Goal: Register for event/course

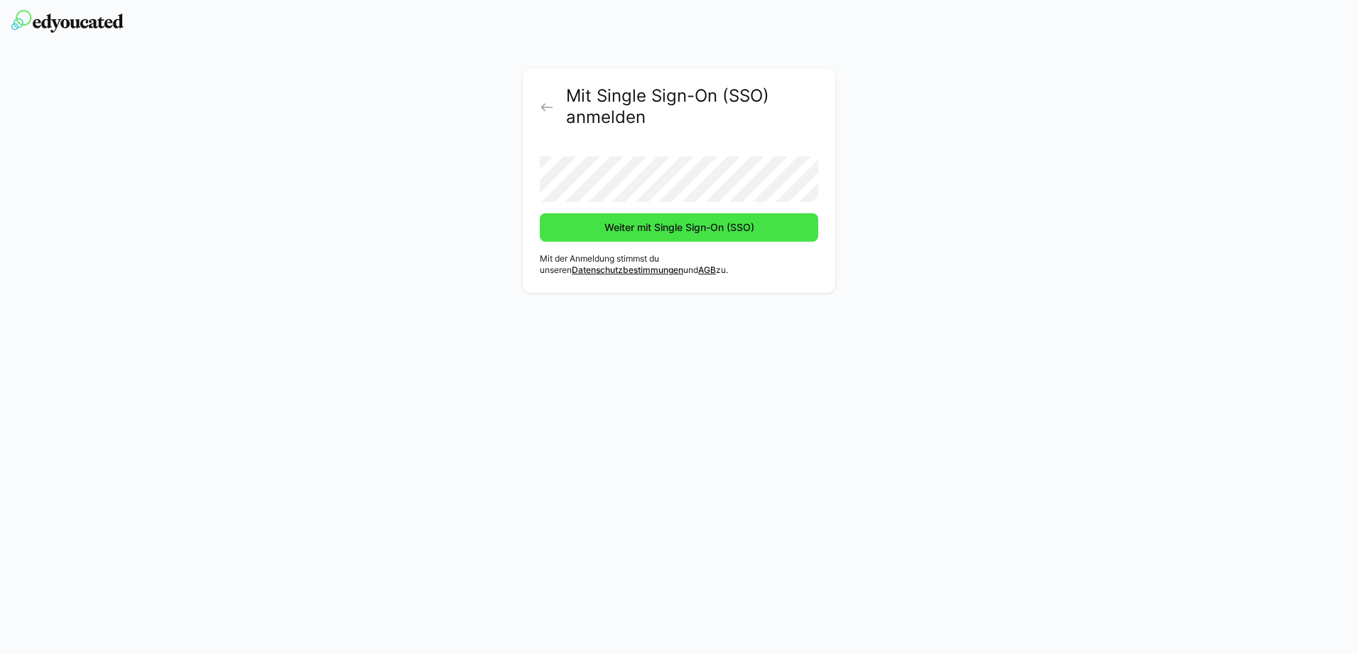
click at [708, 232] on span "Weiter mit Single Sign-On (SSO)" at bounding box center [679, 227] width 154 height 14
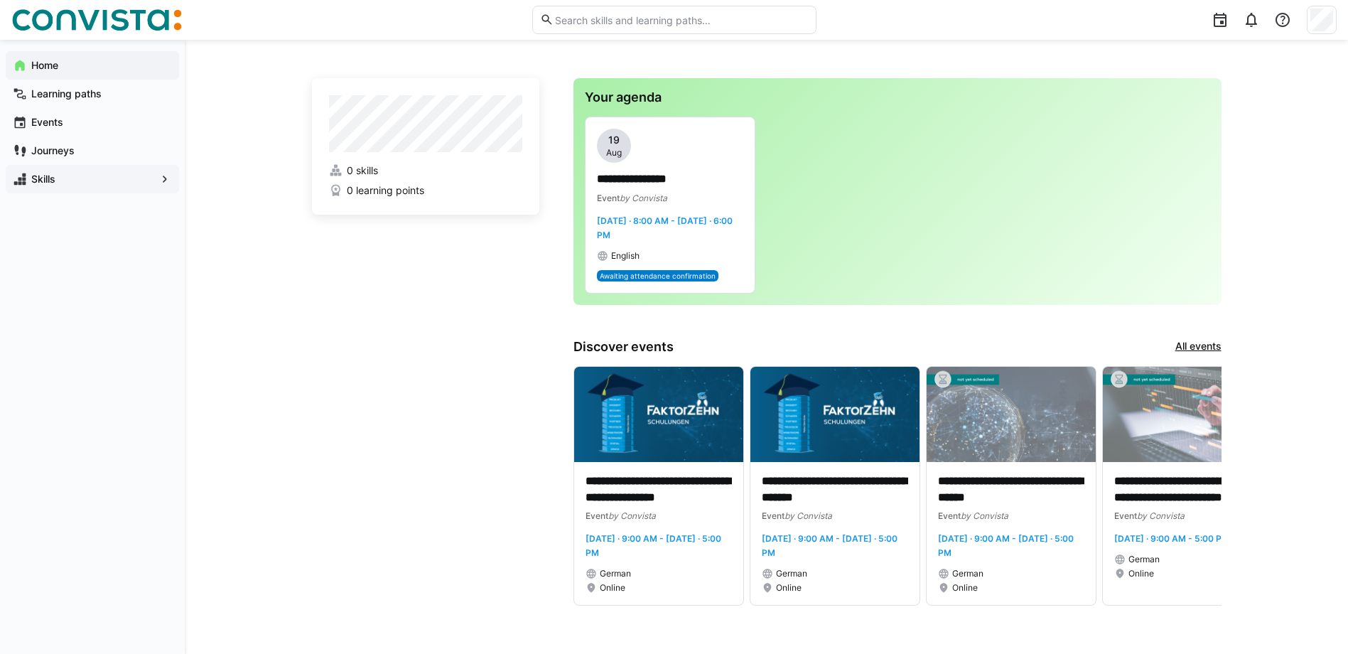
click at [96, 175] on span "Skills" at bounding box center [92, 179] width 126 height 14
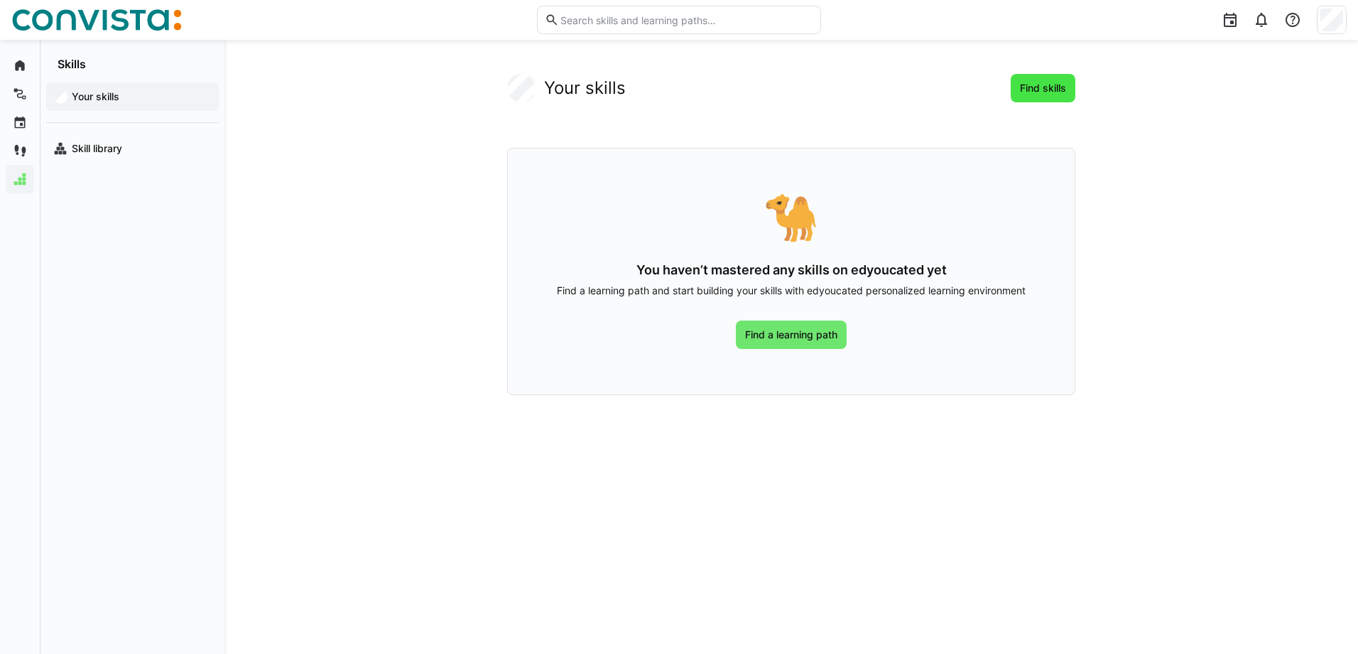
click at [1032, 92] on span "Find skills" at bounding box center [1043, 88] width 50 height 14
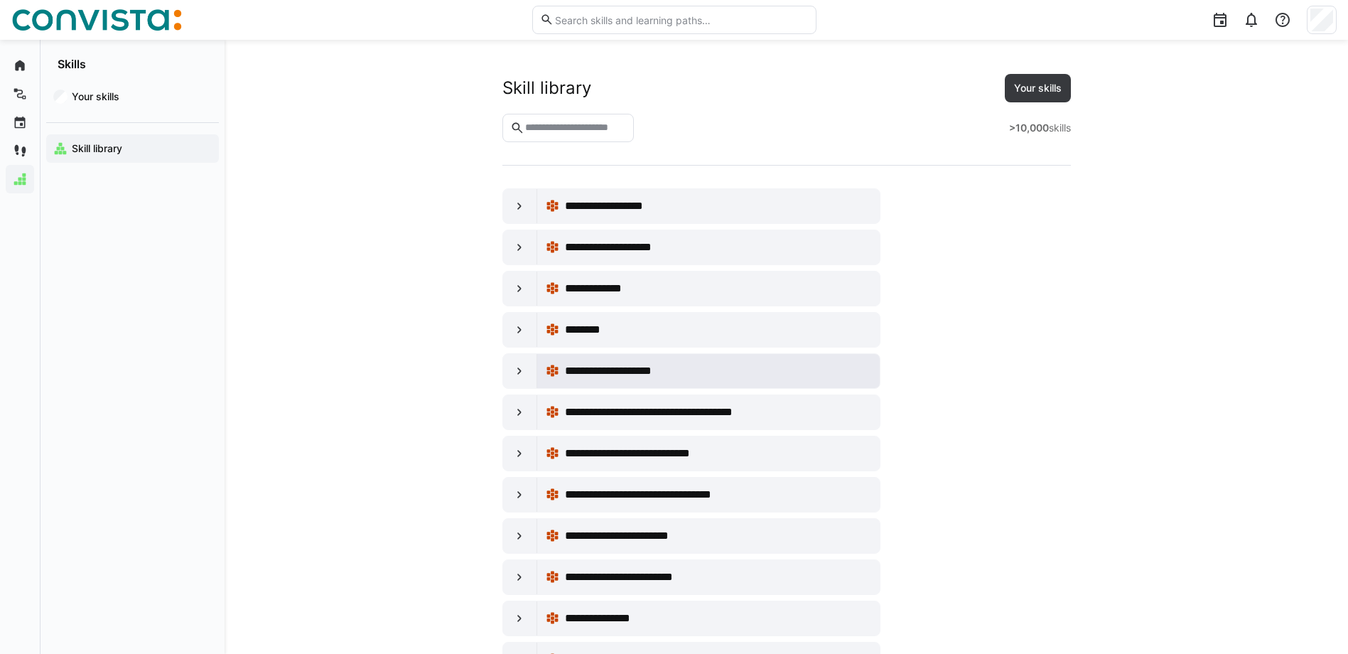
click at [571, 367] on span "**********" at bounding box center [620, 370] width 110 height 17
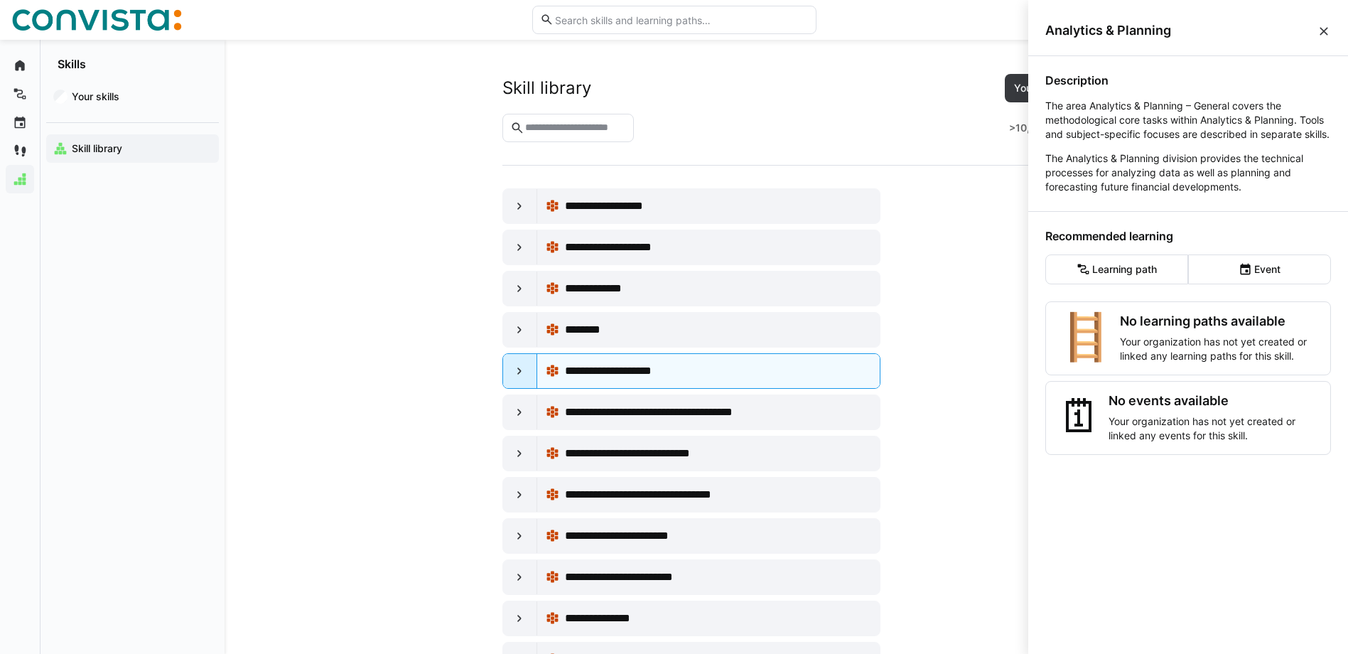
click at [521, 370] on eds-icon at bounding box center [519, 371] width 14 height 14
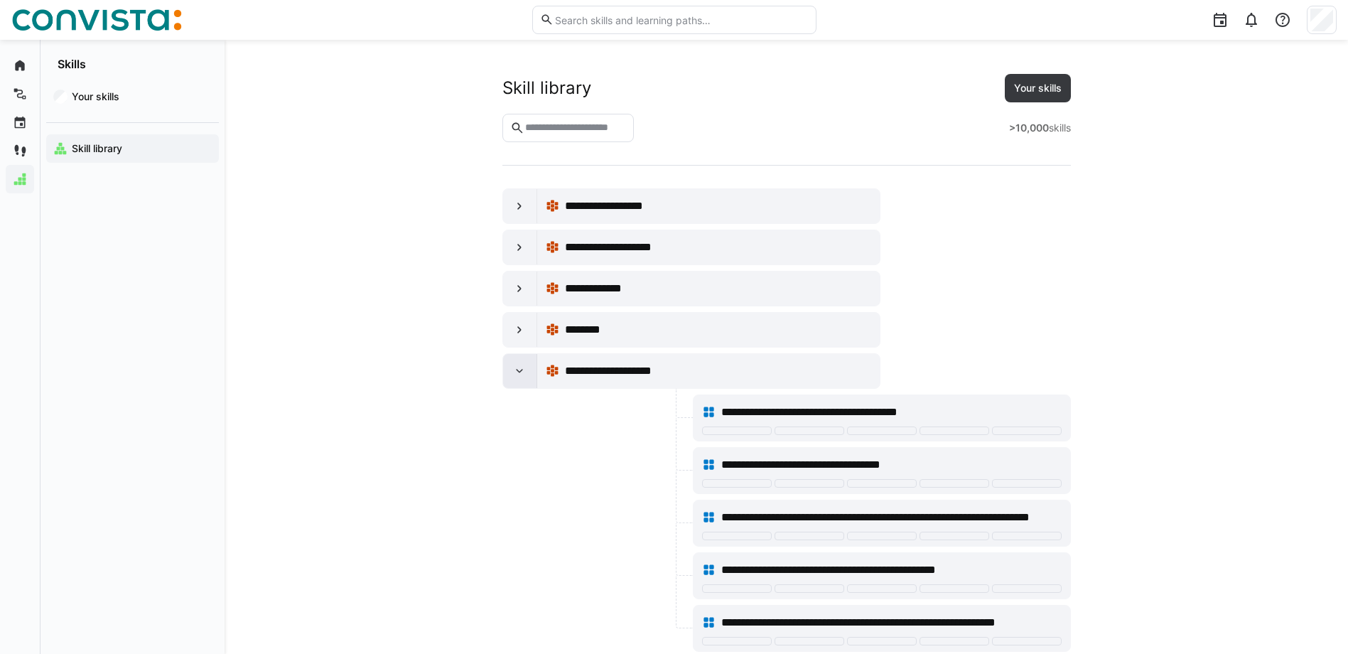
click at [521, 370] on eds-icon at bounding box center [519, 371] width 14 height 14
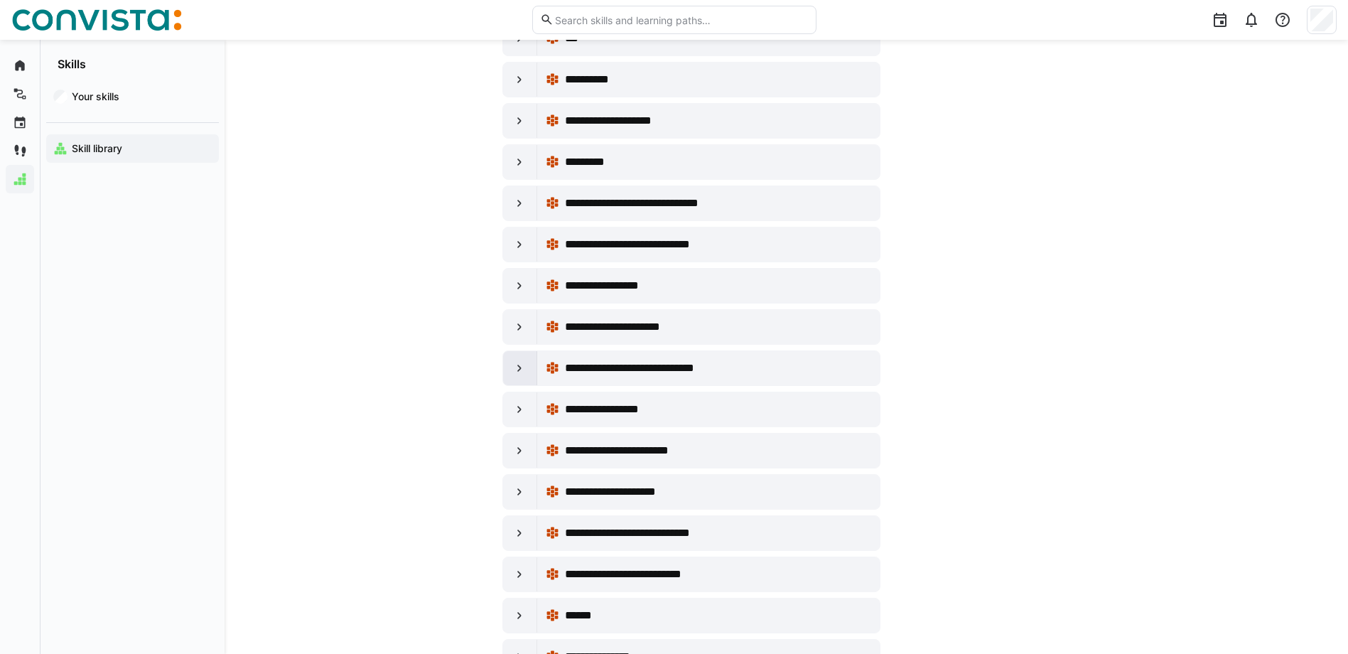
scroll to position [3055, 0]
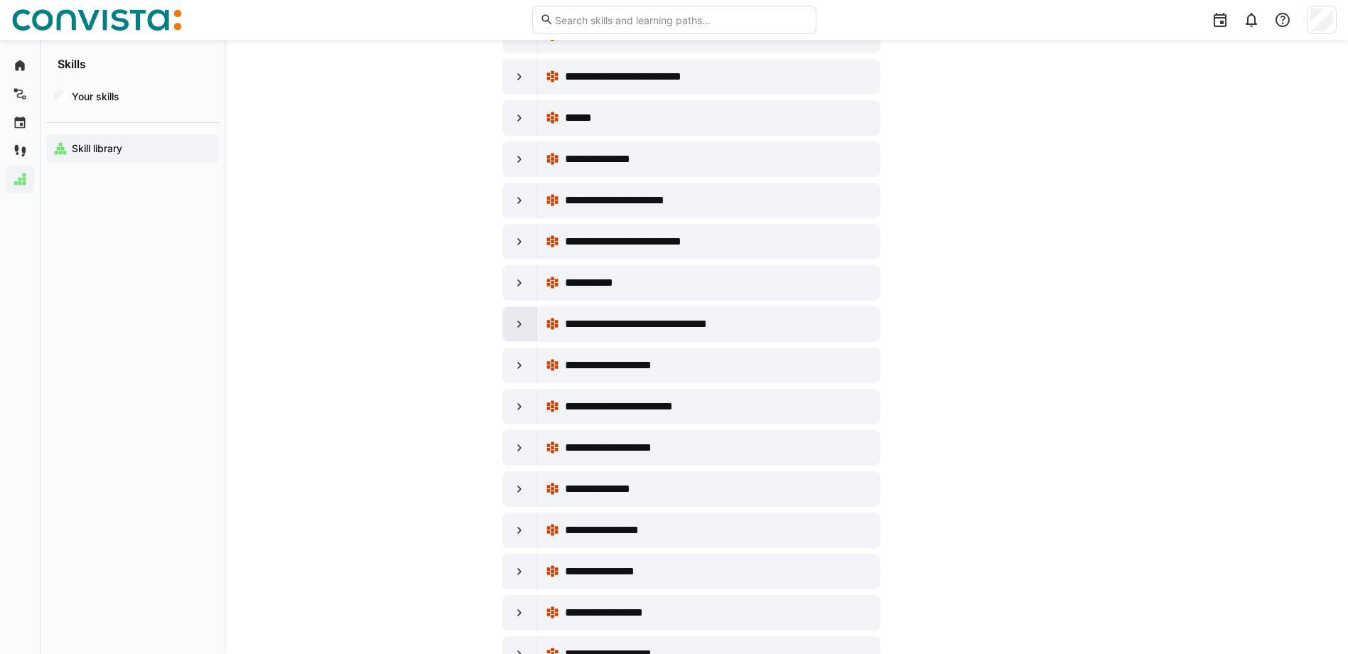
click at [523, 325] on eds-icon at bounding box center [519, 324] width 14 height 14
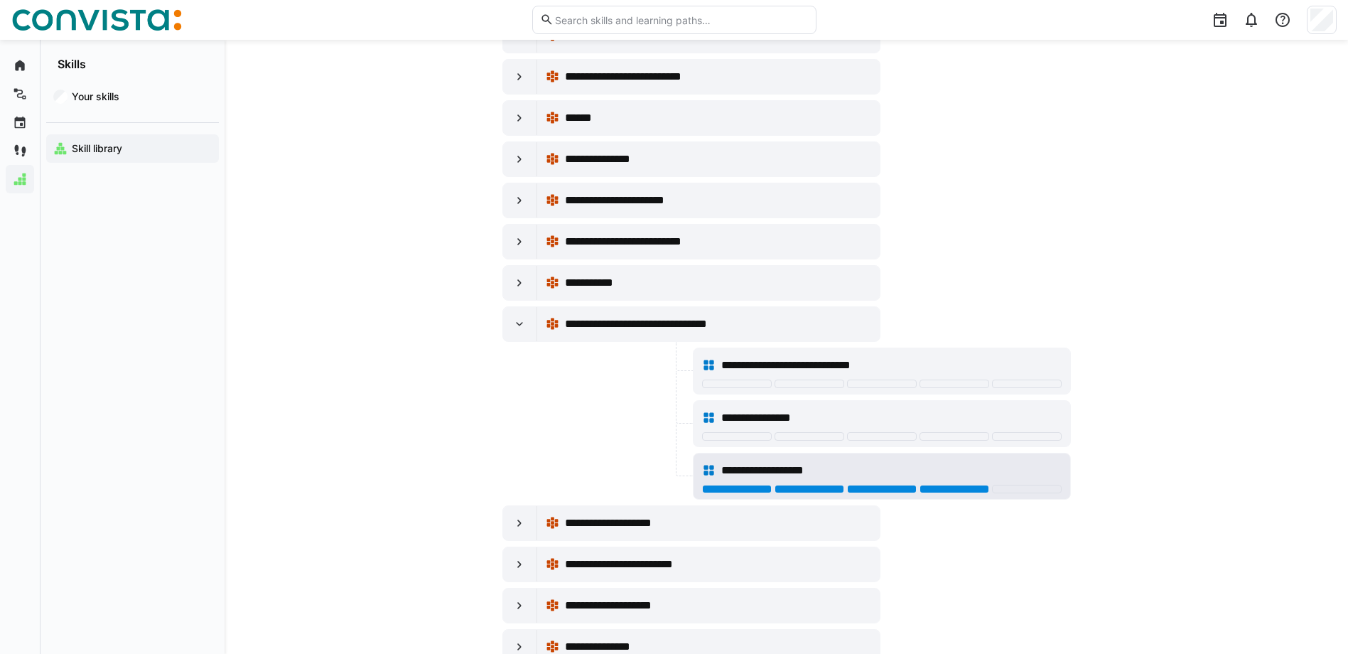
click at [933, 487] on div at bounding box center [954, 489] width 70 height 9
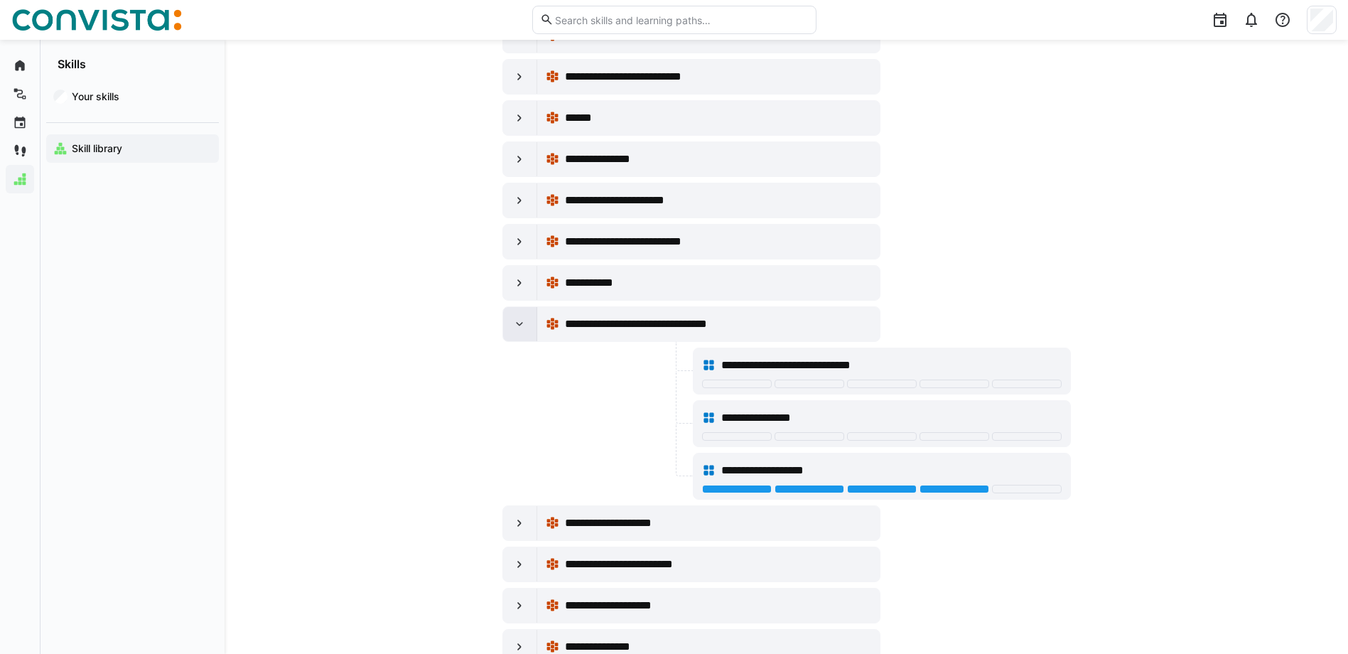
click at [517, 329] on eds-icon at bounding box center [519, 324] width 14 height 14
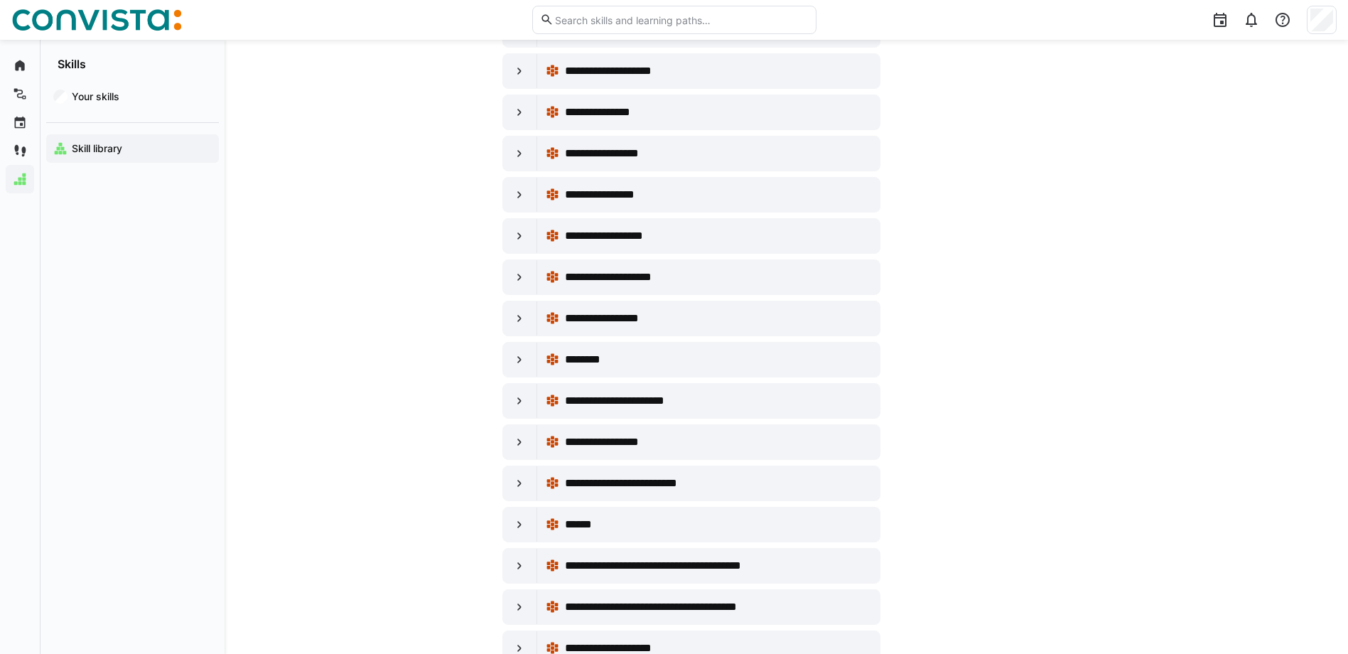
scroll to position [3481, 0]
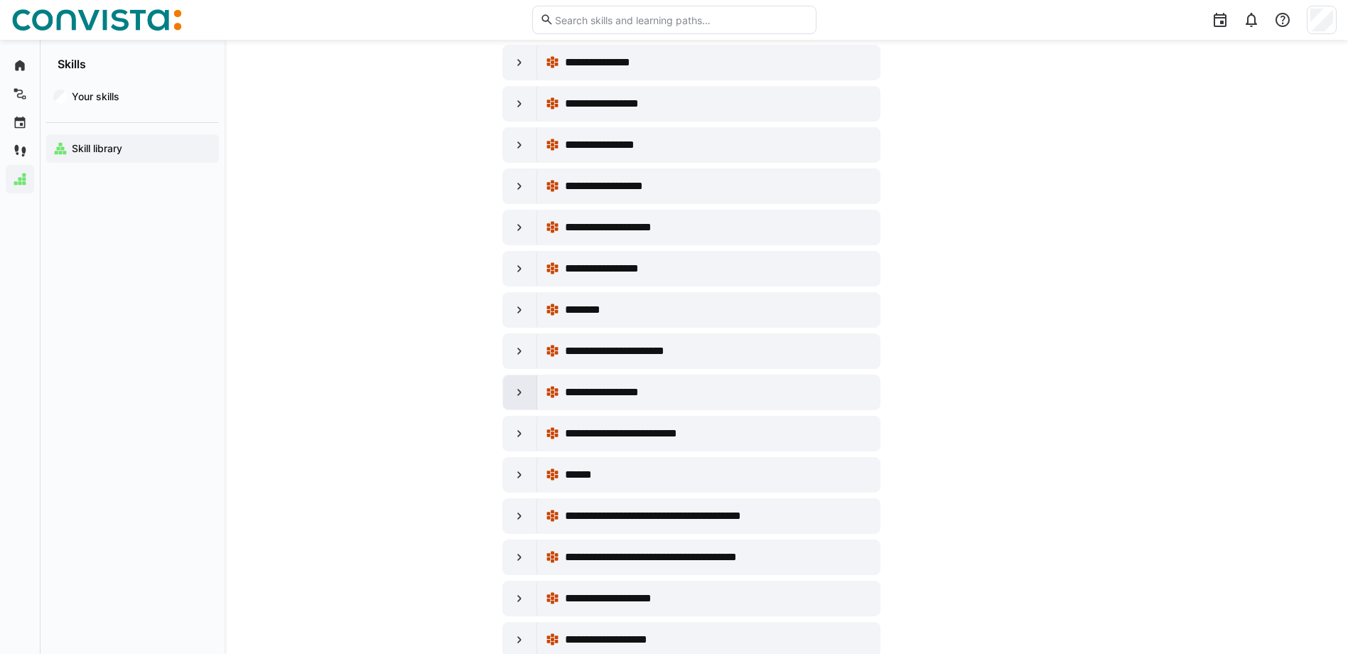
click at [519, 386] on eds-icon at bounding box center [519, 392] width 14 height 14
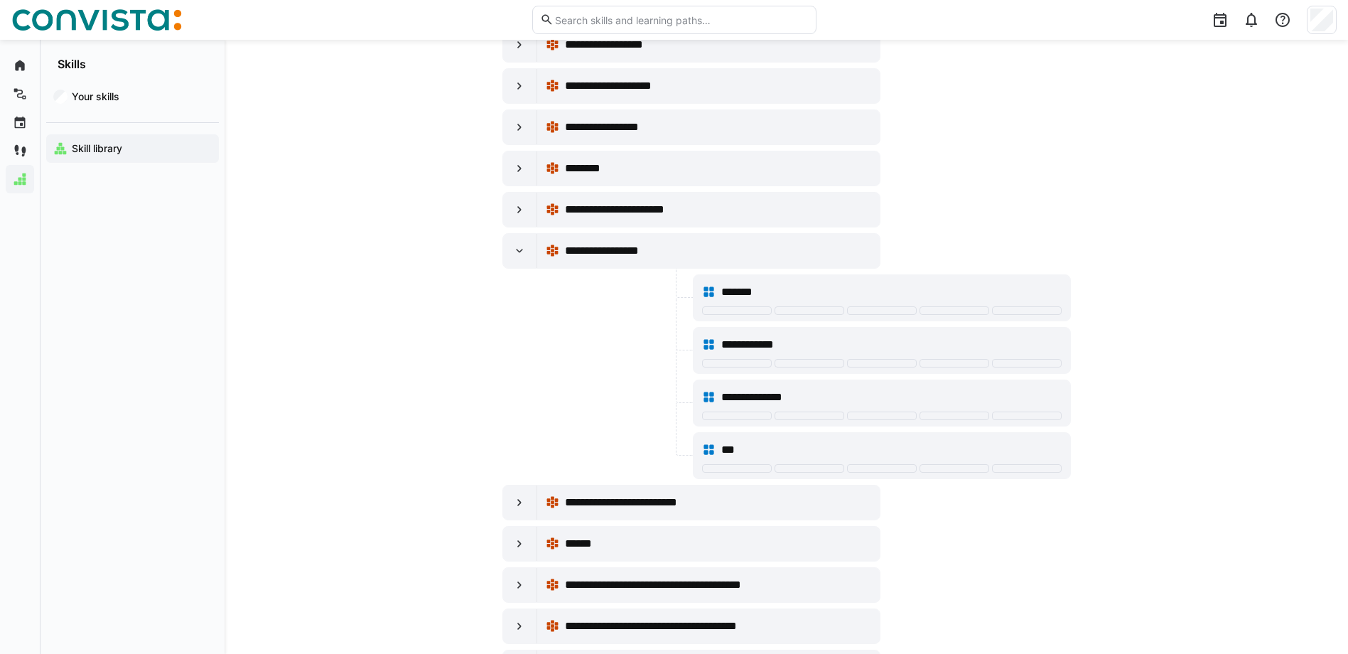
scroll to position [3623, 0]
click at [531, 239] on div at bounding box center [520, 250] width 34 height 34
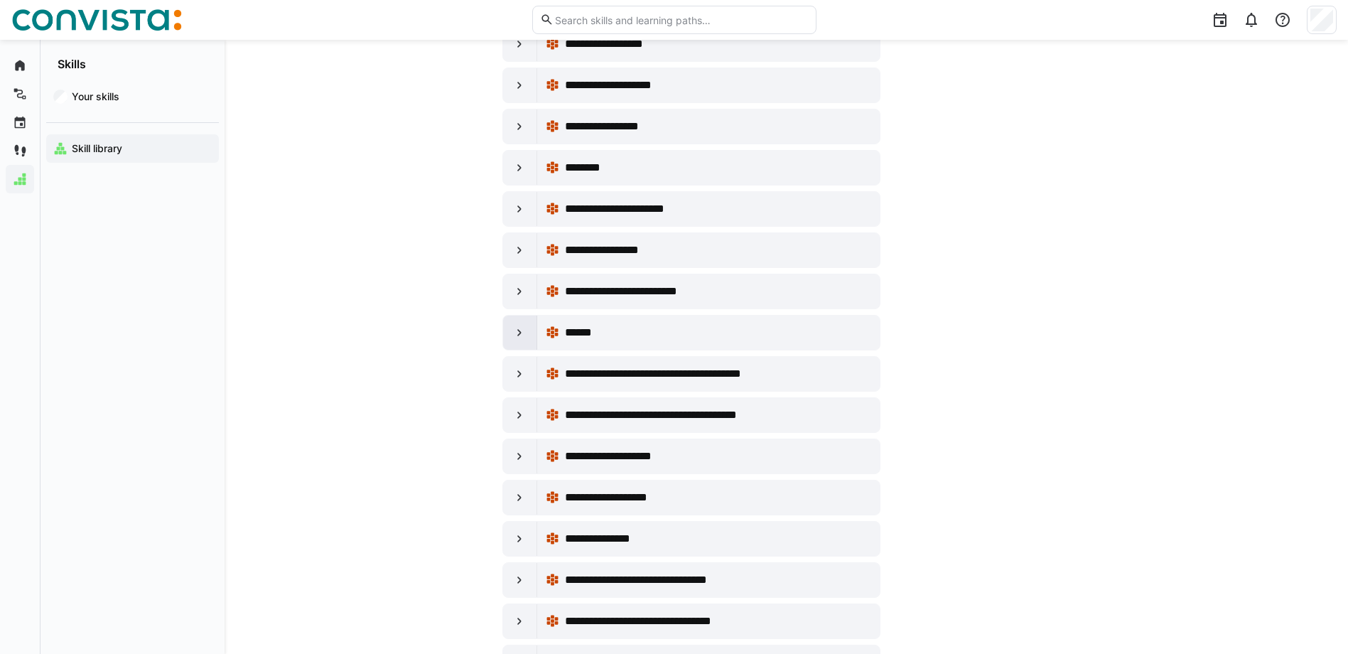
click at [525, 334] on eds-icon at bounding box center [519, 332] width 14 height 14
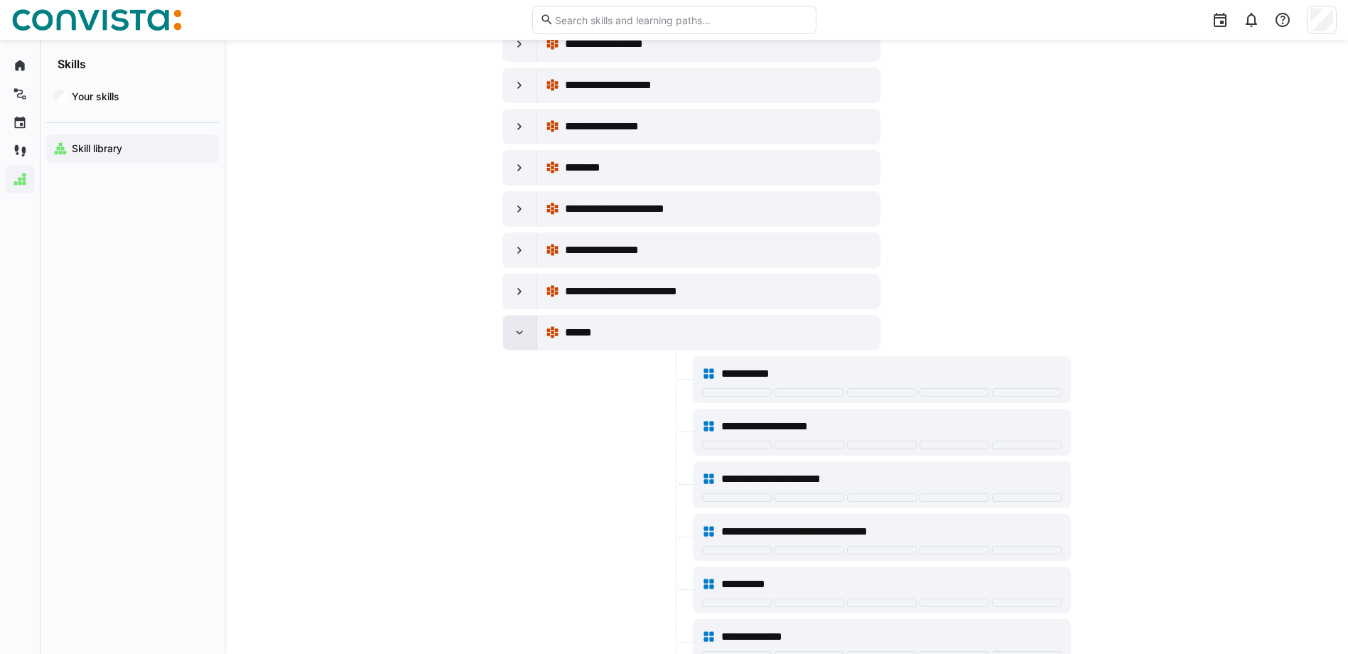
click at [525, 333] on eds-icon at bounding box center [519, 332] width 14 height 14
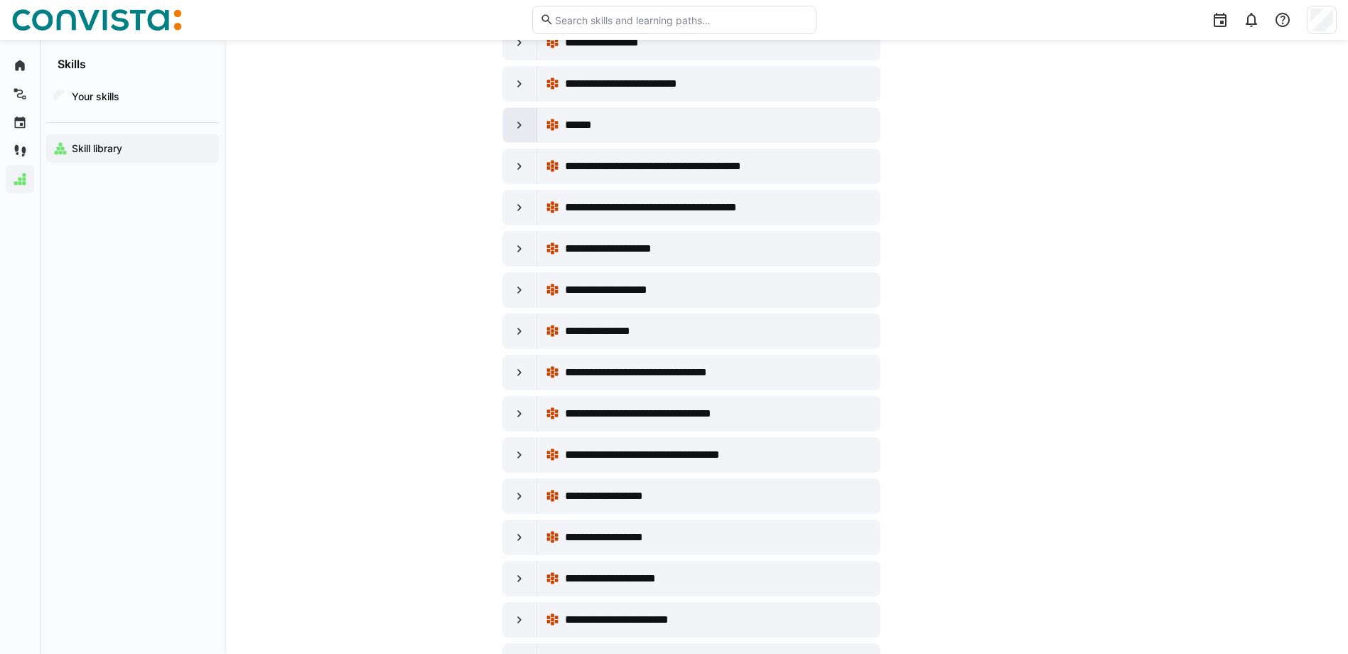
scroll to position [3837, 0]
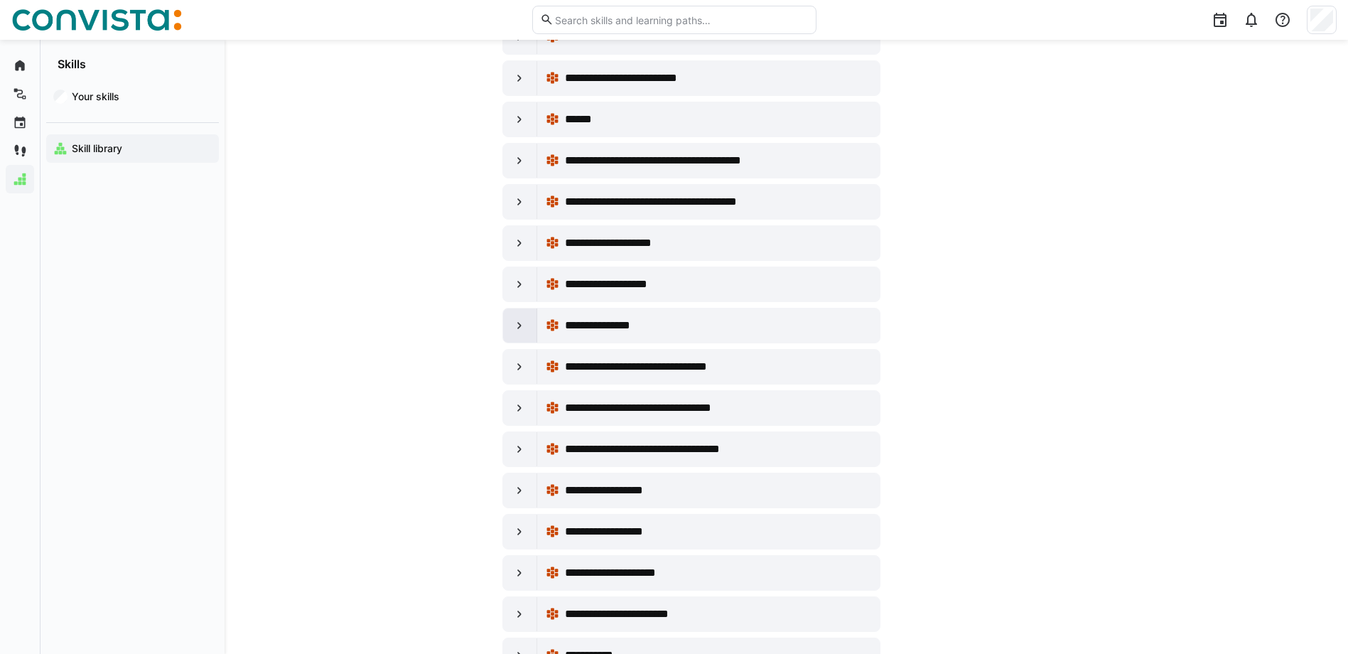
click at [526, 318] on eds-icon at bounding box center [519, 325] width 14 height 14
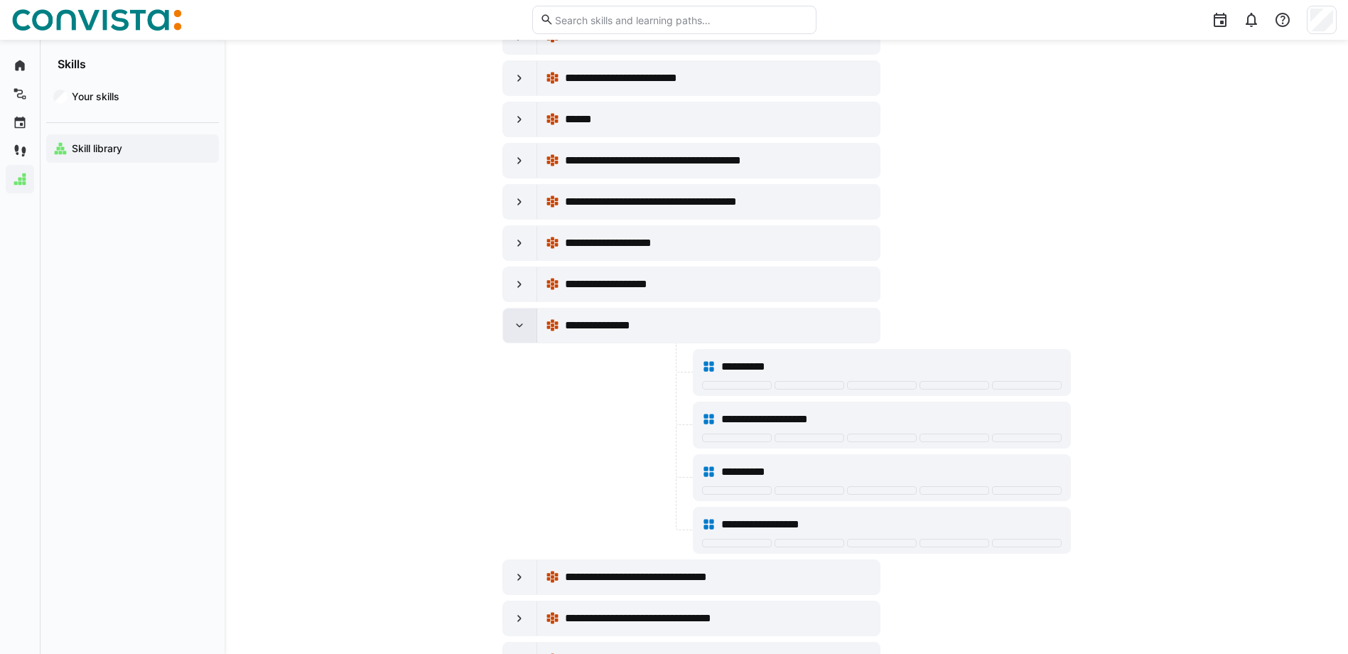
click at [521, 323] on eds-icon at bounding box center [519, 325] width 14 height 14
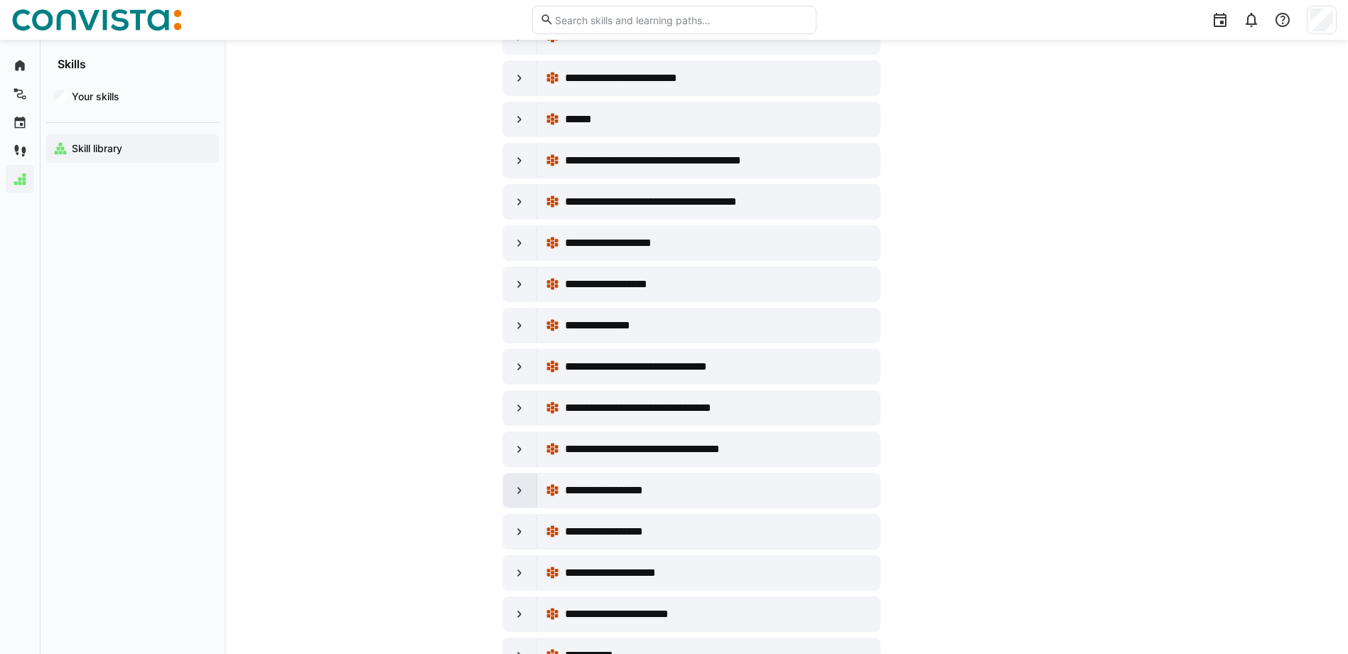
click at [509, 489] on div at bounding box center [520, 490] width 34 height 34
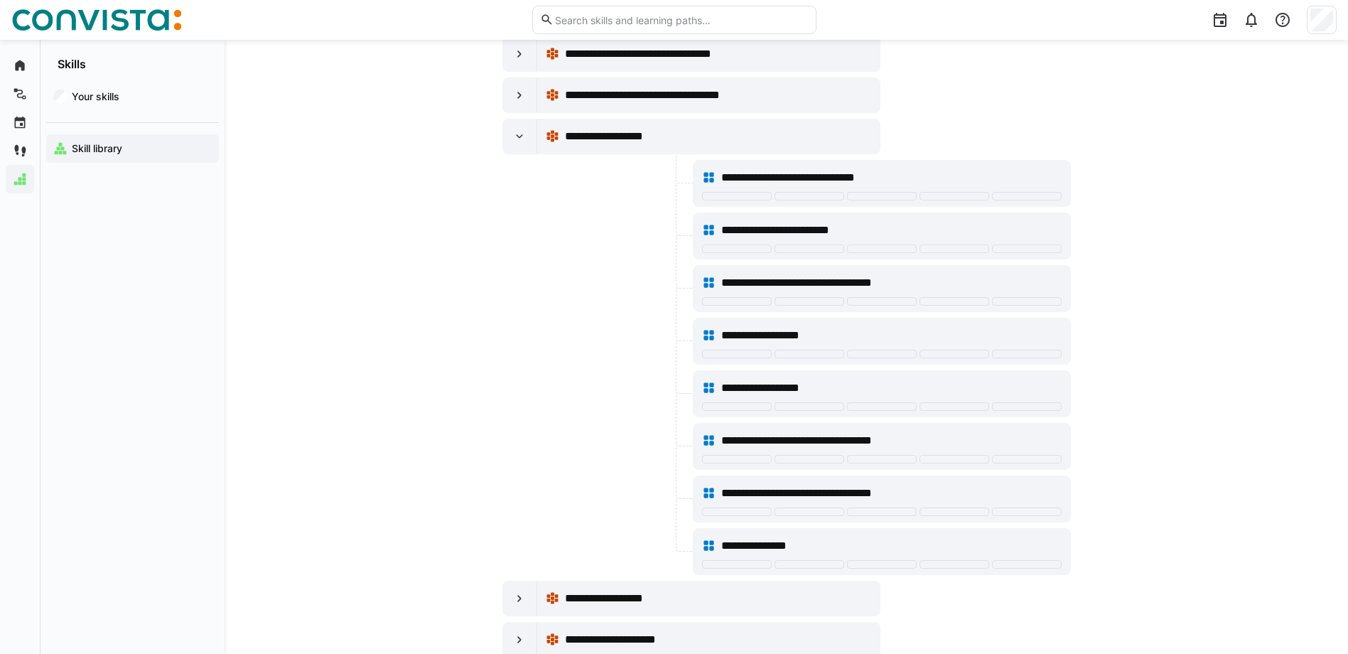
scroll to position [4192, 0]
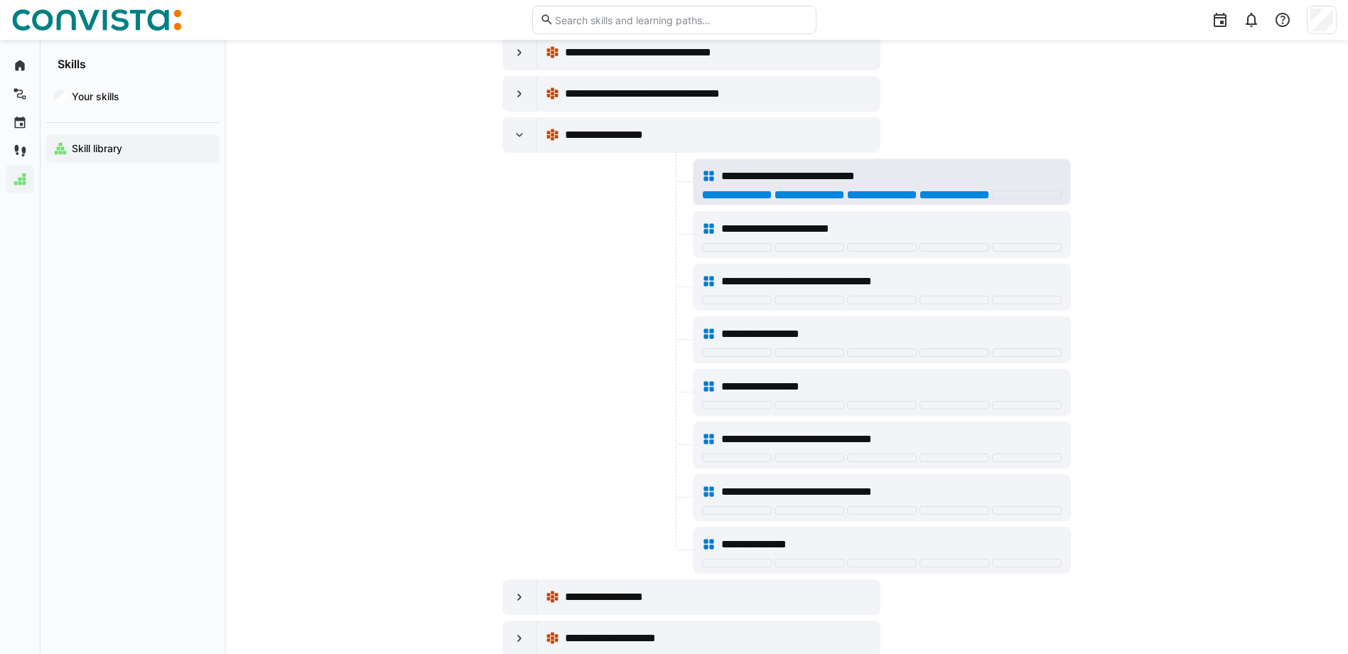
click at [927, 190] on div at bounding box center [954, 194] width 70 height 9
click at [524, 135] on eds-icon at bounding box center [519, 135] width 14 height 14
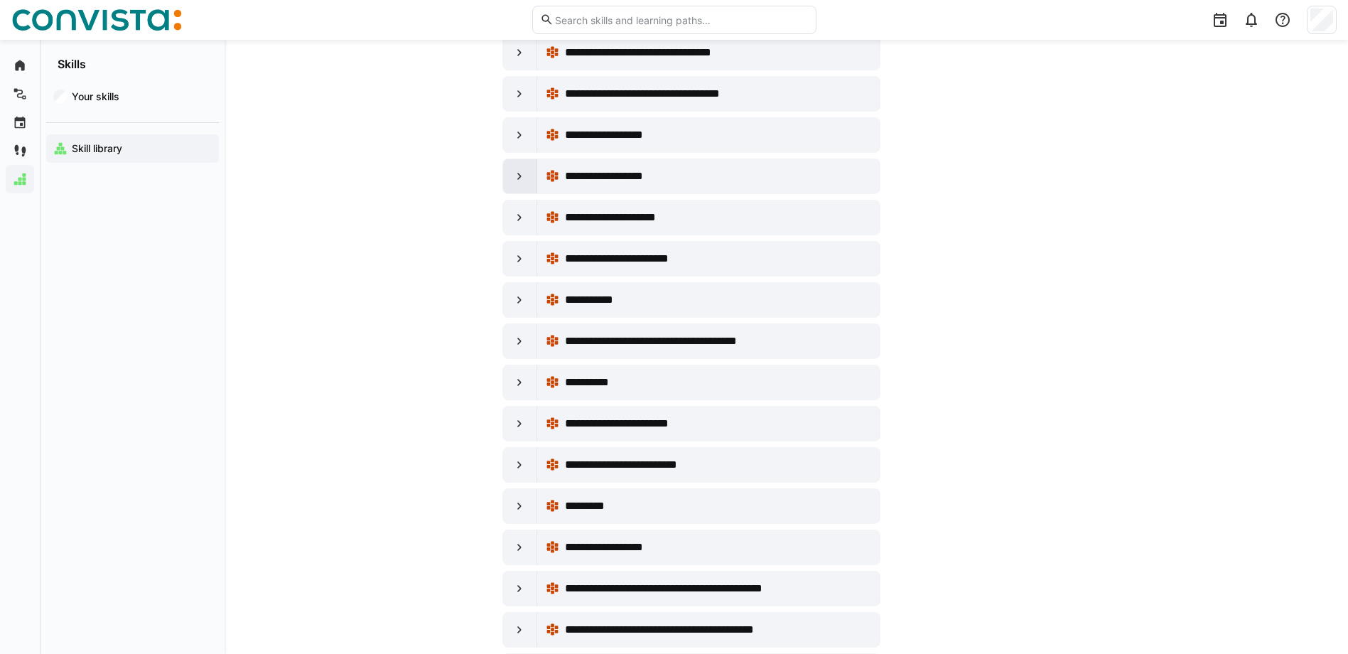
click at [529, 179] on div at bounding box center [520, 176] width 34 height 34
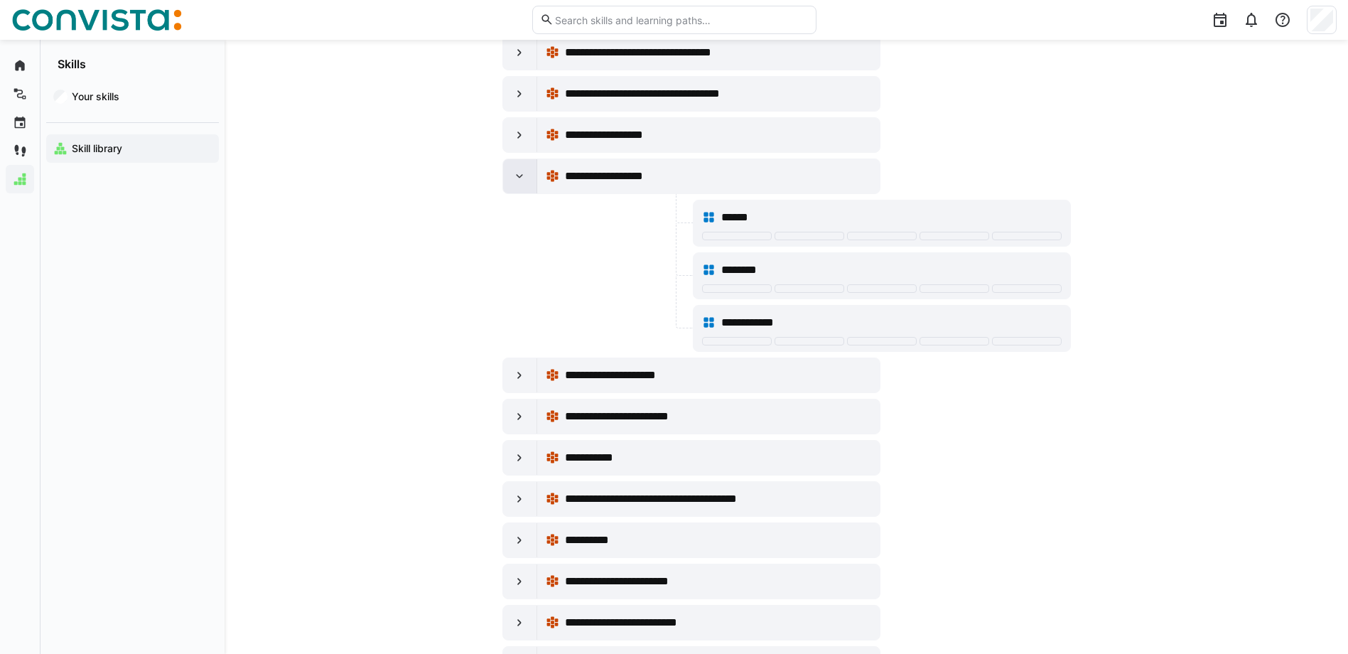
click at [529, 179] on div at bounding box center [520, 176] width 34 height 34
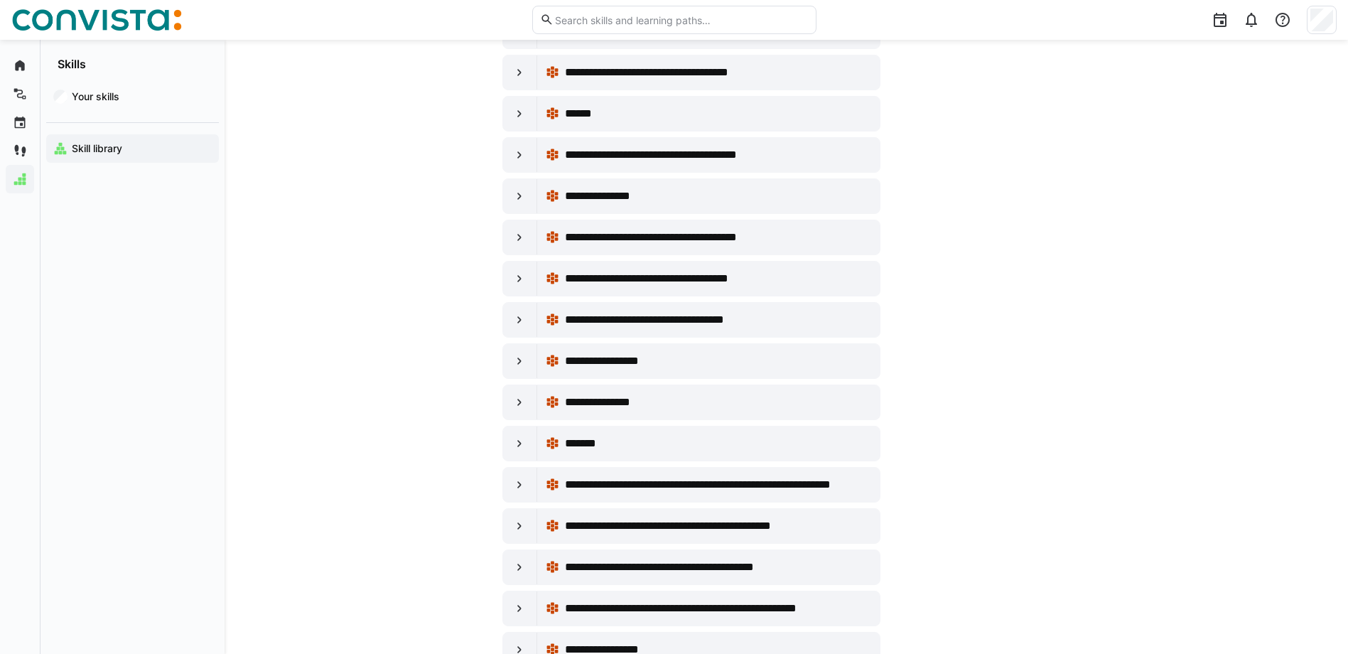
scroll to position [5329, 0]
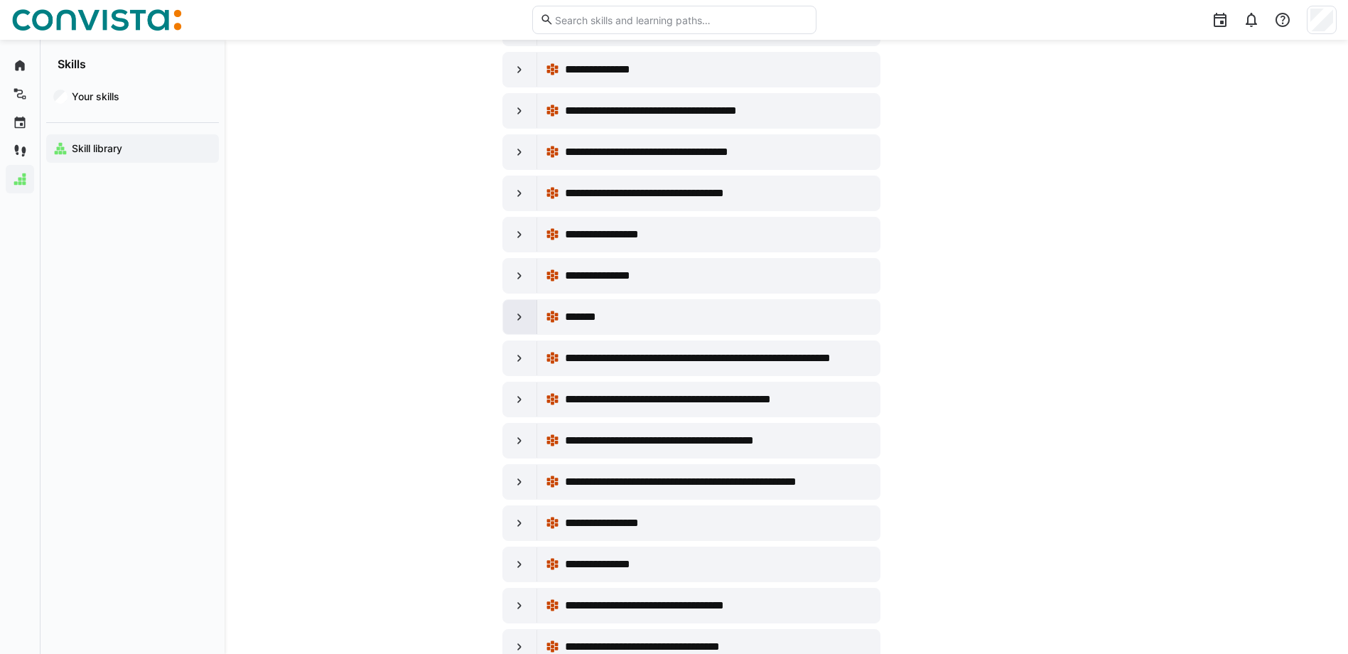
click at [510, 319] on div at bounding box center [520, 317] width 34 height 34
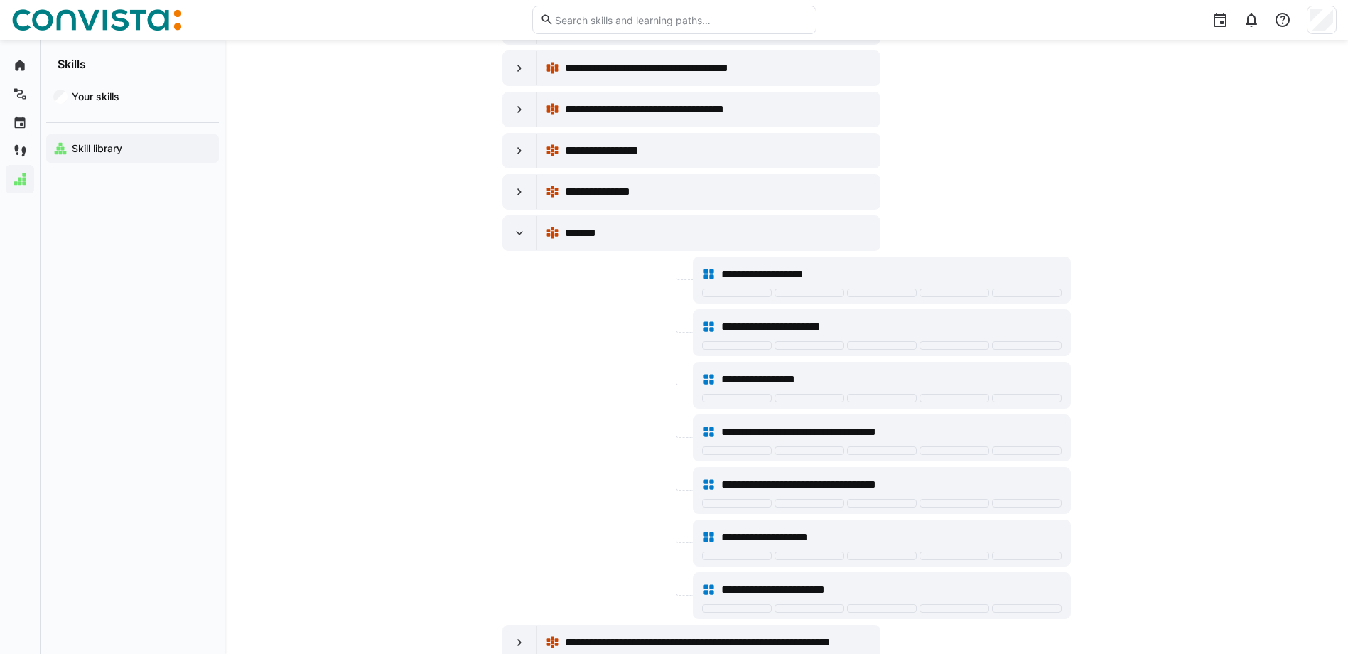
scroll to position [5542, 0]
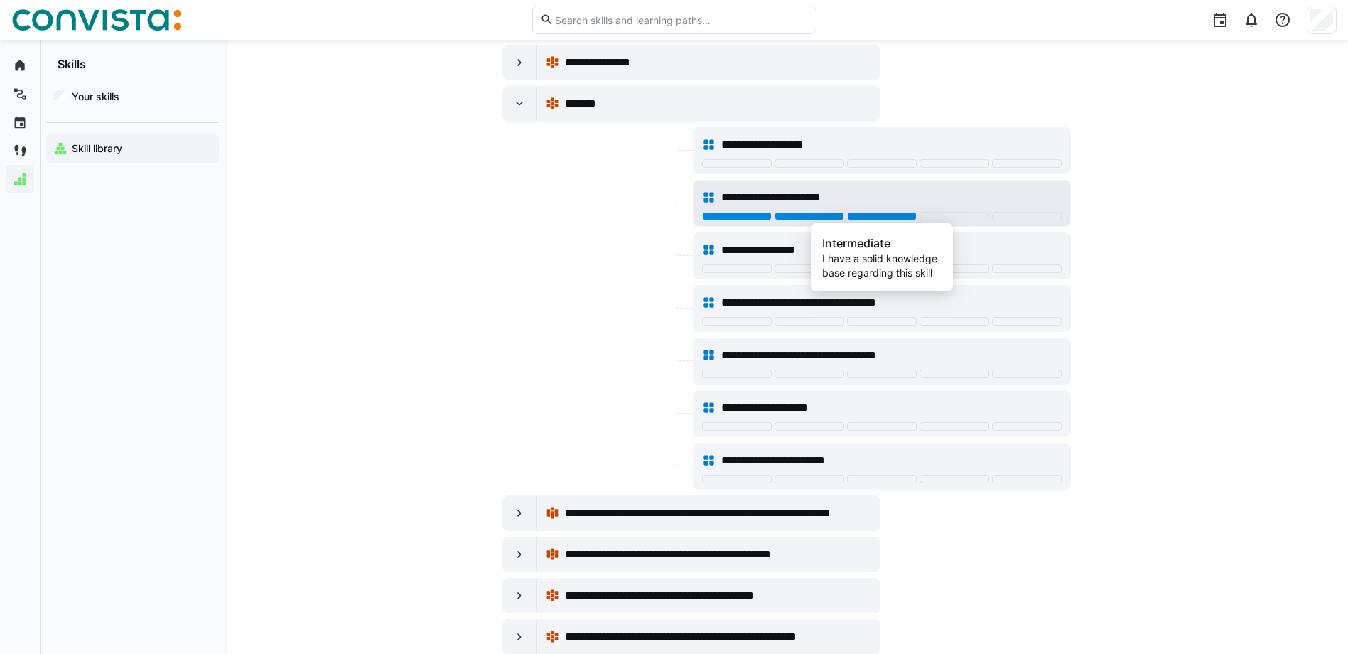
click at [892, 214] on div at bounding box center [882, 216] width 70 height 9
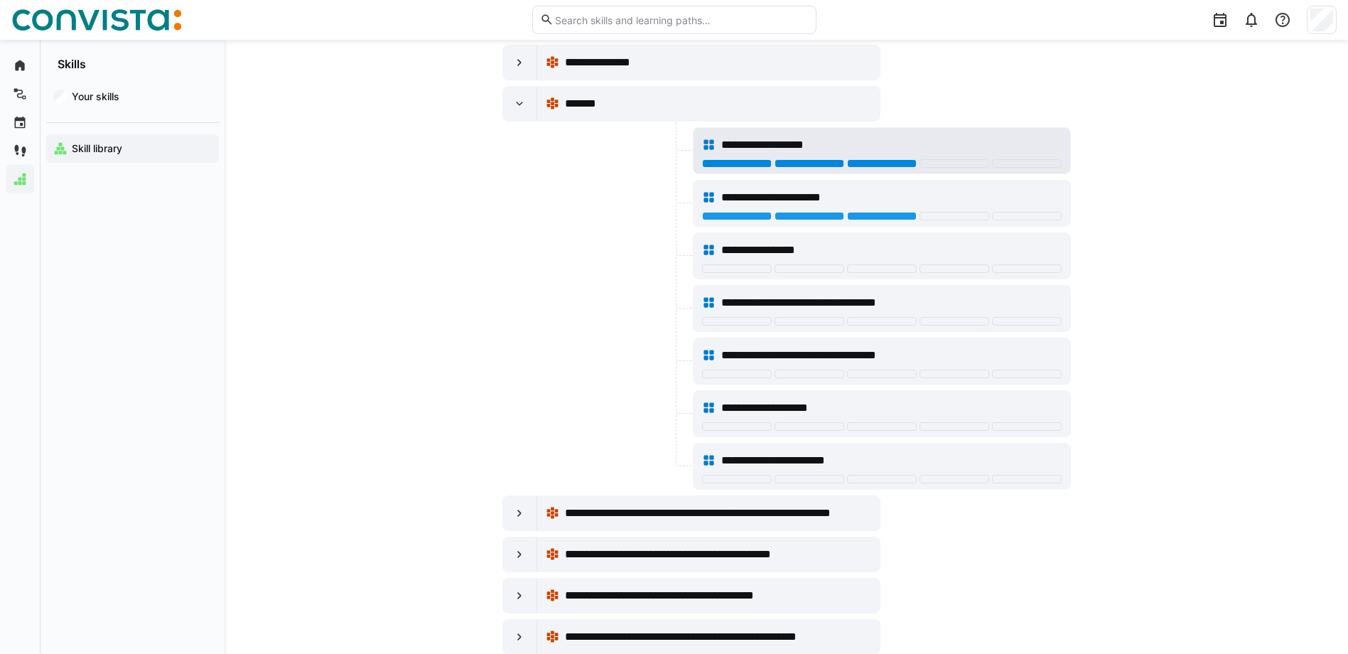
click at [878, 163] on div at bounding box center [882, 163] width 70 height 9
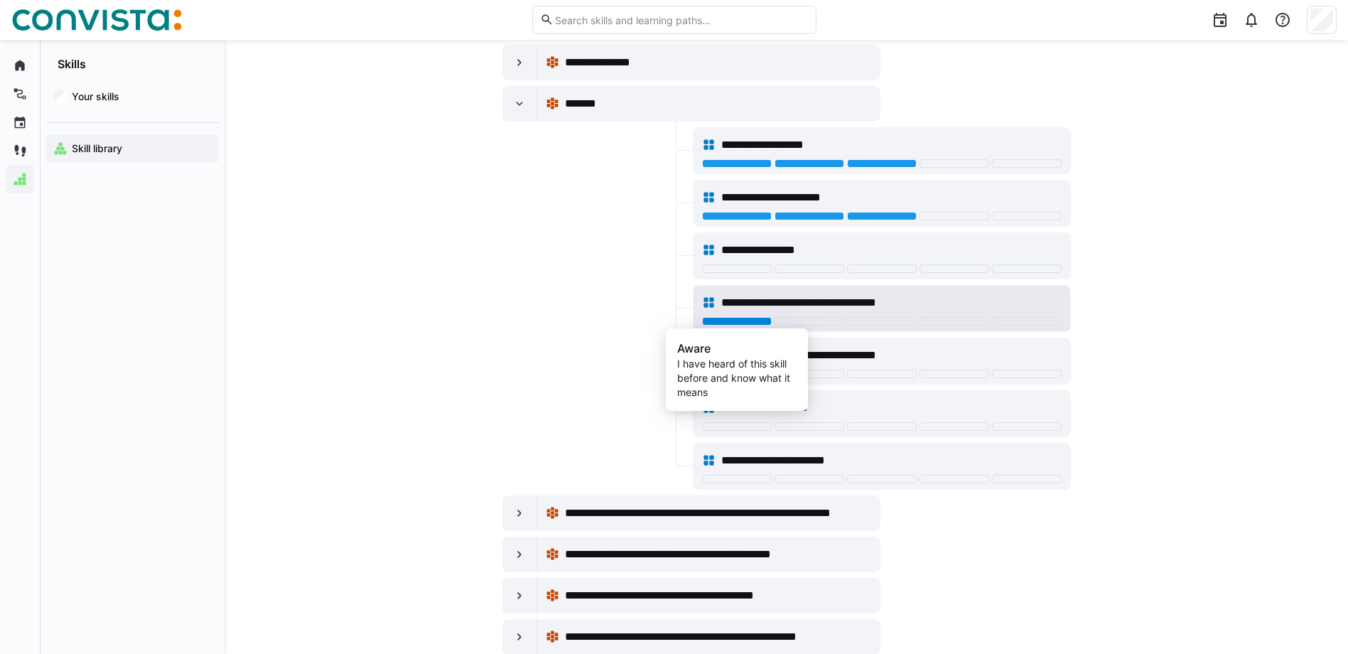
click at [723, 321] on div at bounding box center [737, 321] width 70 height 9
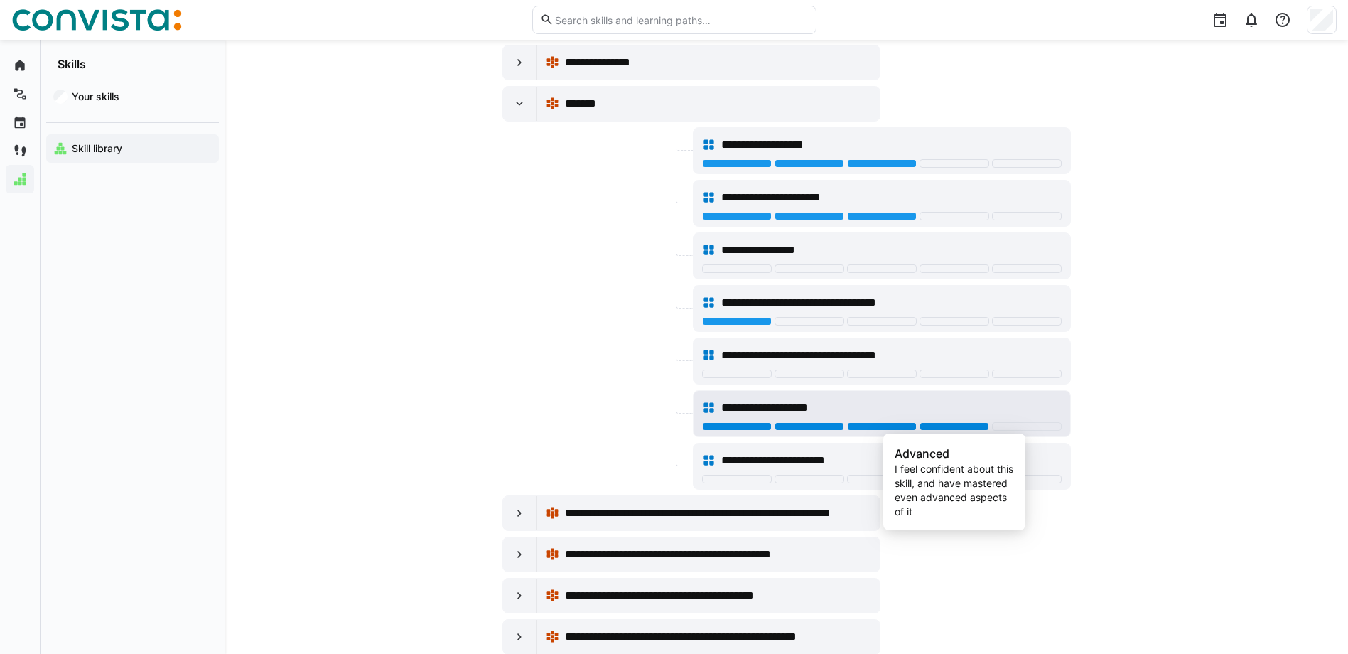
click at [948, 429] on div at bounding box center [954, 426] width 70 height 9
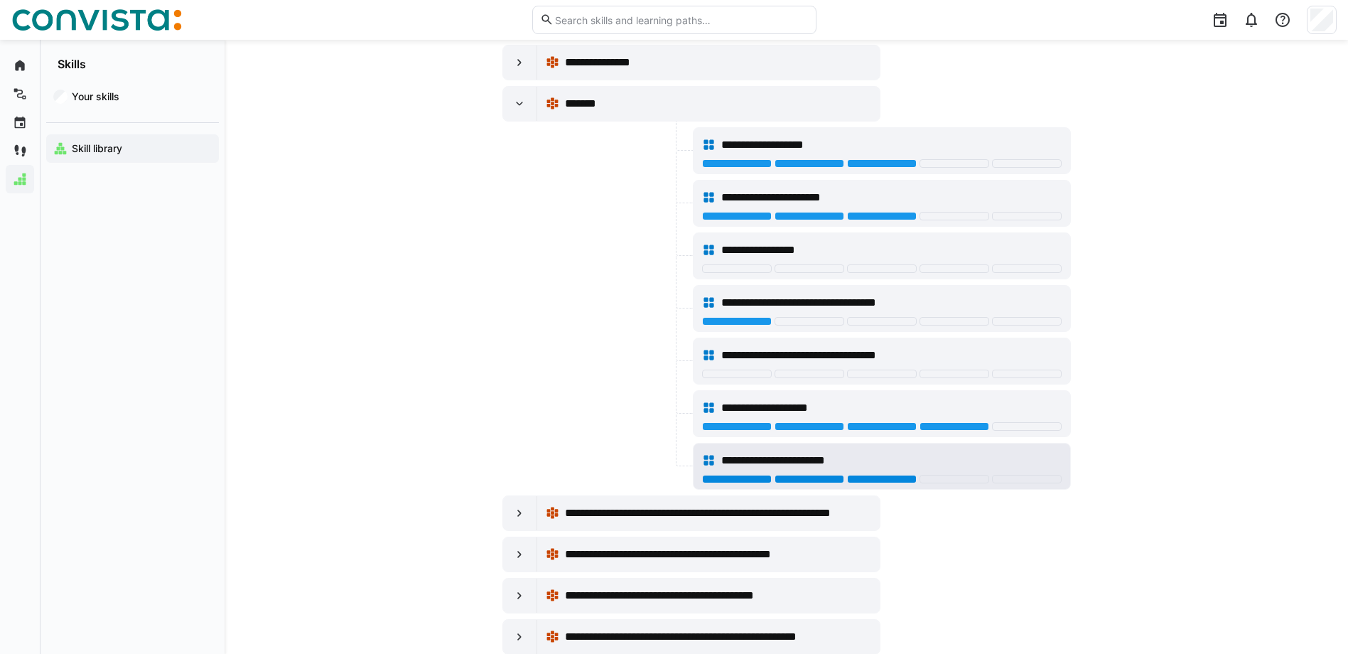
click at [878, 480] on div at bounding box center [882, 479] width 70 height 9
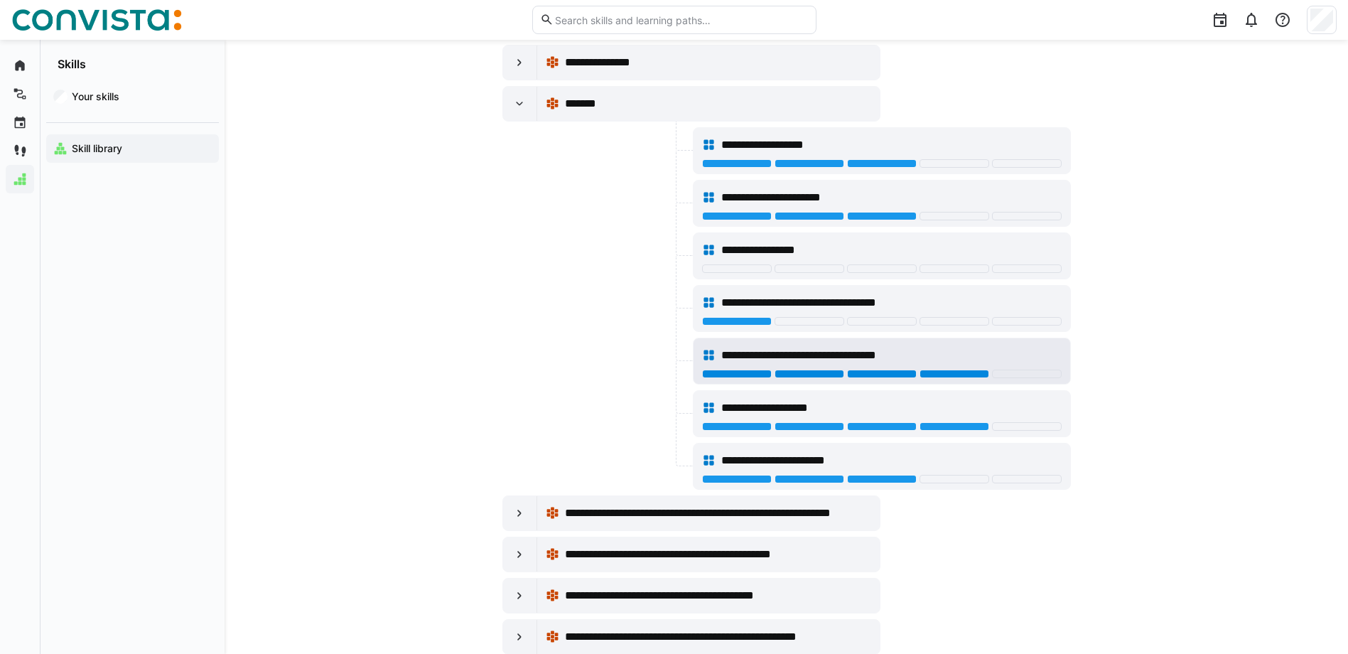
click at [958, 372] on div at bounding box center [954, 373] width 70 height 9
click at [517, 109] on eds-icon at bounding box center [519, 104] width 14 height 14
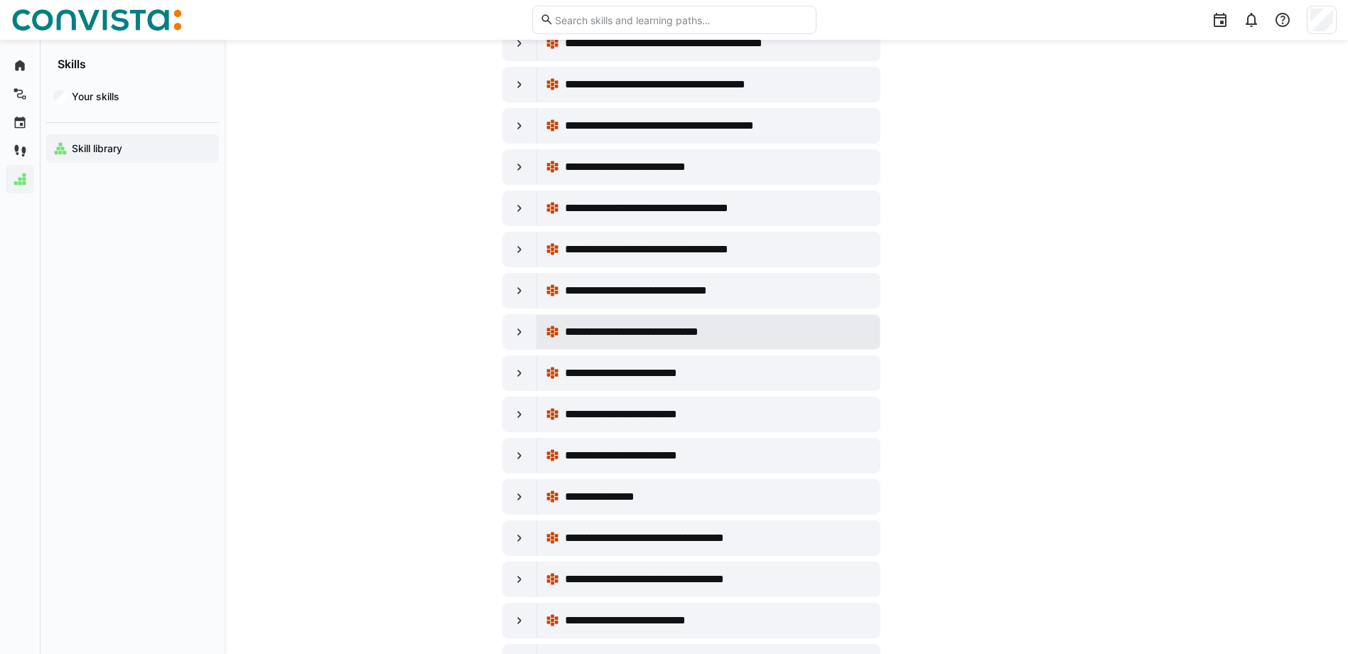
scroll to position [6039, 0]
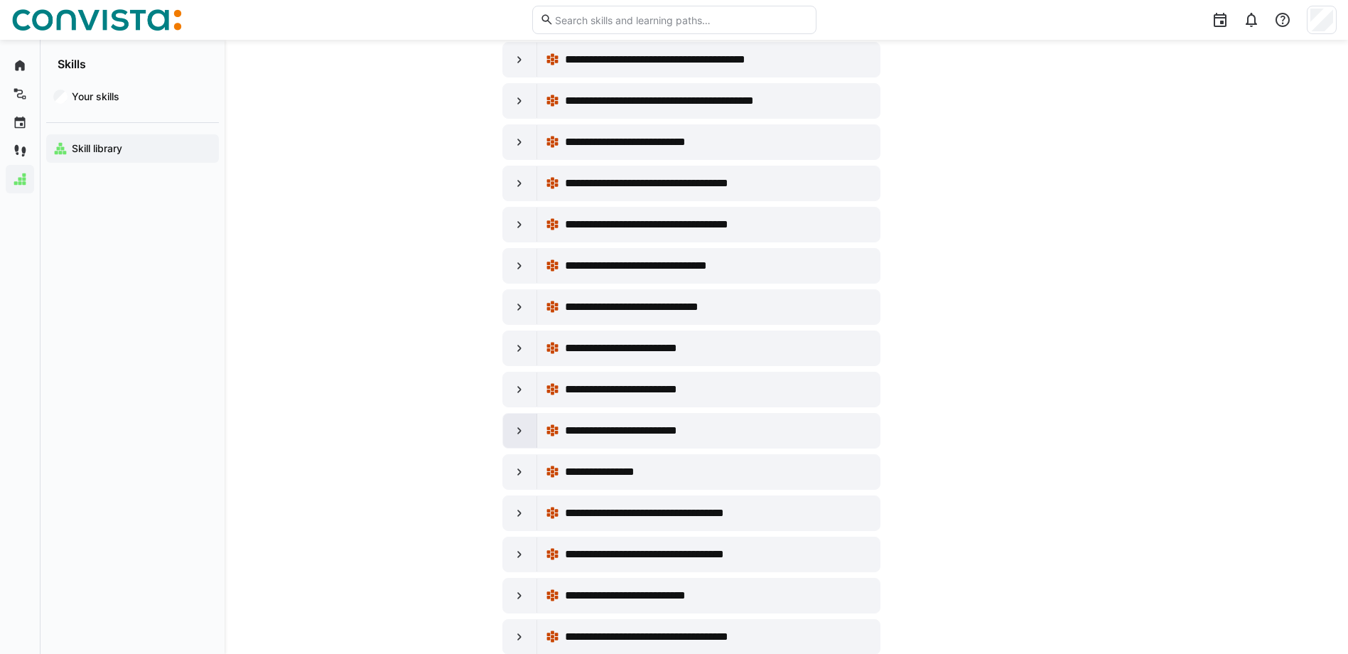
click at [525, 431] on eds-icon at bounding box center [519, 430] width 14 height 14
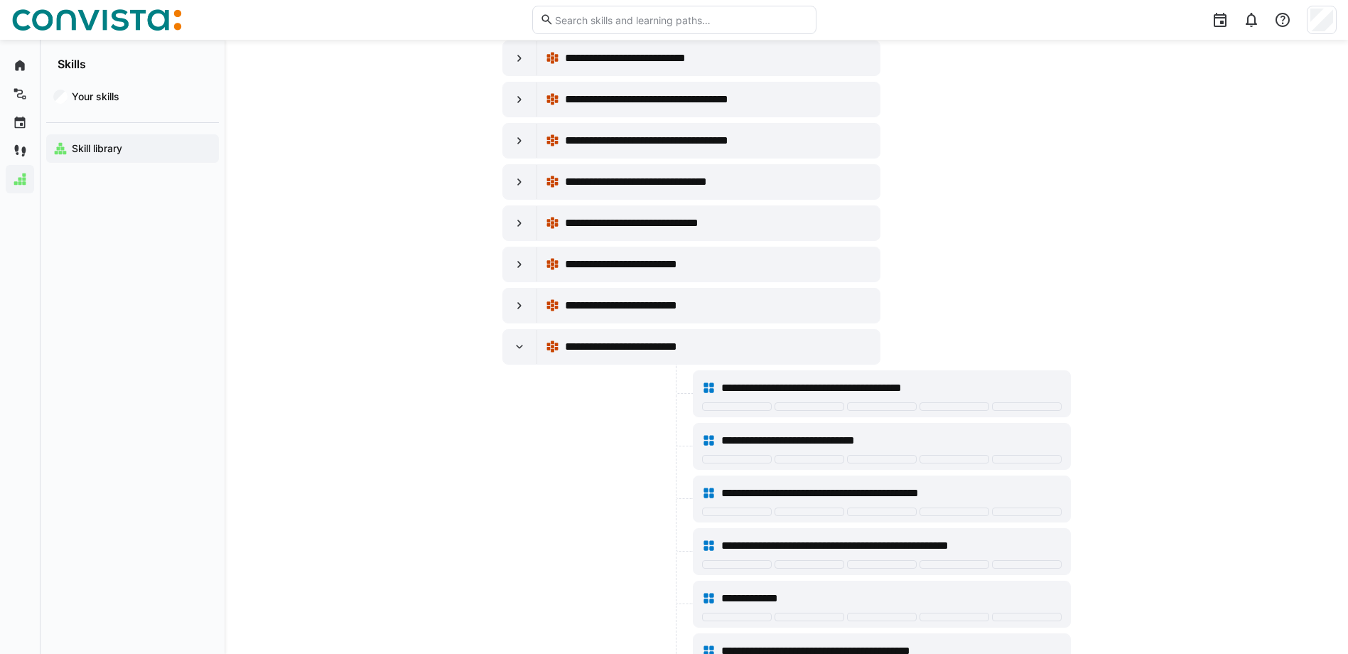
scroll to position [6252, 0]
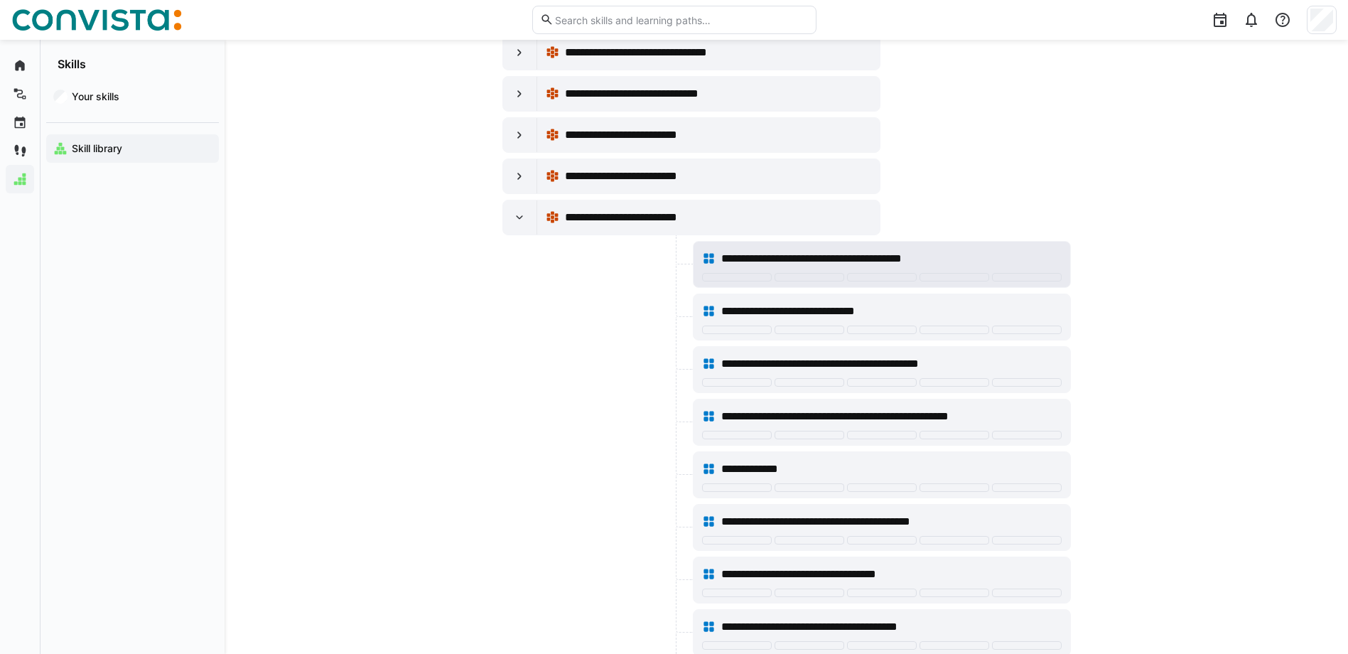
click at [953, 272] on div "**********" at bounding box center [882, 258] width 360 height 28
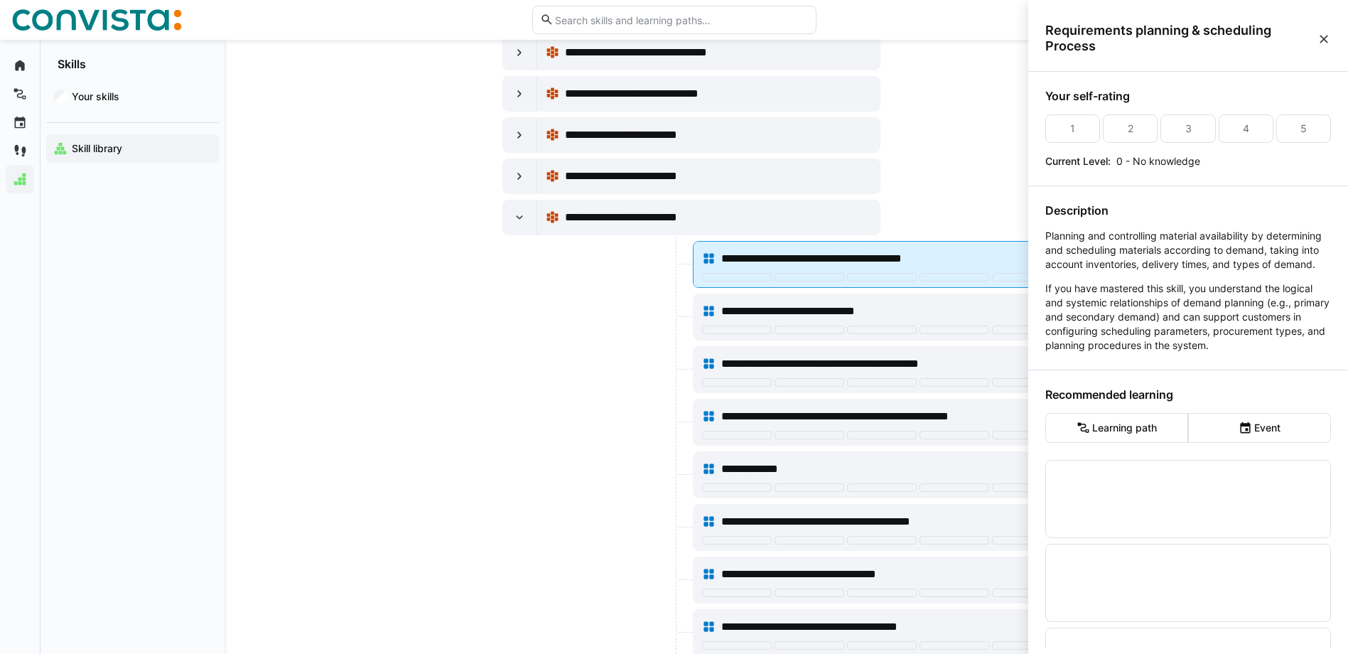
scroll to position [0, 0]
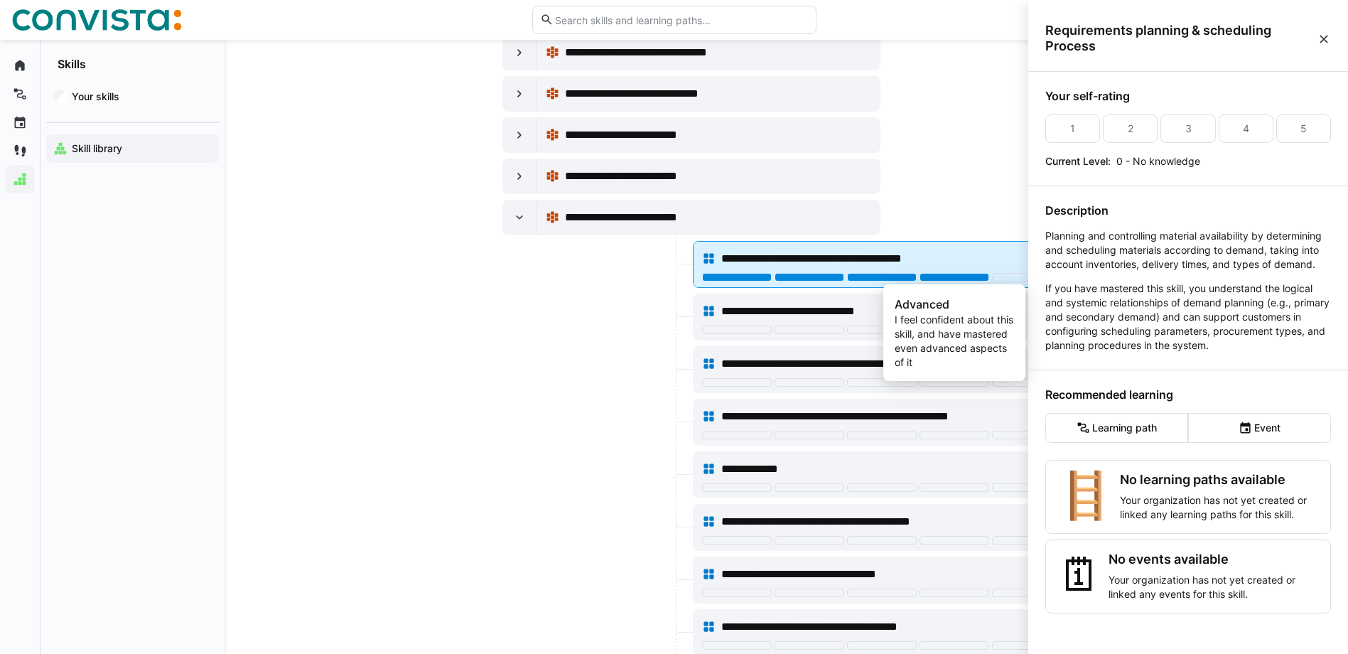
click at [961, 277] on div at bounding box center [954, 277] width 70 height 9
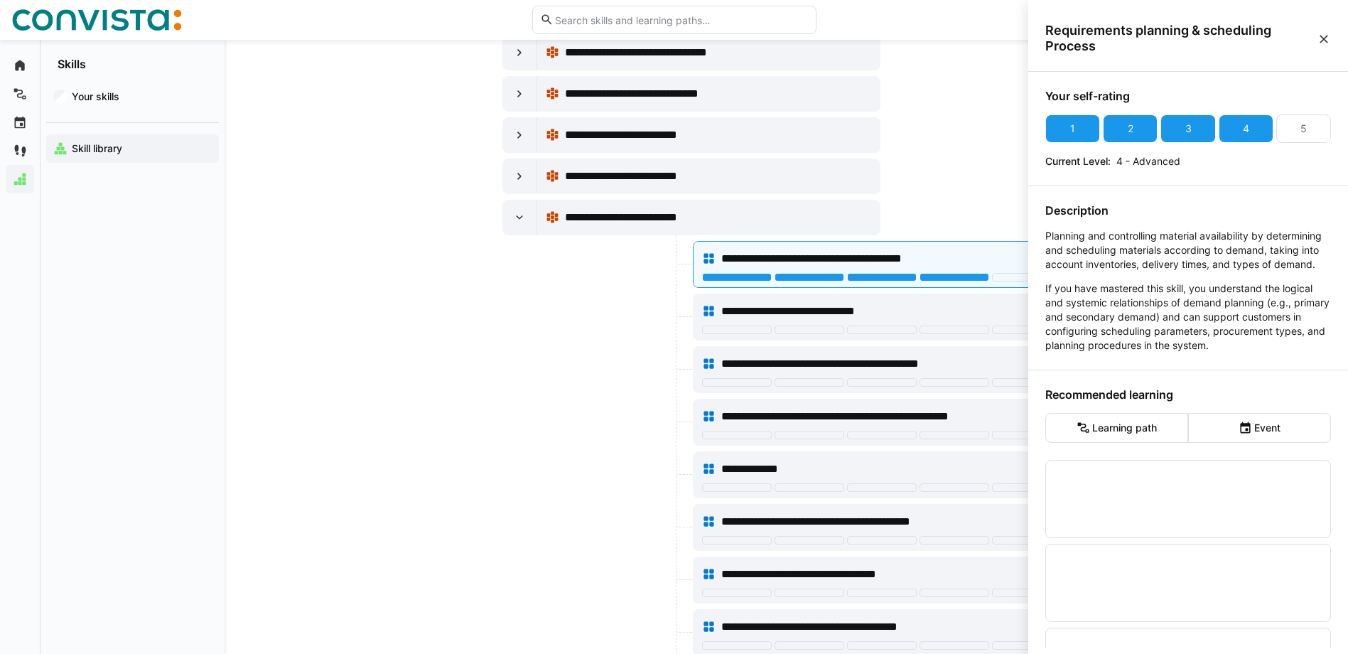
click at [1324, 36] on eds-icon at bounding box center [1324, 39] width 14 height 14
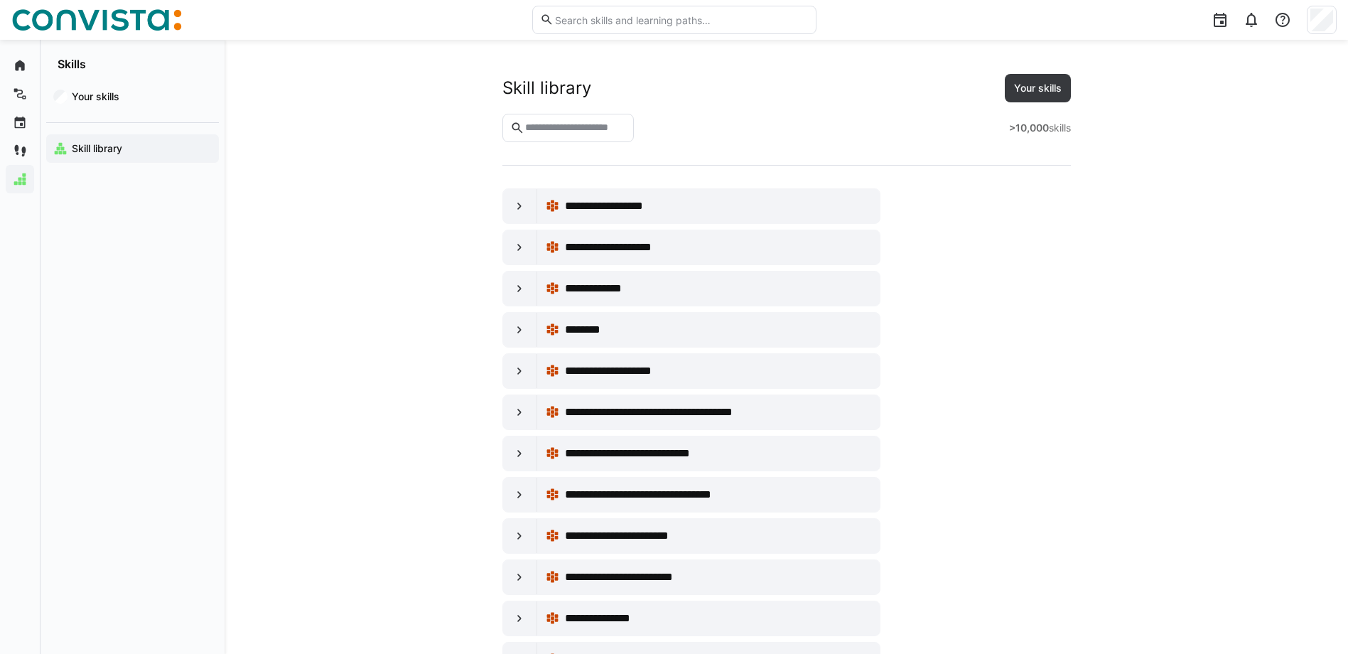
scroll to position [6252, 0]
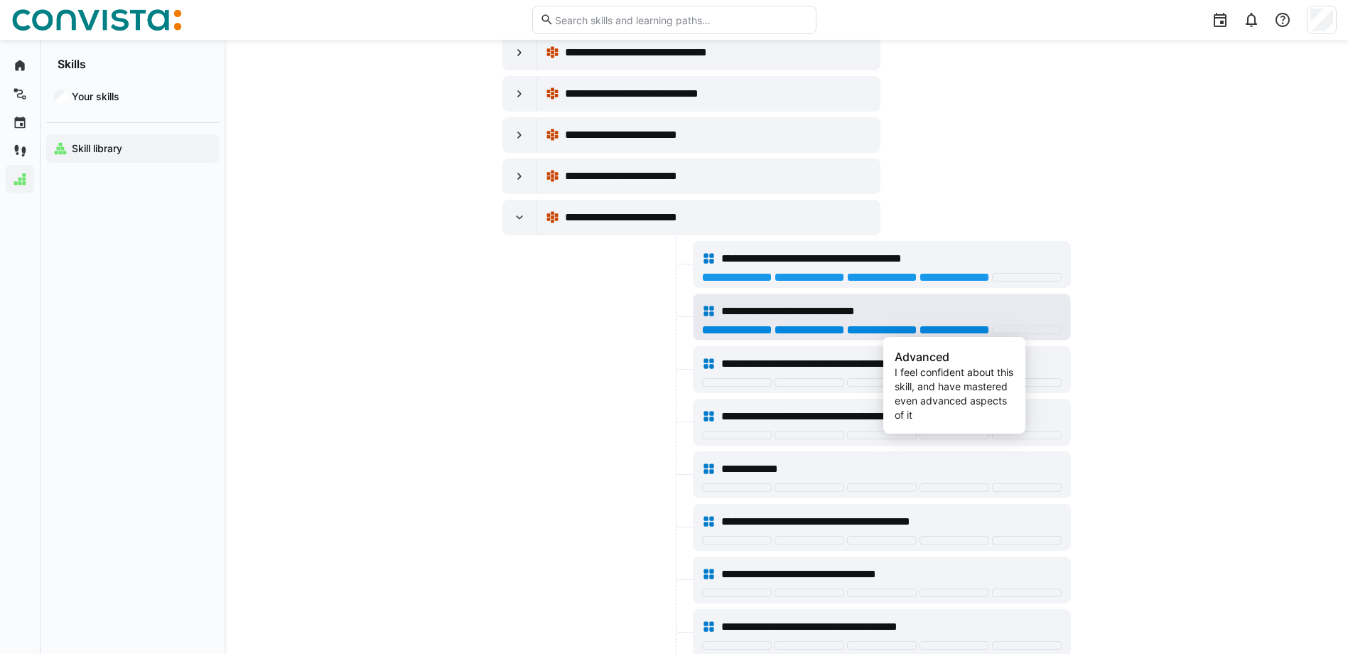
click at [933, 332] on div at bounding box center [954, 329] width 70 height 9
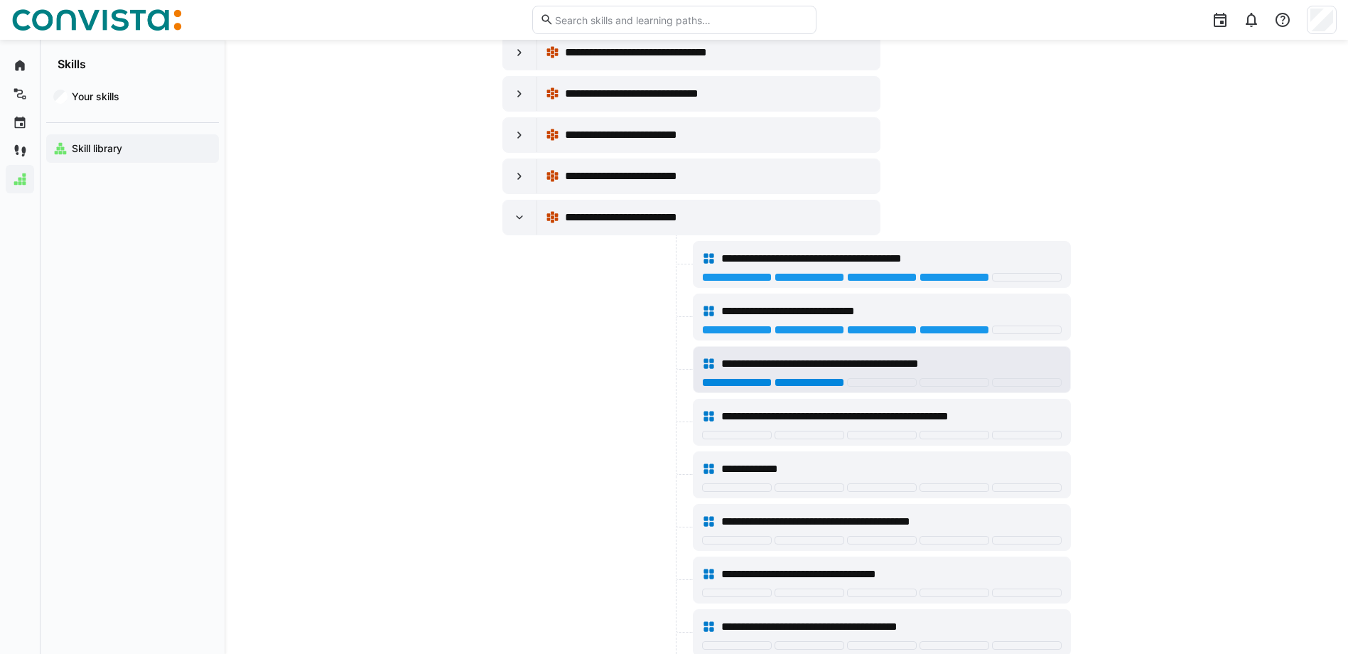
click at [831, 383] on div at bounding box center [809, 382] width 70 height 9
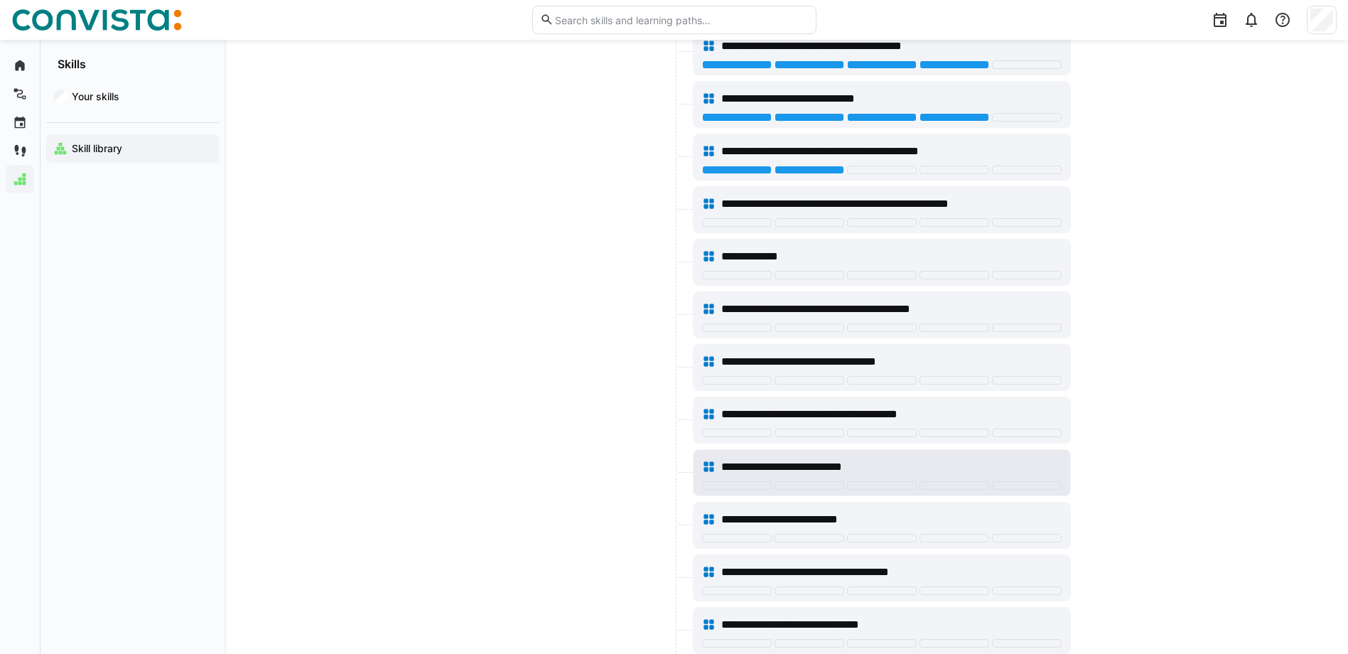
scroll to position [6465, 0]
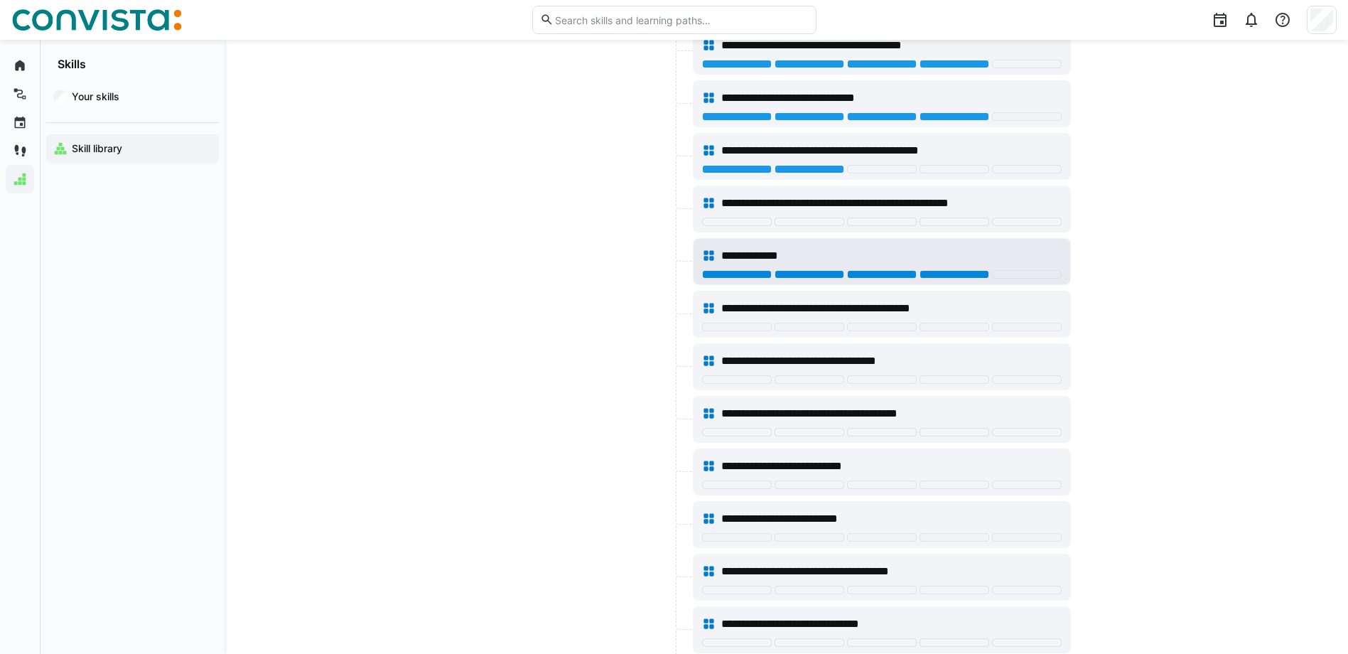
click at [947, 271] on div at bounding box center [954, 274] width 70 height 9
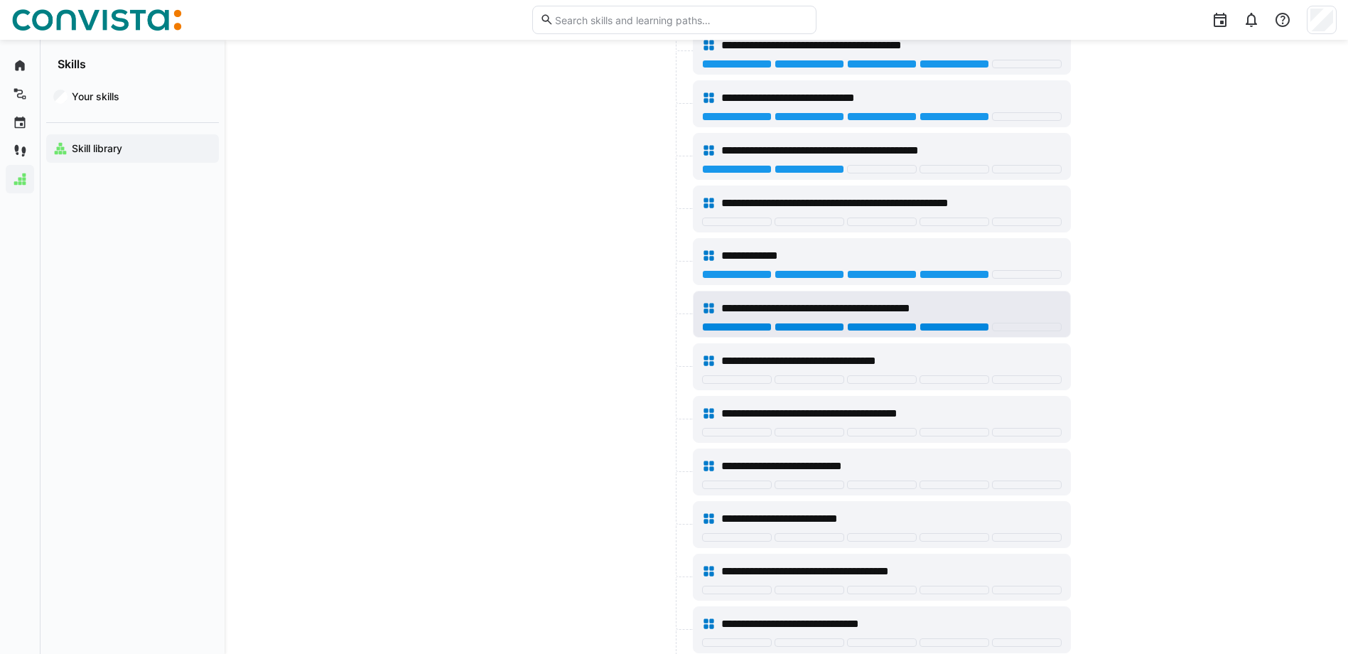
click at [973, 326] on div at bounding box center [954, 327] width 70 height 9
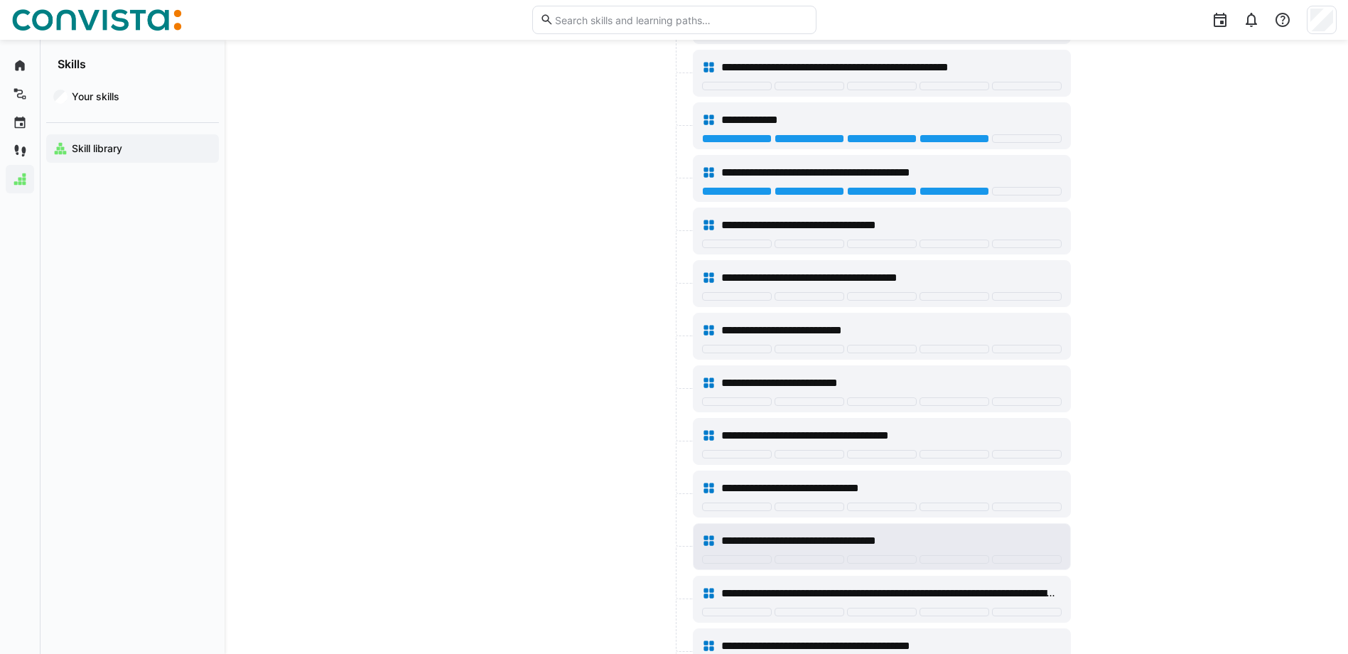
scroll to position [6607, 0]
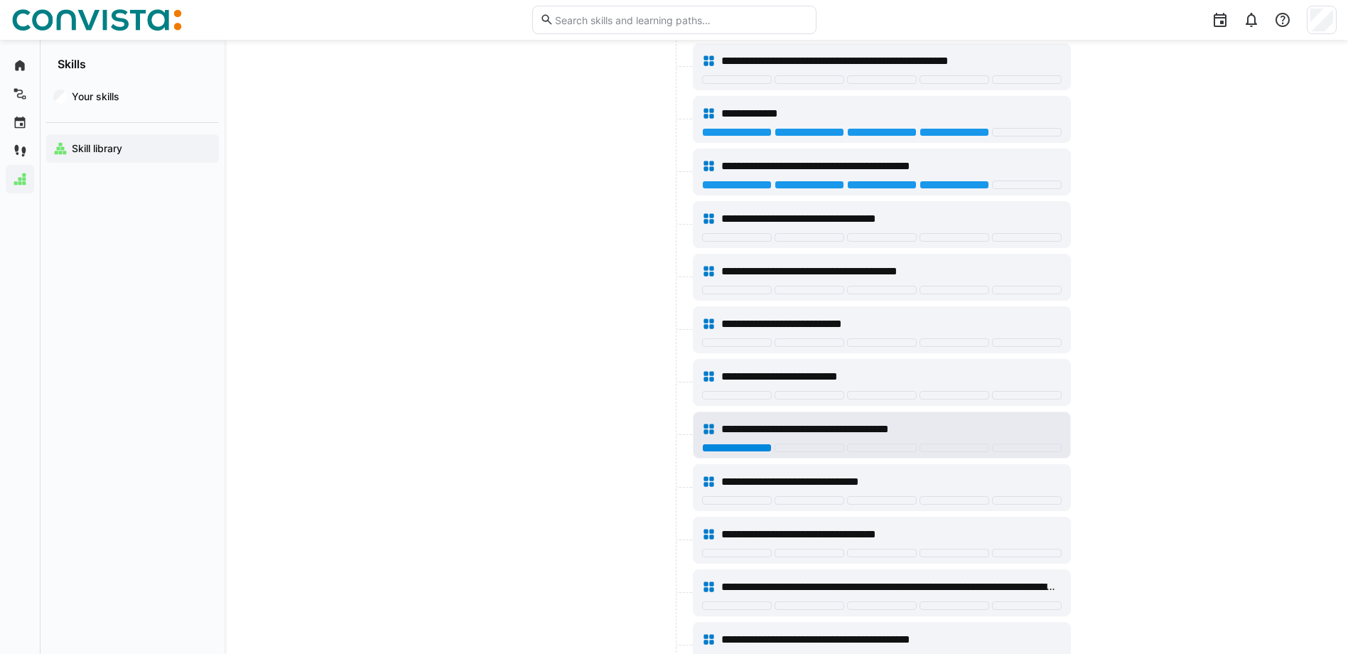
click at [724, 444] on div at bounding box center [737, 447] width 70 height 9
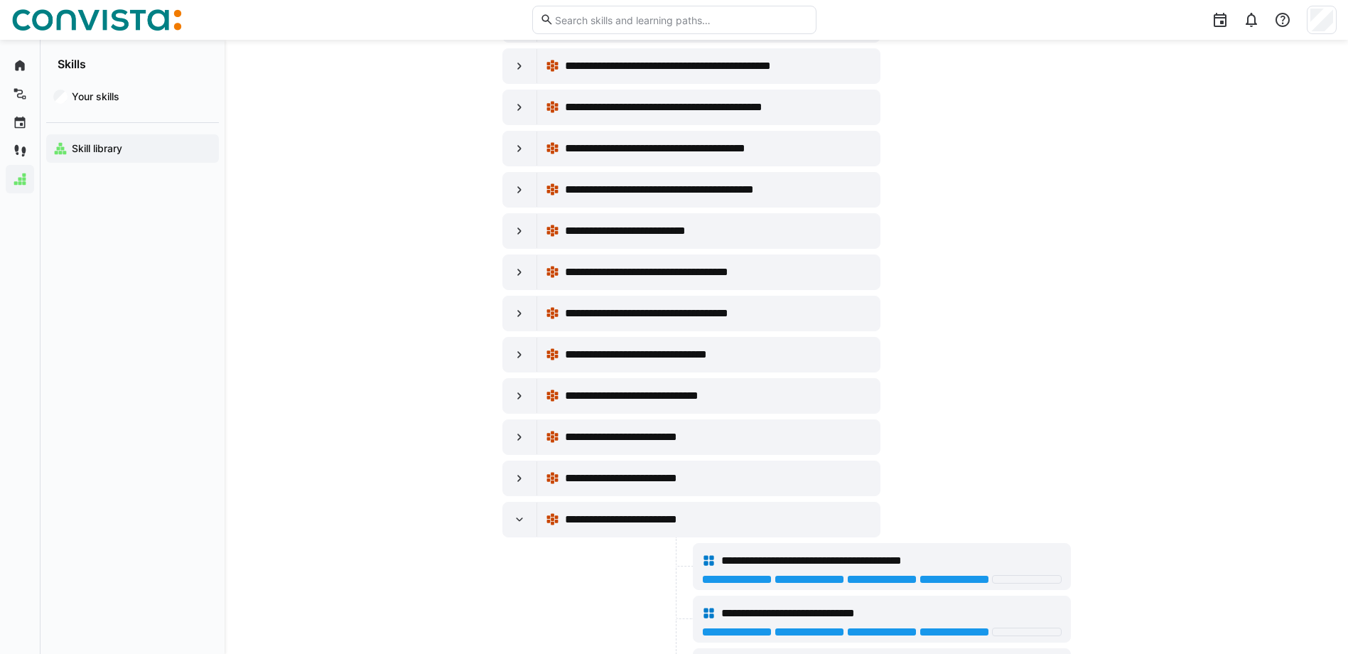
scroll to position [5948, 0]
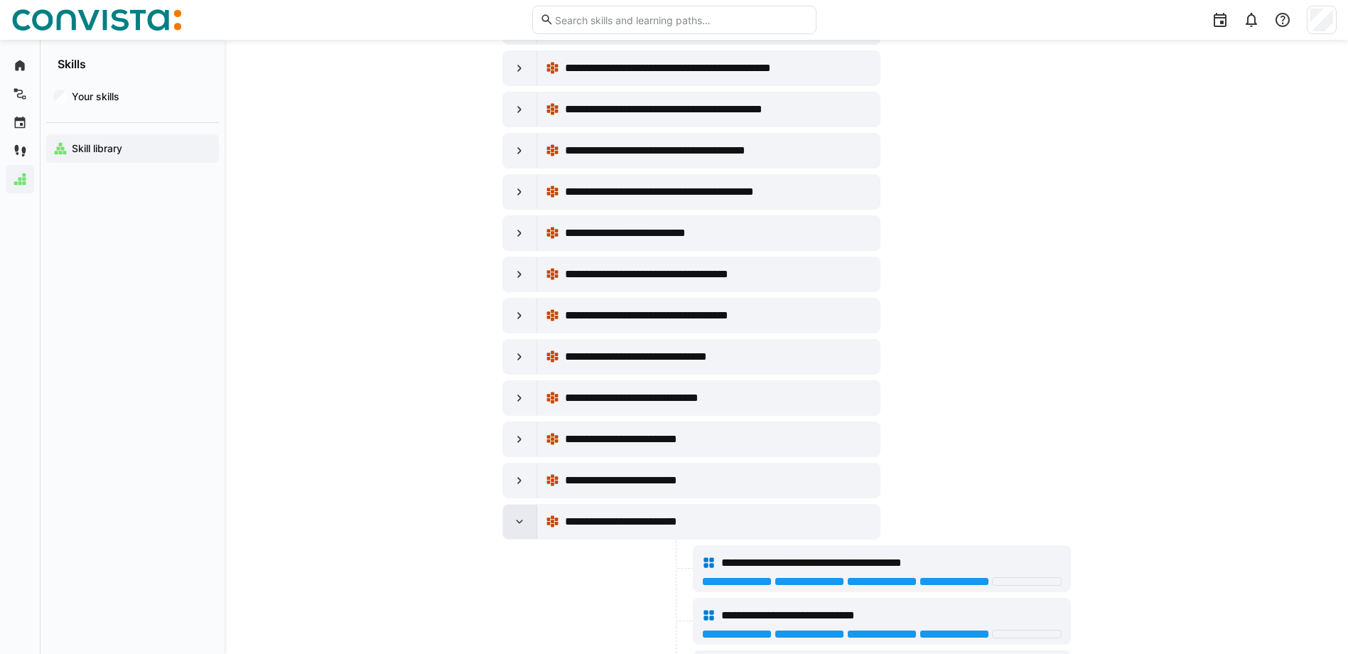
click at [517, 526] on eds-icon at bounding box center [519, 521] width 14 height 14
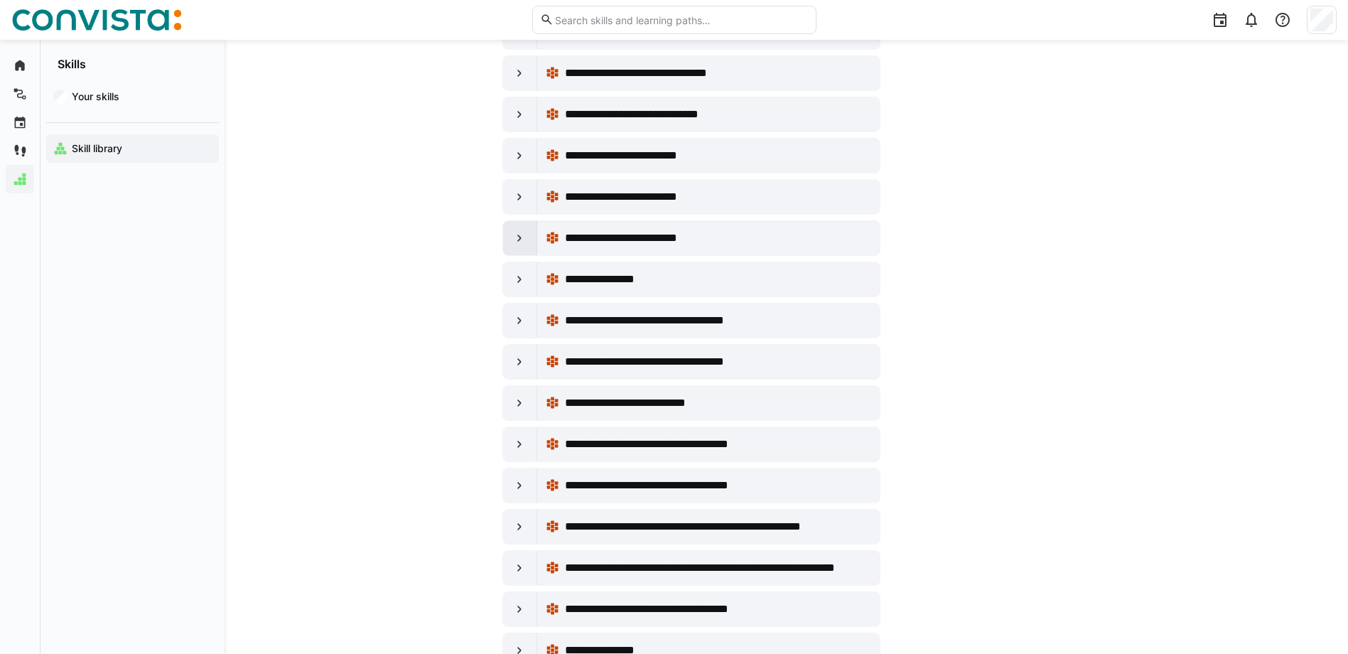
scroll to position [6232, 0]
click at [529, 393] on div at bounding box center [520, 402] width 34 height 34
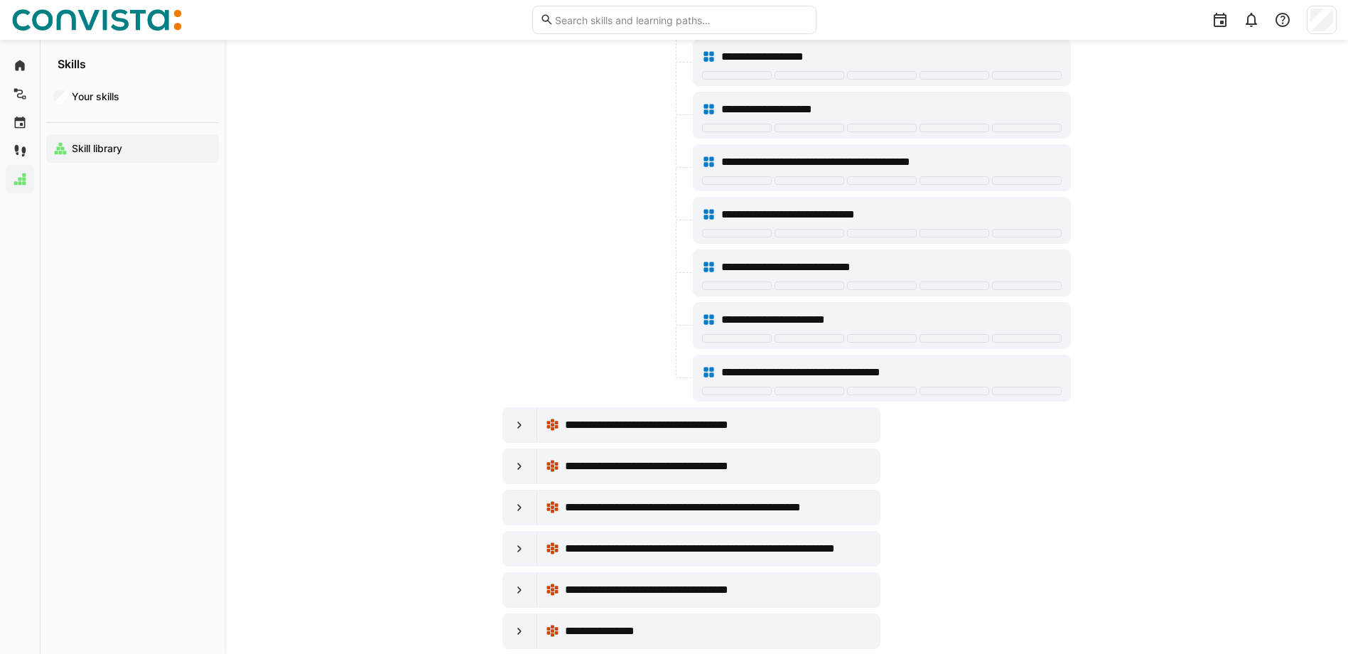
scroll to position [6659, 0]
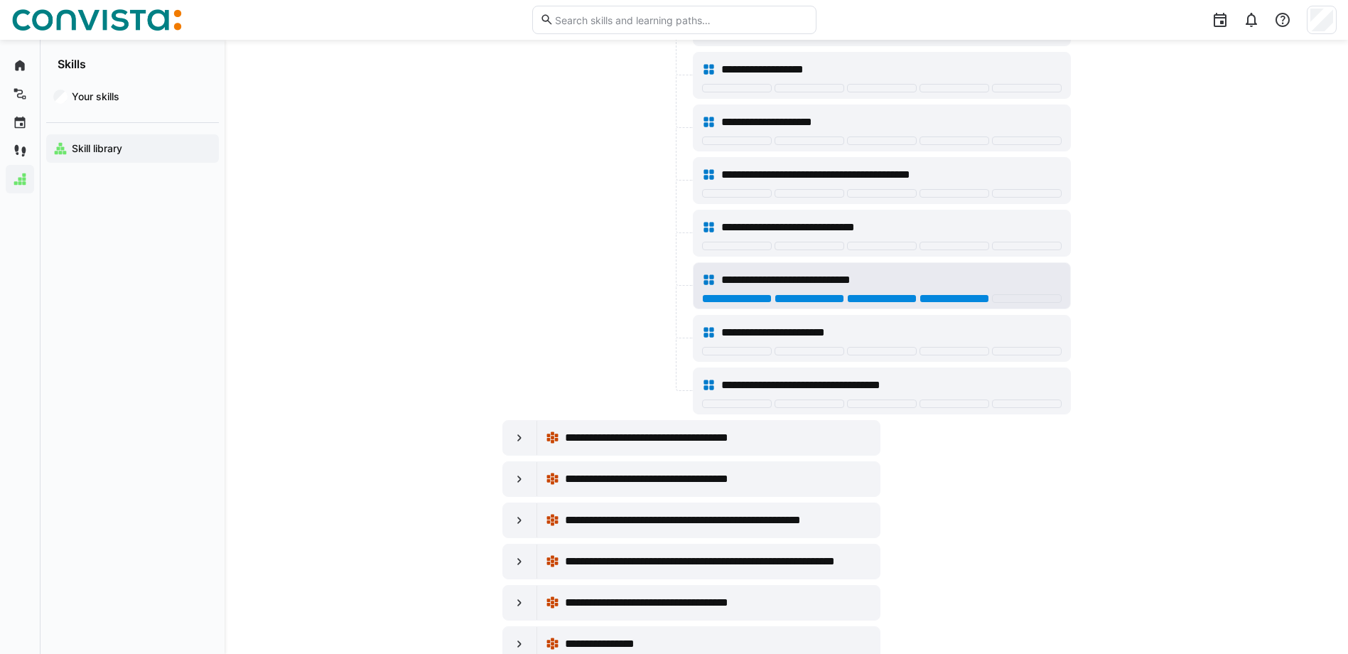
click at [976, 297] on div at bounding box center [954, 298] width 70 height 9
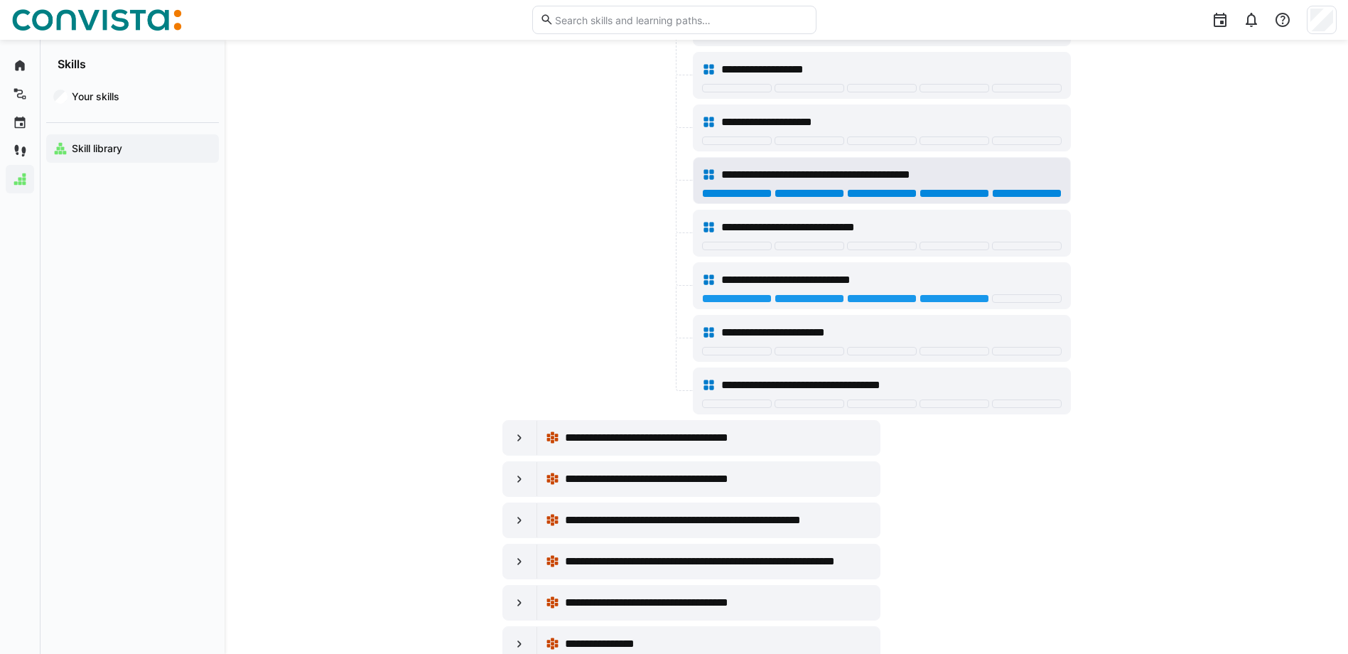
click at [1003, 193] on div at bounding box center [1027, 193] width 70 height 9
click at [517, 437] on eds-icon at bounding box center [519, 438] width 14 height 14
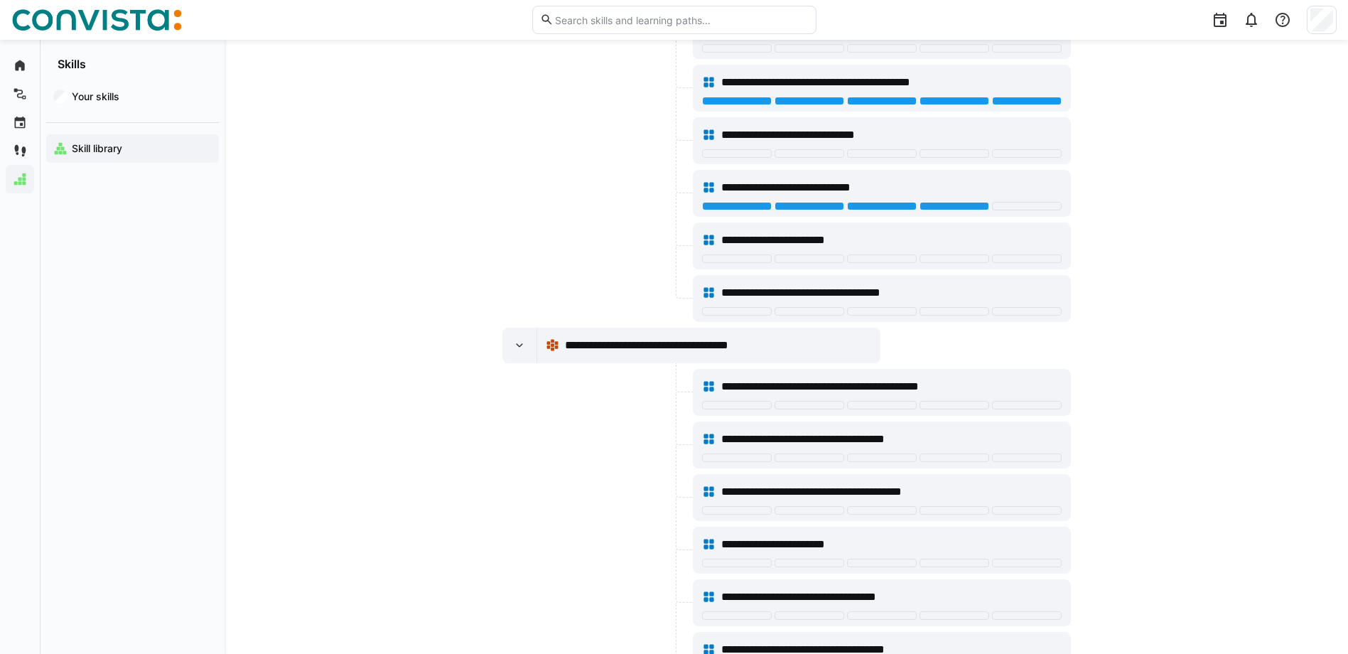
scroll to position [6872, 0]
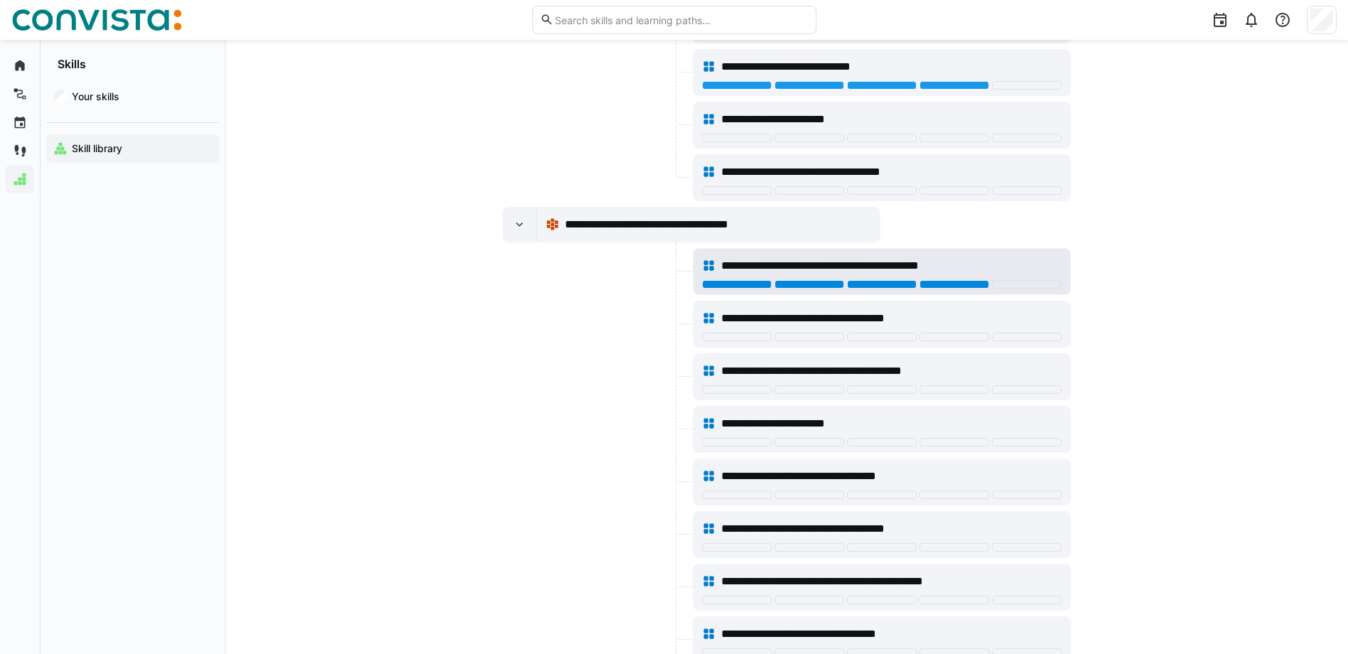
click at [940, 282] on div at bounding box center [954, 284] width 70 height 9
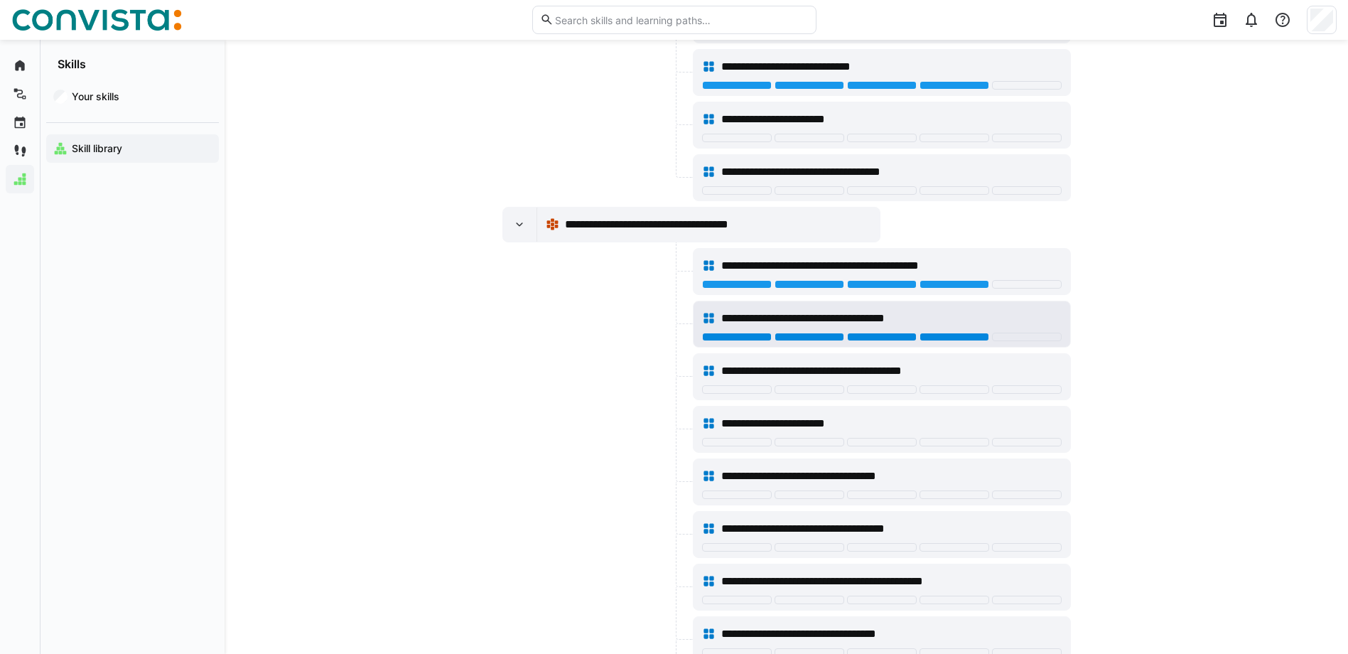
click at [934, 337] on div at bounding box center [954, 337] width 70 height 9
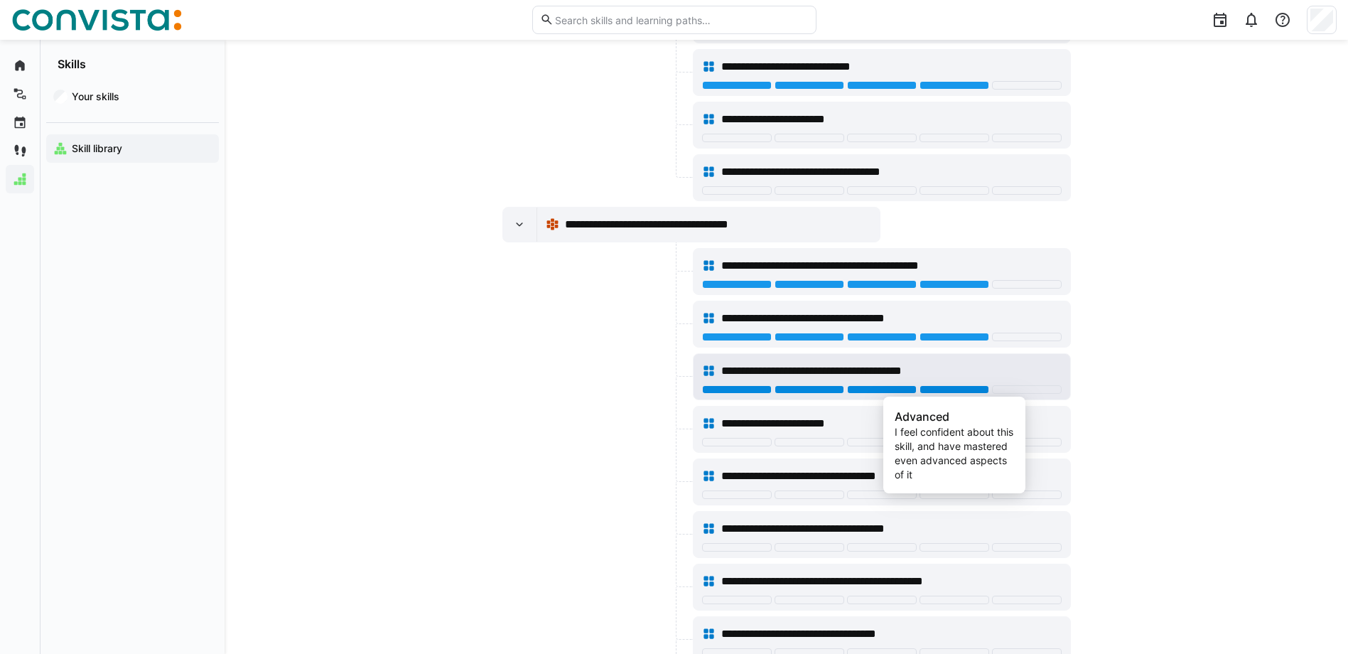
click at [958, 391] on div at bounding box center [954, 389] width 70 height 9
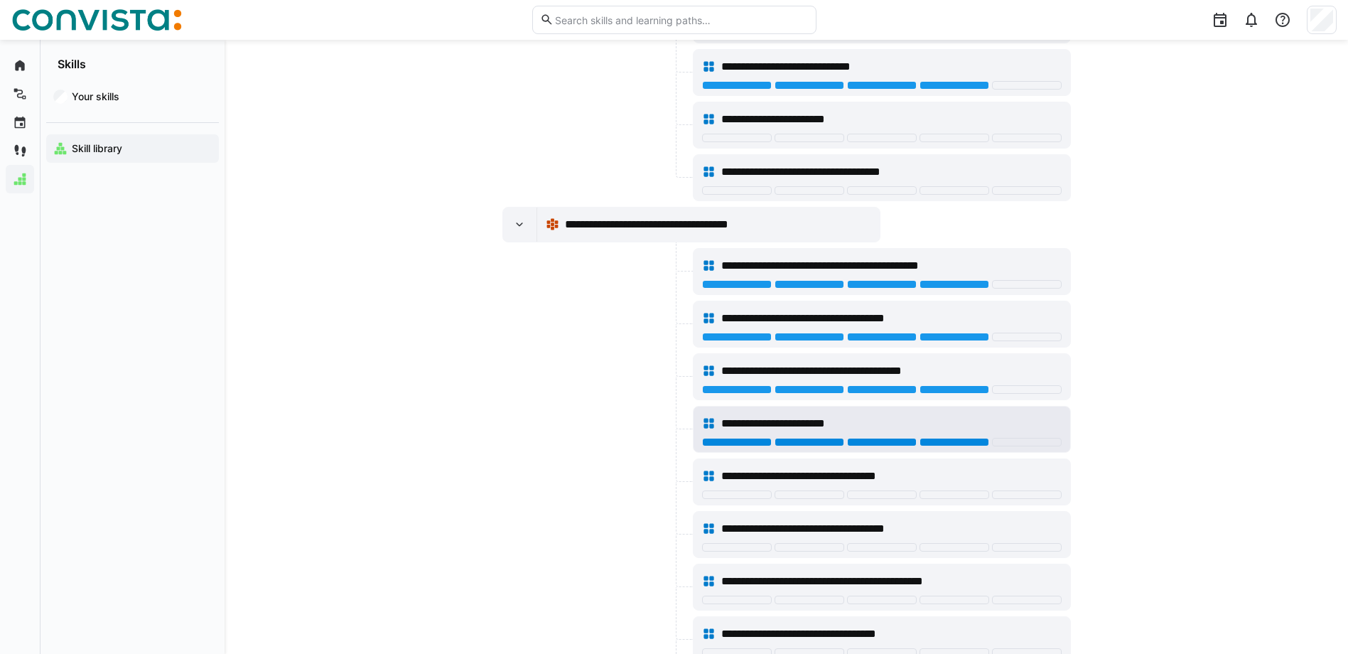
click at [954, 438] on div at bounding box center [954, 442] width 70 height 9
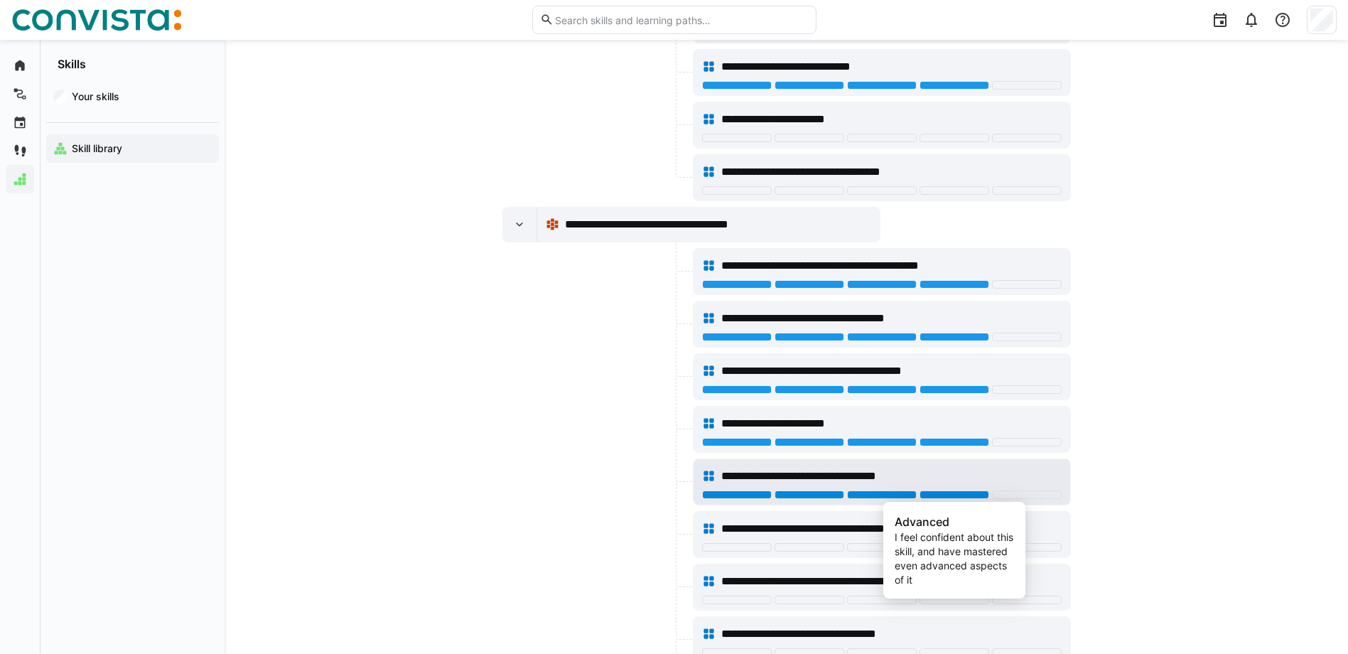
click at [976, 492] on div at bounding box center [954, 494] width 70 height 9
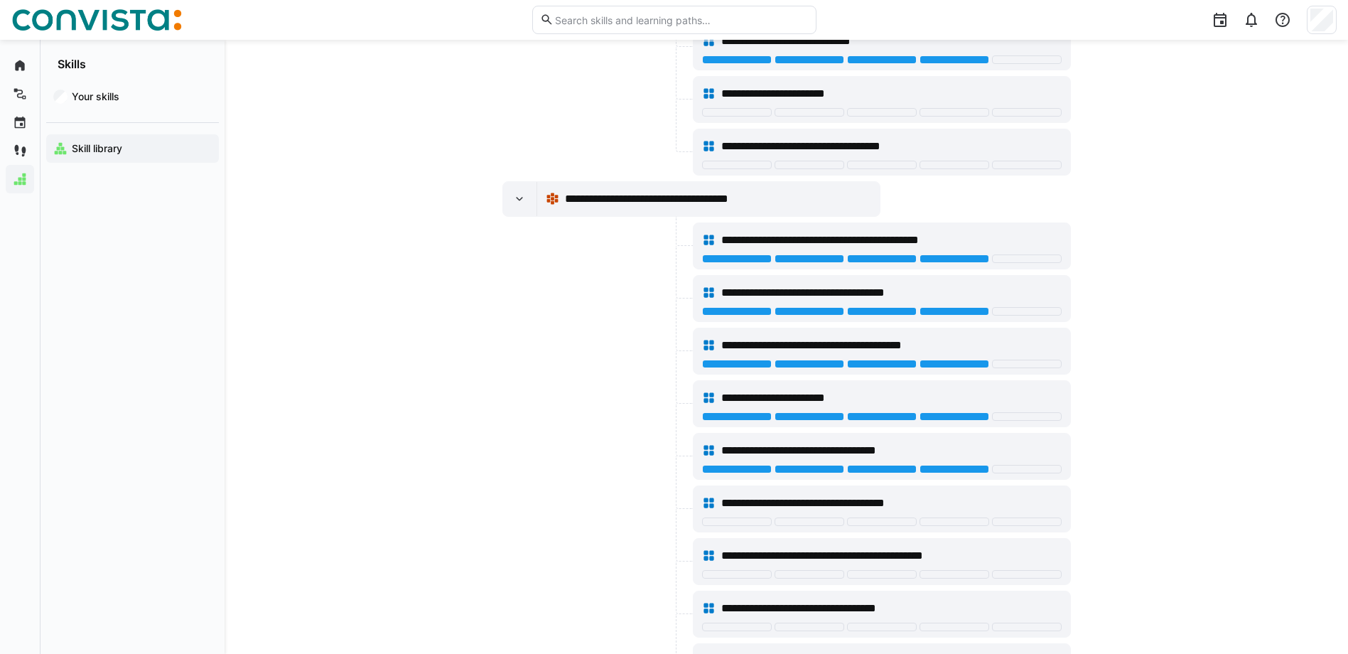
scroll to position [6943, 0]
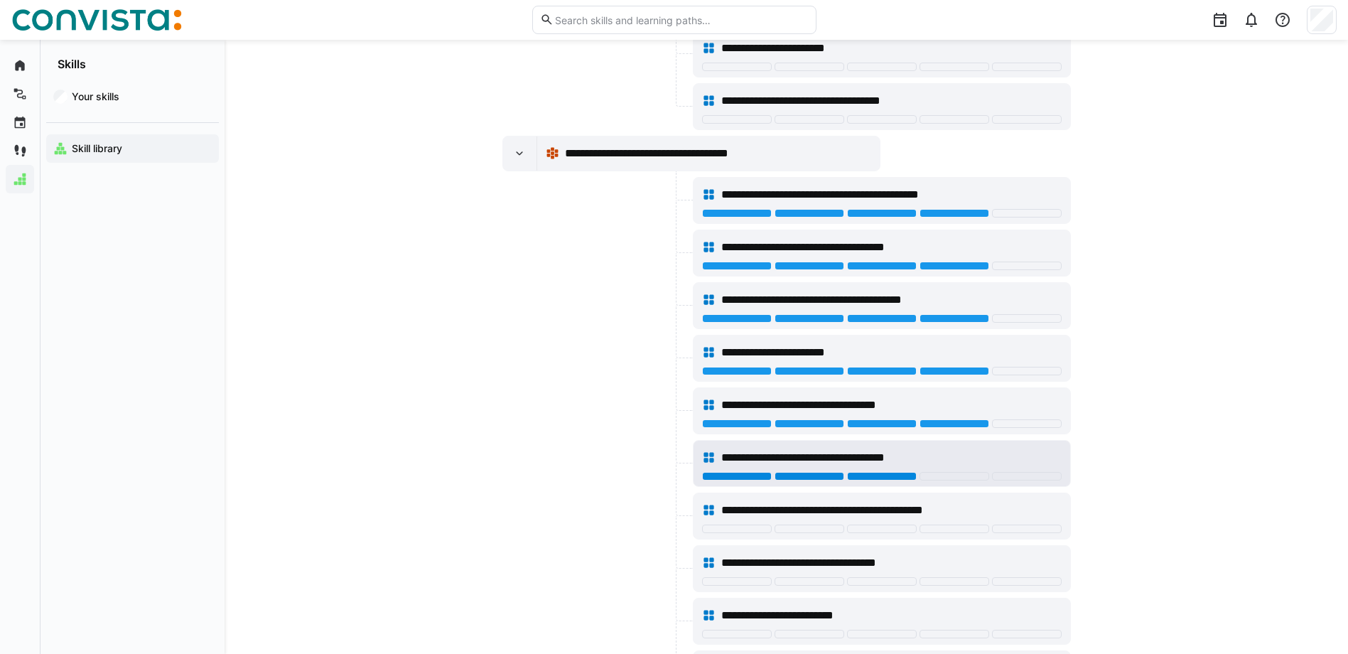
click at [887, 480] on div at bounding box center [882, 476] width 70 height 9
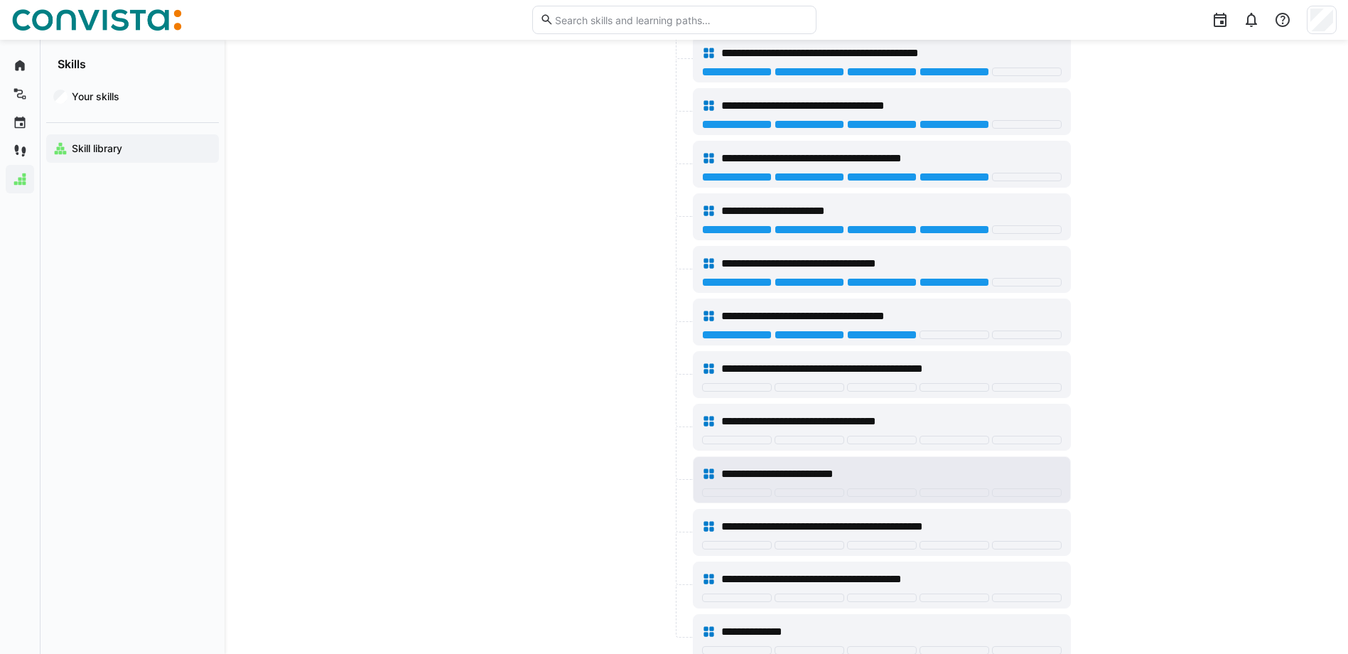
scroll to position [7085, 0]
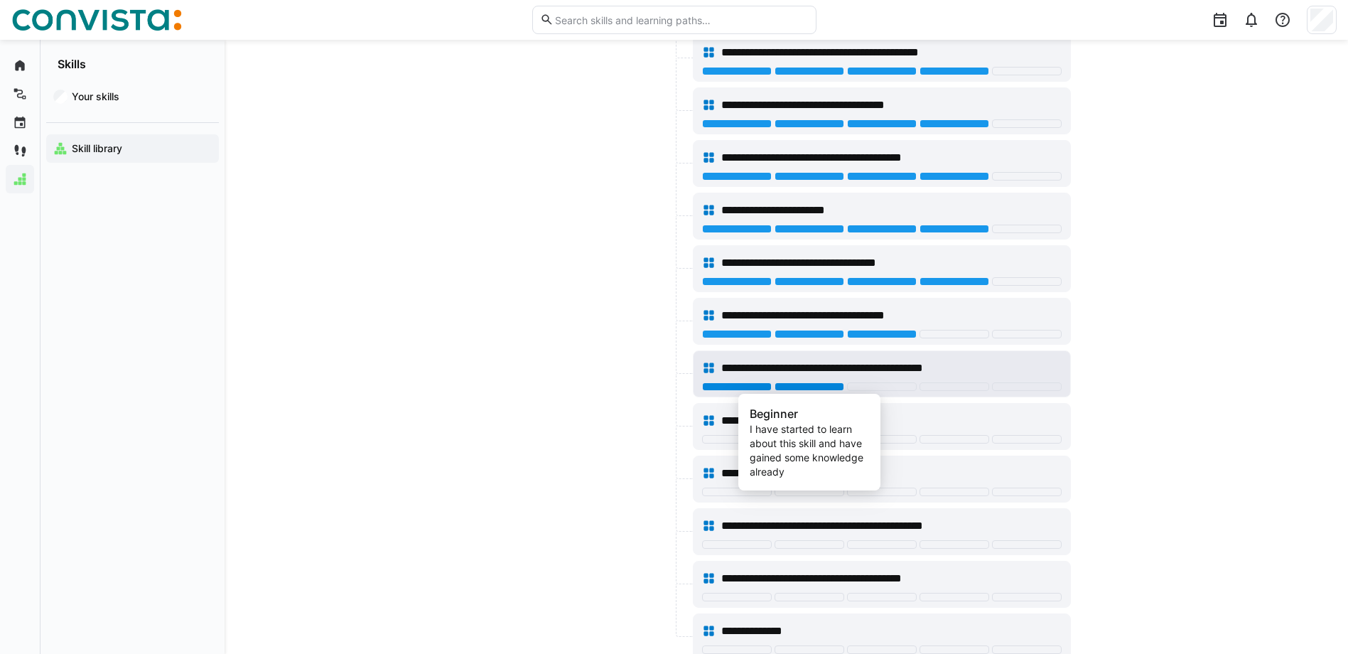
click at [834, 389] on div at bounding box center [809, 386] width 70 height 9
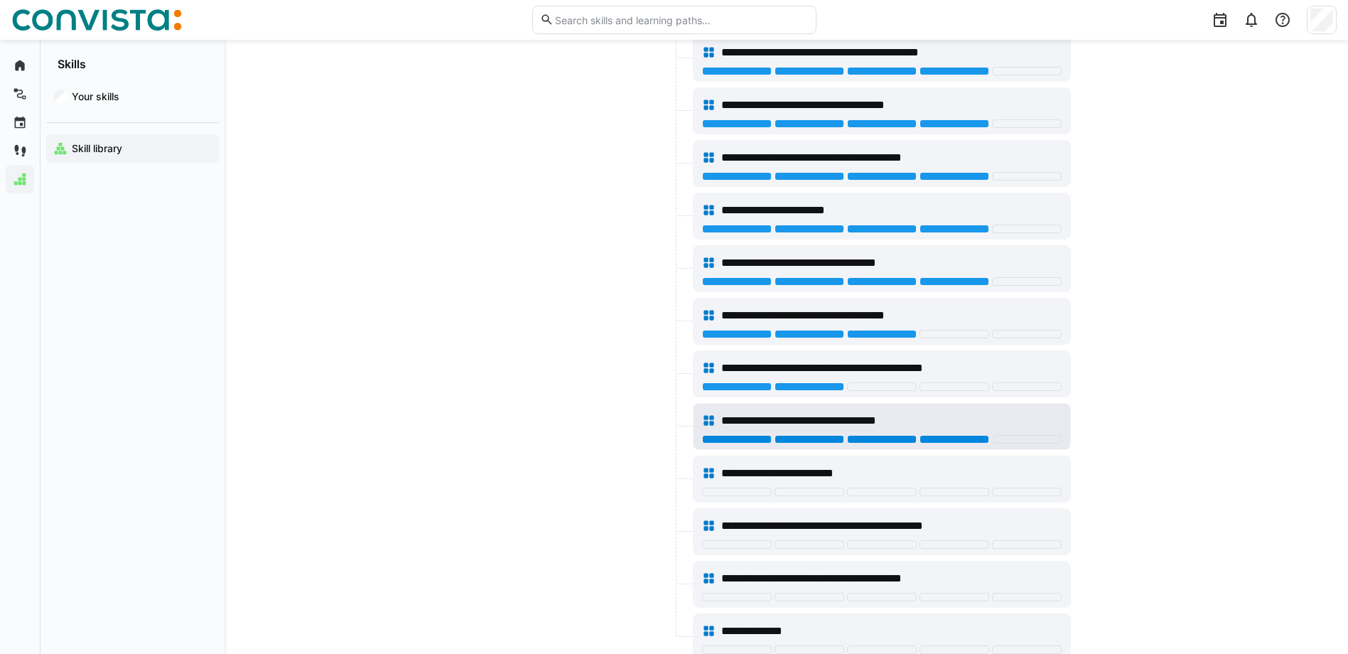
click at [934, 441] on div at bounding box center [954, 439] width 70 height 9
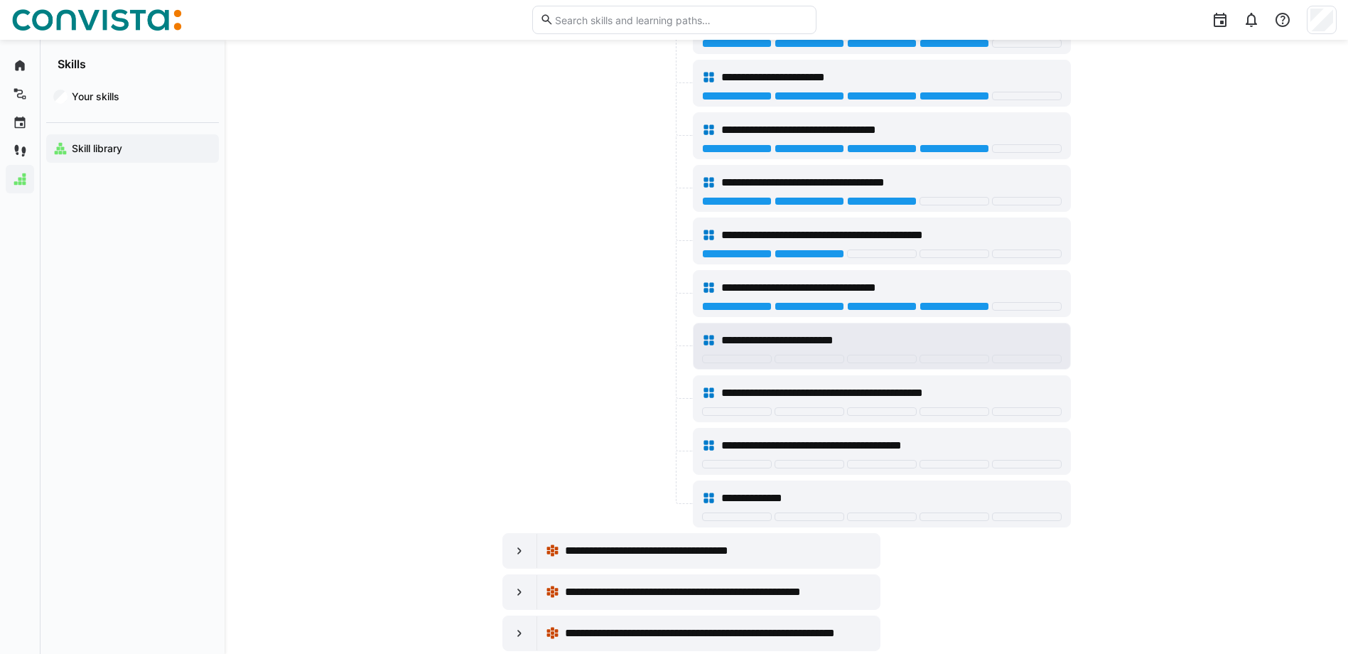
scroll to position [7227, 0]
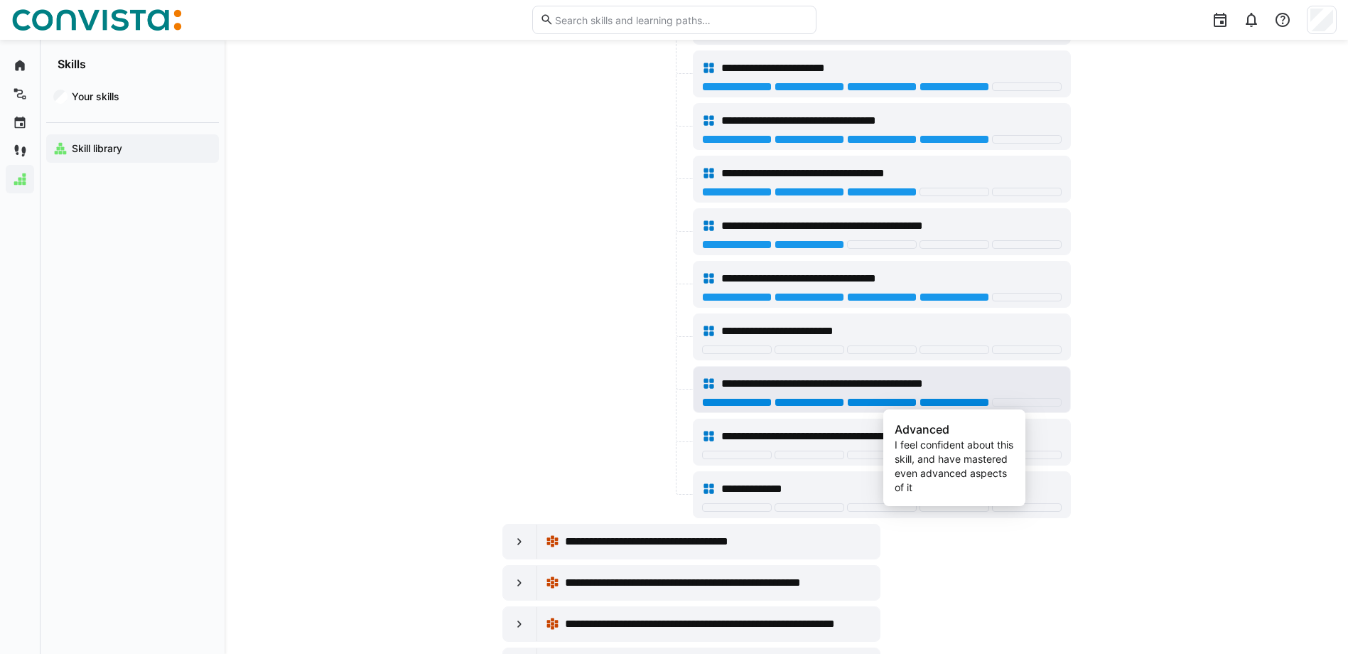
click at [951, 405] on div at bounding box center [954, 402] width 70 height 9
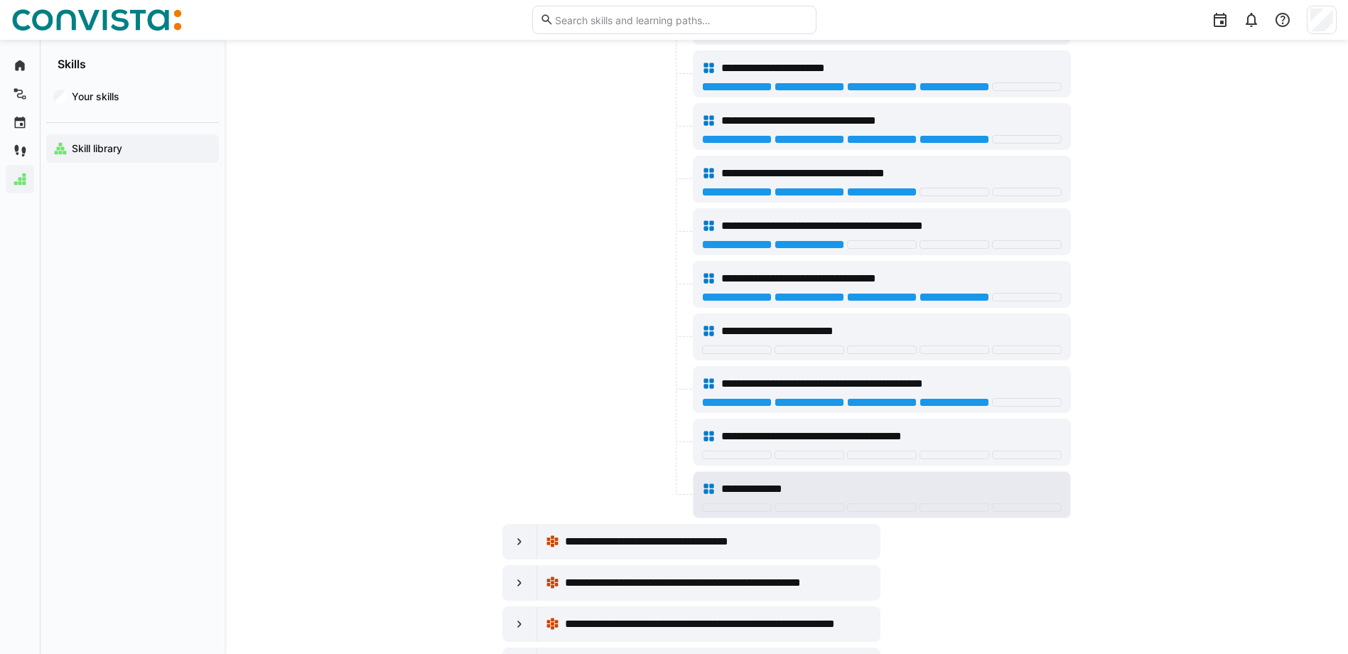
click at [793, 502] on div "**********" at bounding box center [882, 489] width 360 height 28
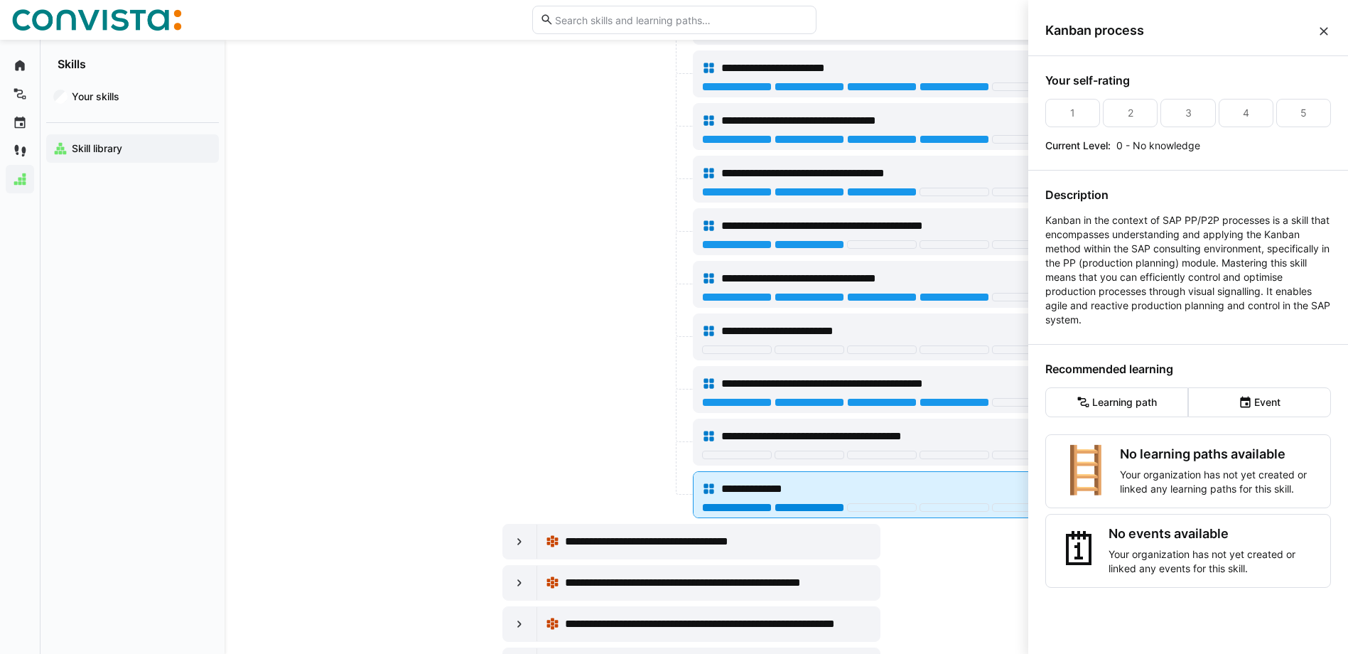
click at [794, 506] on div at bounding box center [809, 507] width 70 height 9
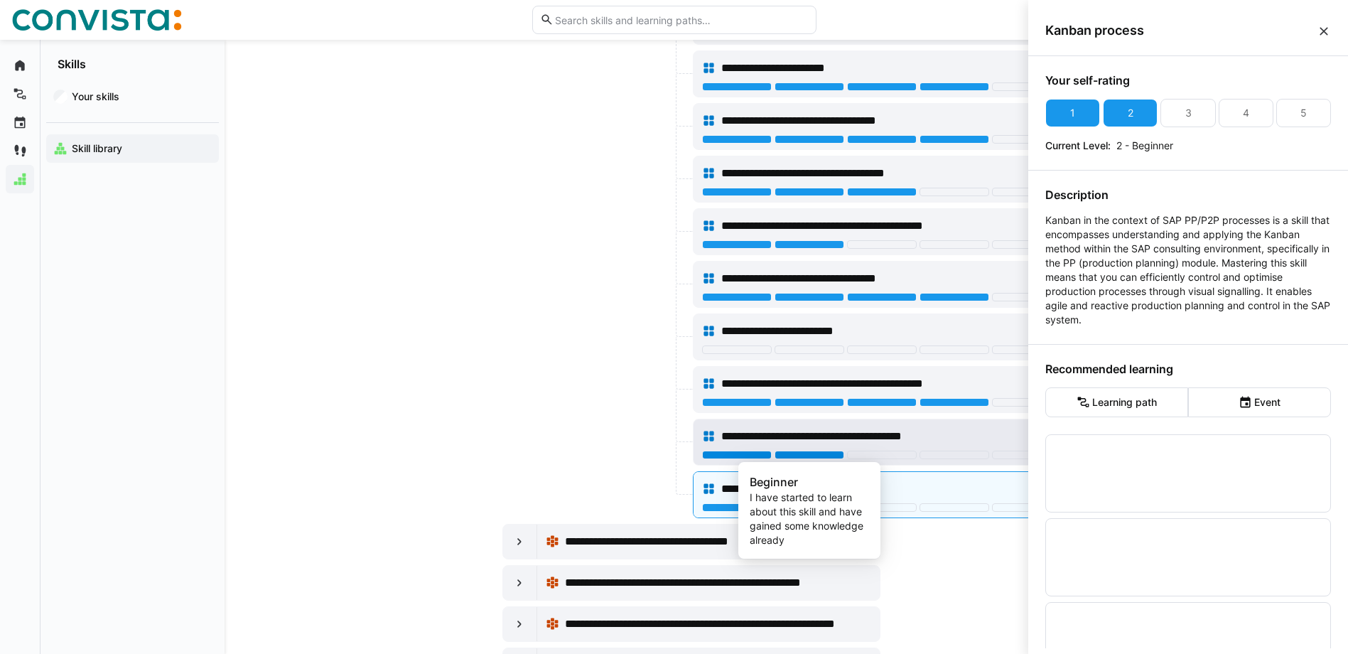
click at [803, 458] on div at bounding box center [809, 454] width 70 height 9
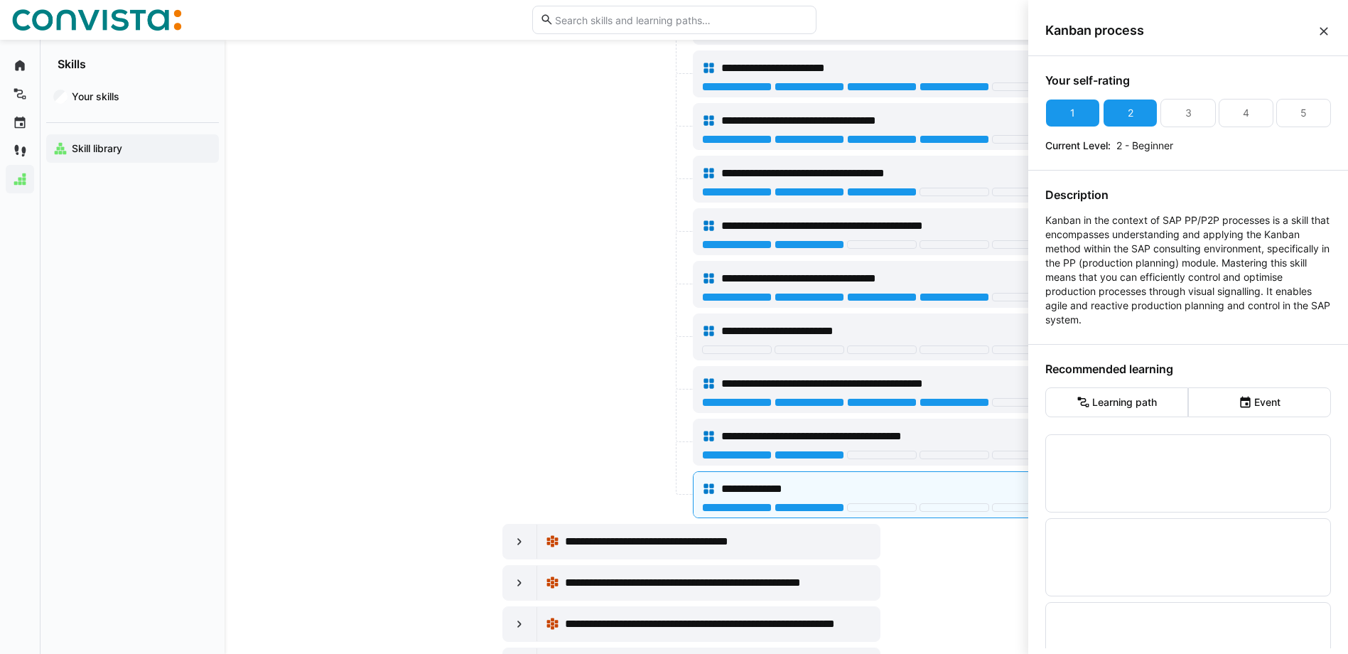
click at [1326, 36] on eds-icon at bounding box center [1324, 31] width 14 height 14
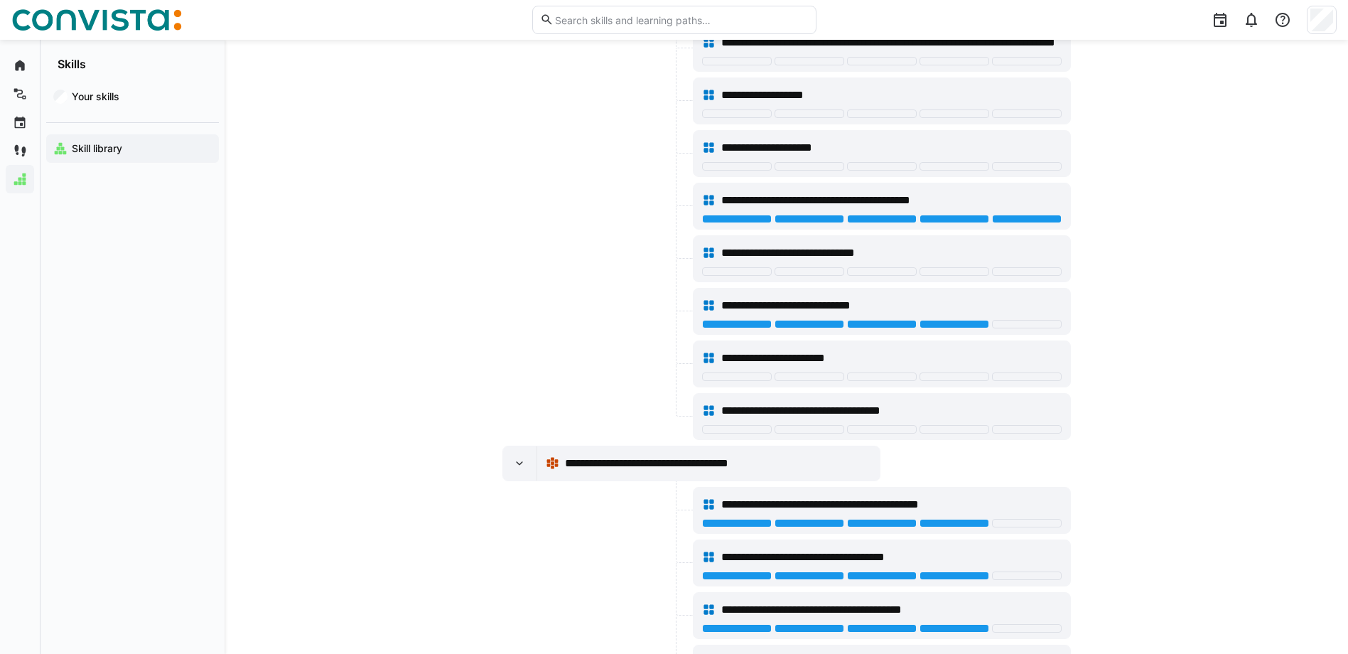
scroll to position [6588, 0]
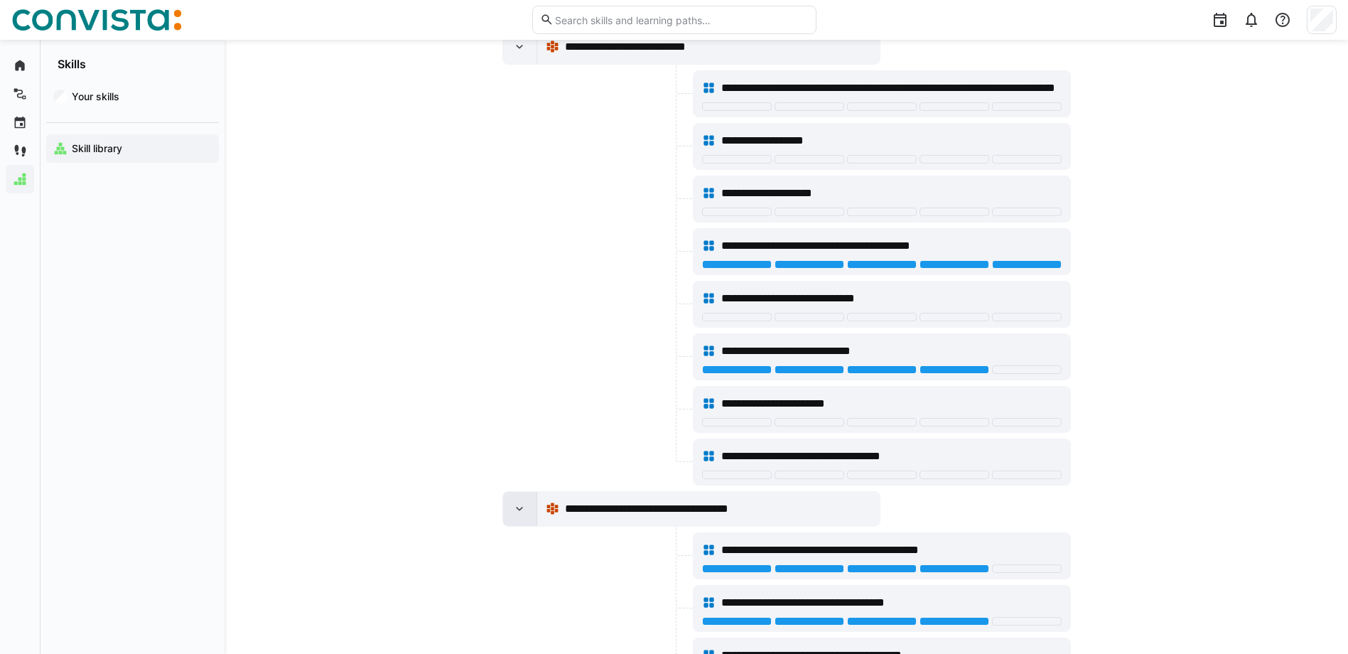
click at [529, 507] on div at bounding box center [520, 509] width 34 height 34
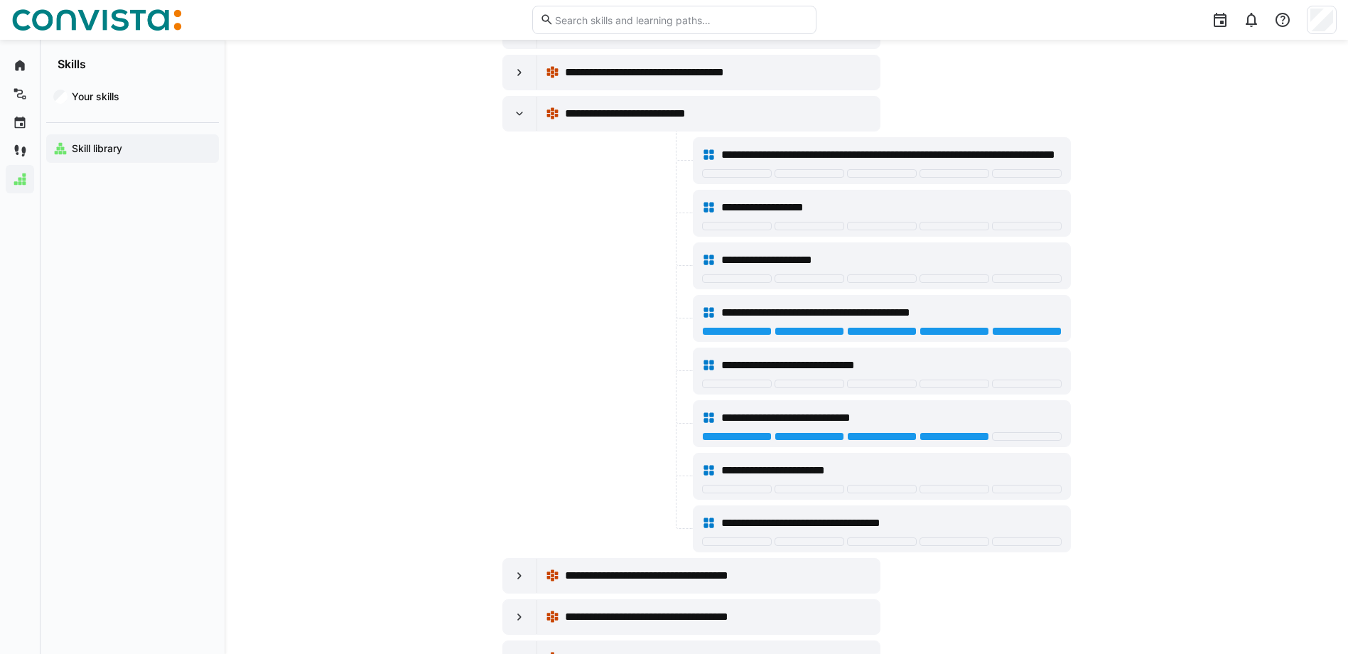
scroll to position [6445, 0]
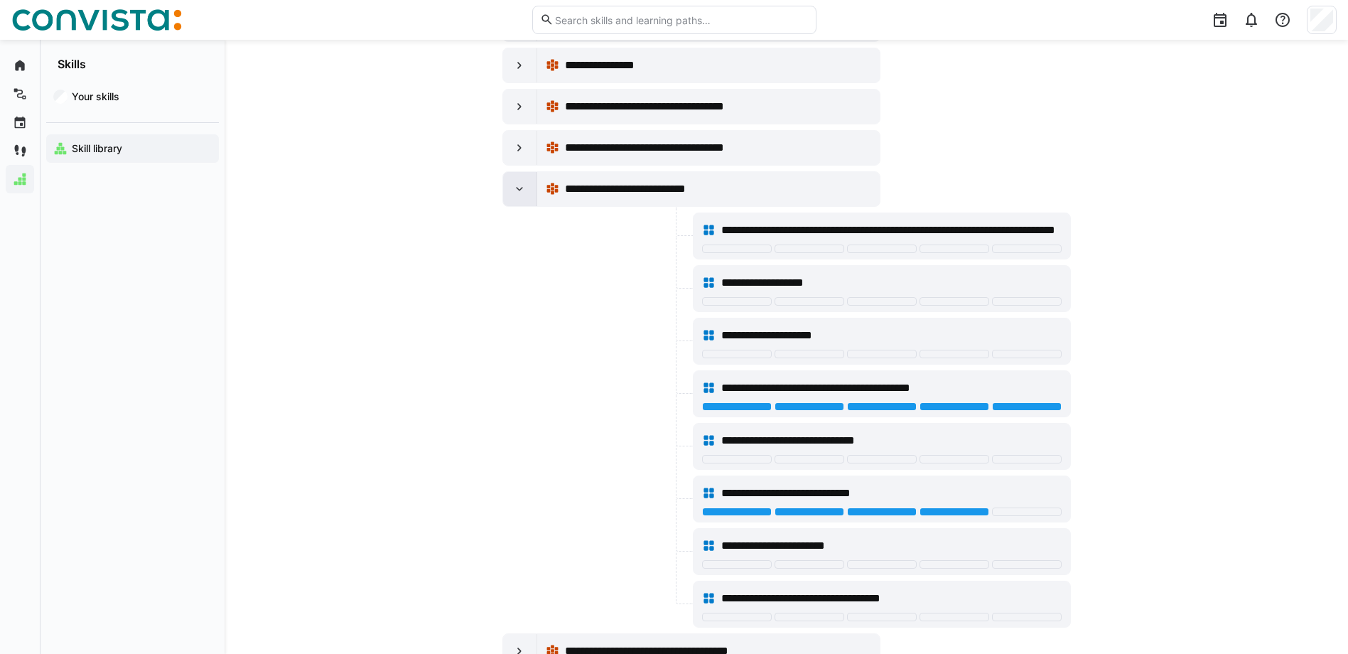
click at [518, 189] on eds-icon at bounding box center [519, 189] width 14 height 14
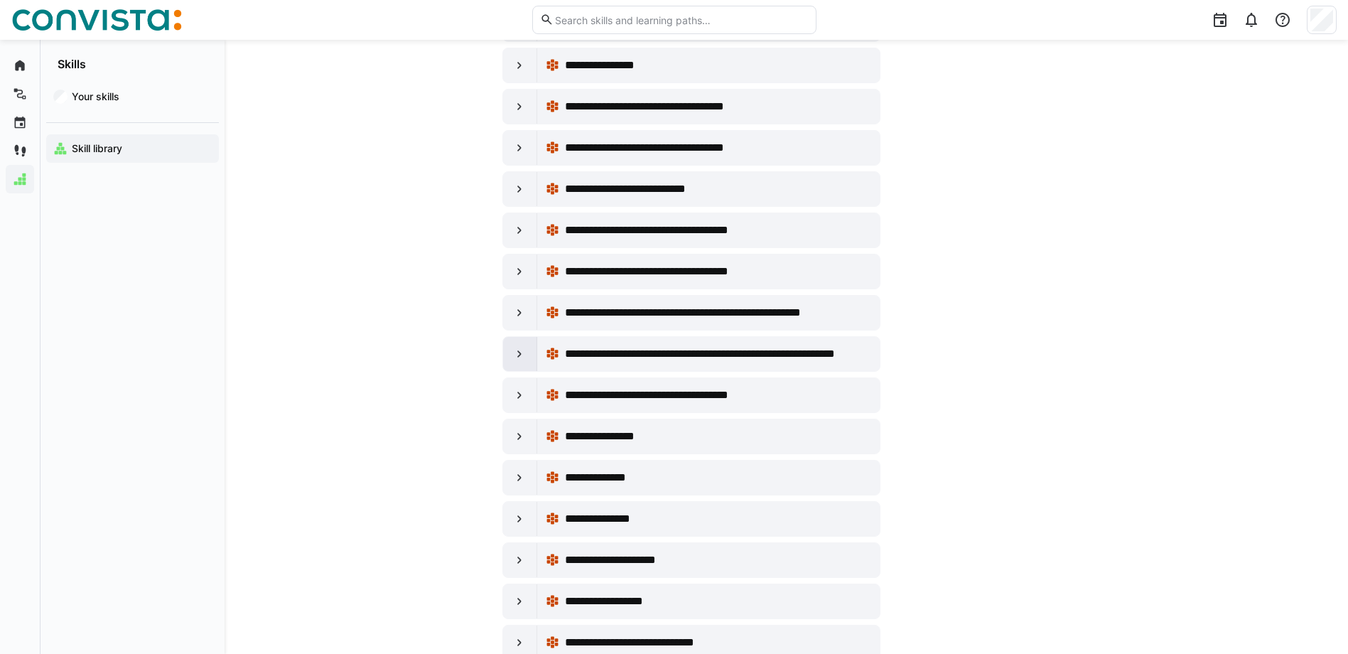
click at [514, 357] on eds-icon at bounding box center [519, 354] width 14 height 14
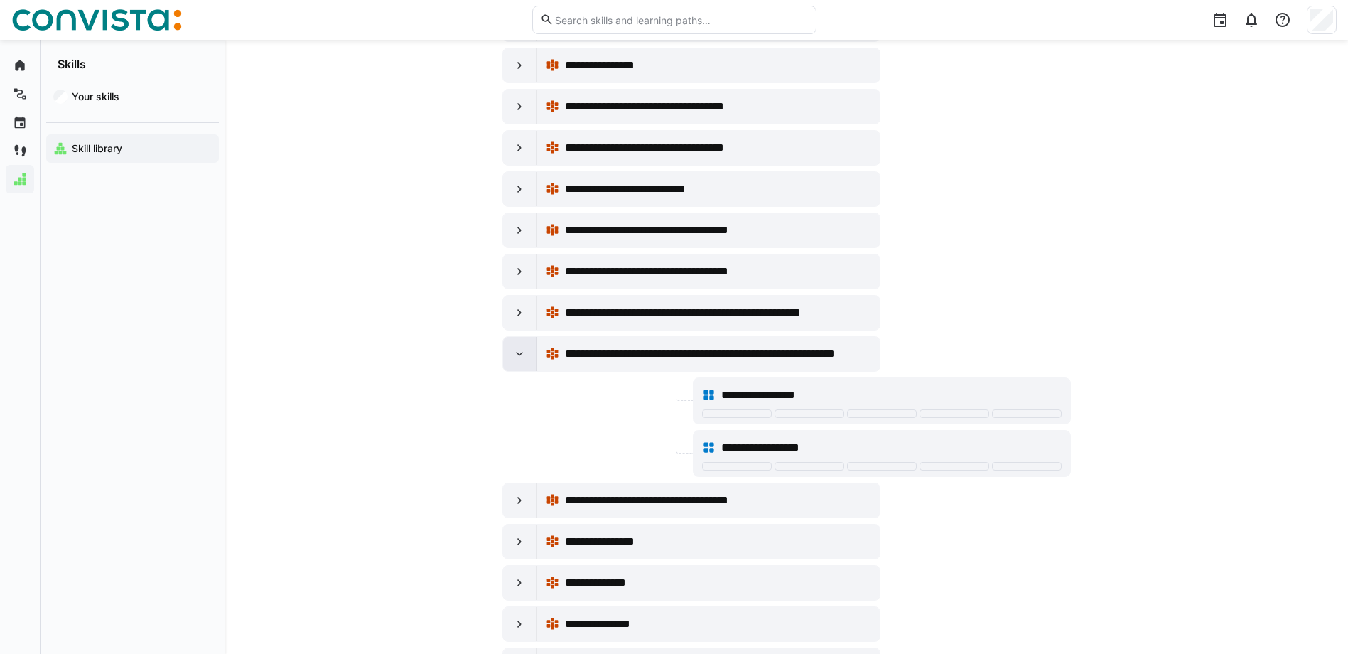
click at [514, 357] on eds-icon at bounding box center [519, 354] width 14 height 14
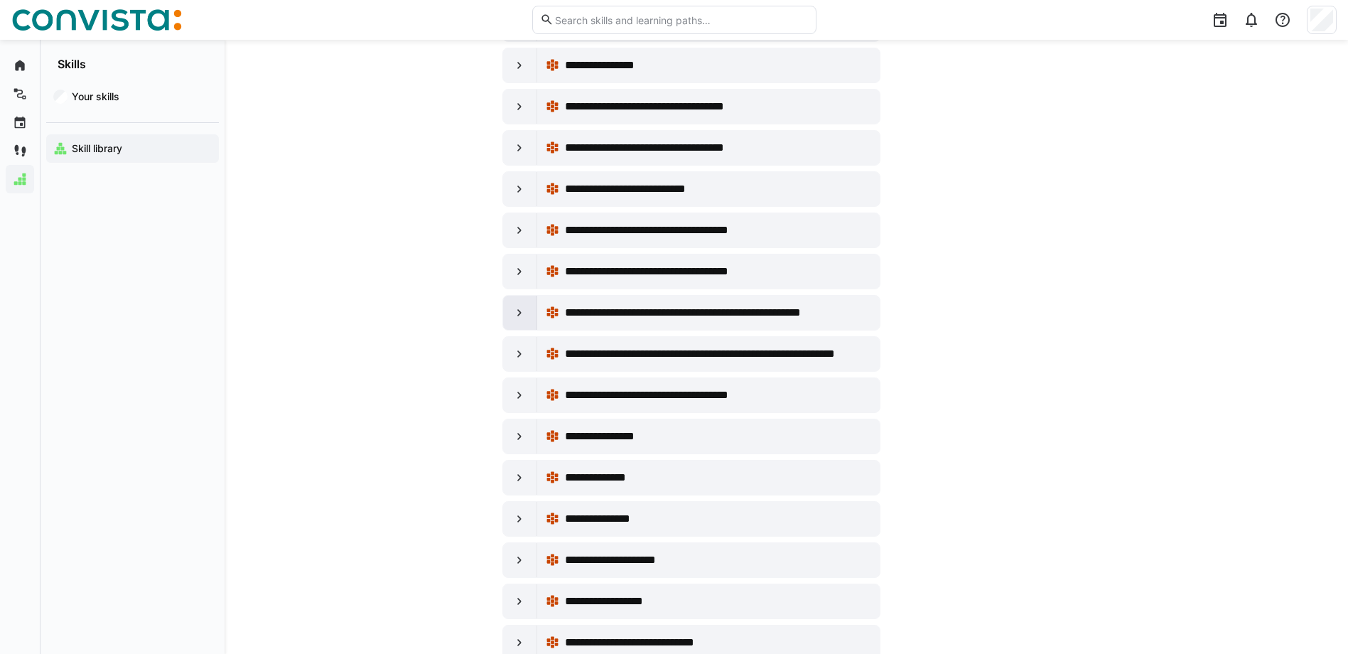
click at [519, 315] on eds-icon at bounding box center [519, 313] width 14 height 14
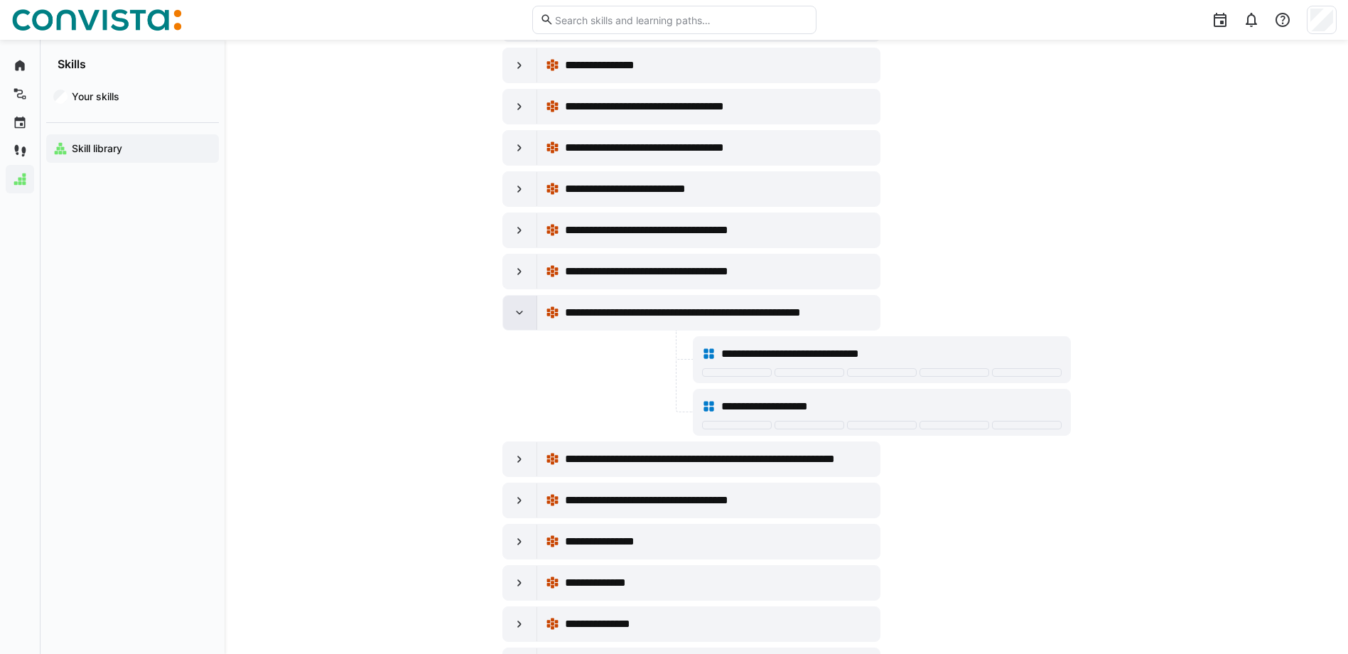
click at [519, 315] on eds-icon at bounding box center [519, 313] width 14 height 14
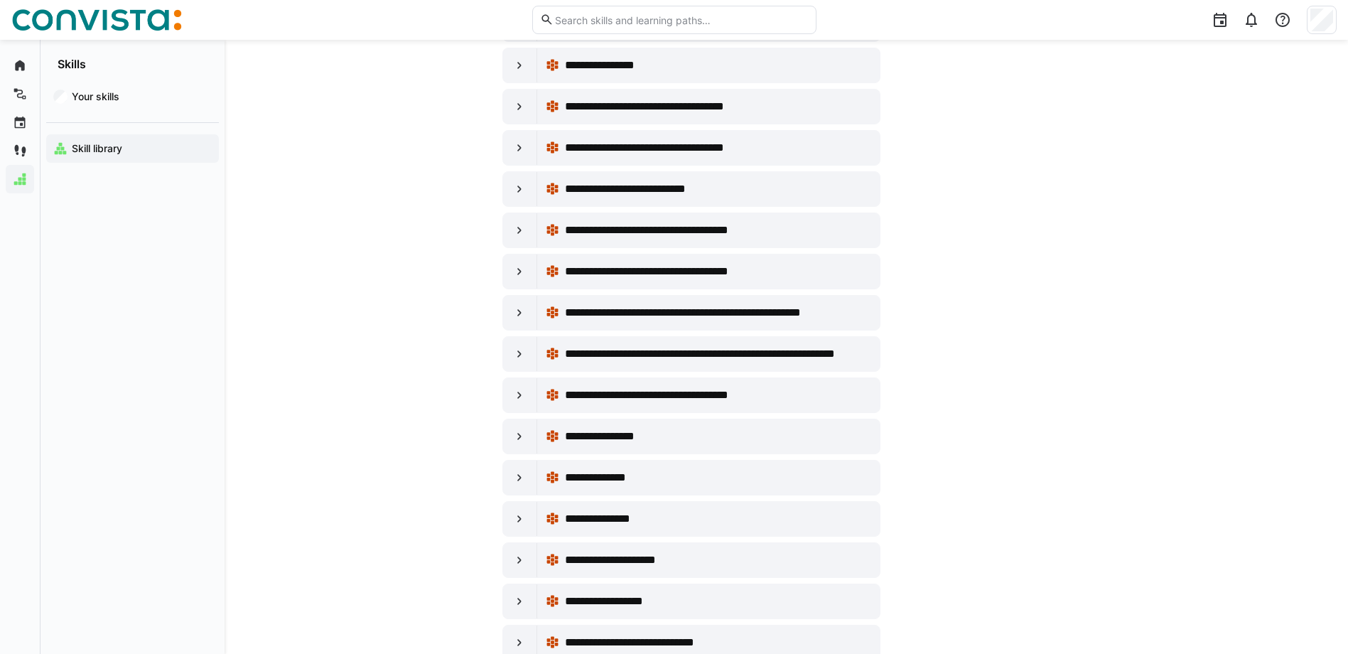
drag, startPoint x: 1282, startPoint y: 203, endPoint x: 1287, endPoint y: 152, distance: 51.5
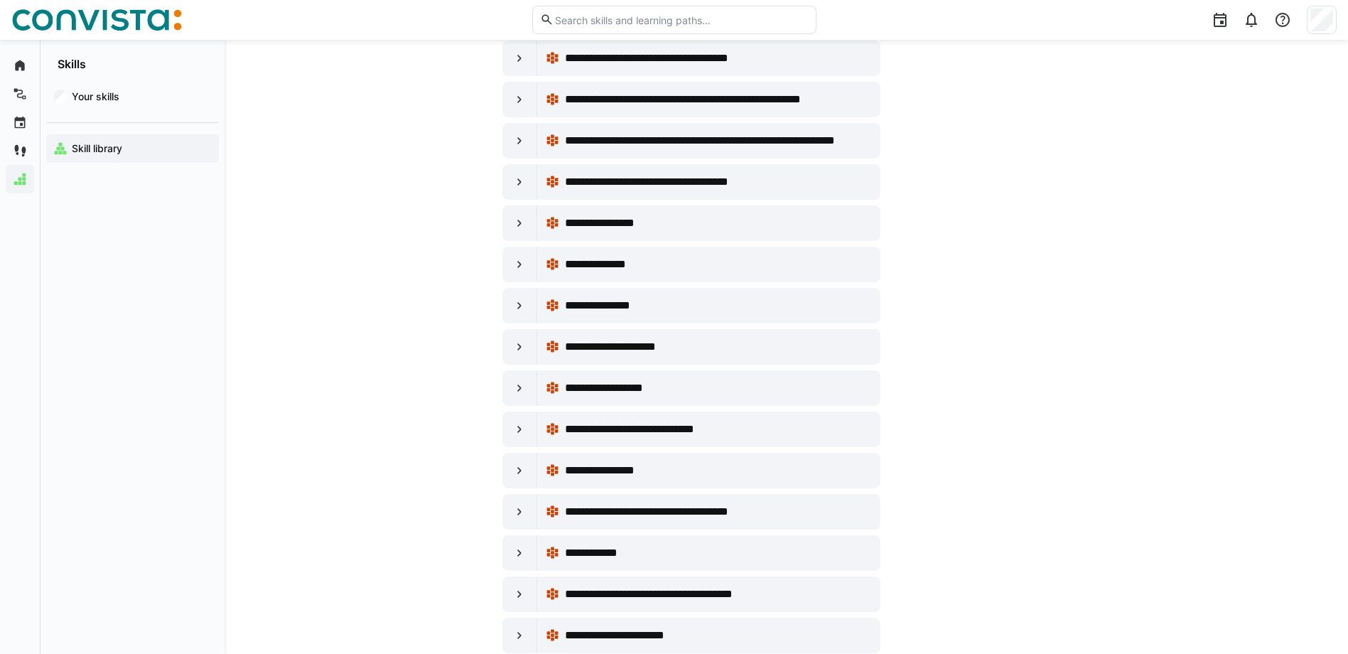
scroll to position [6801, 0]
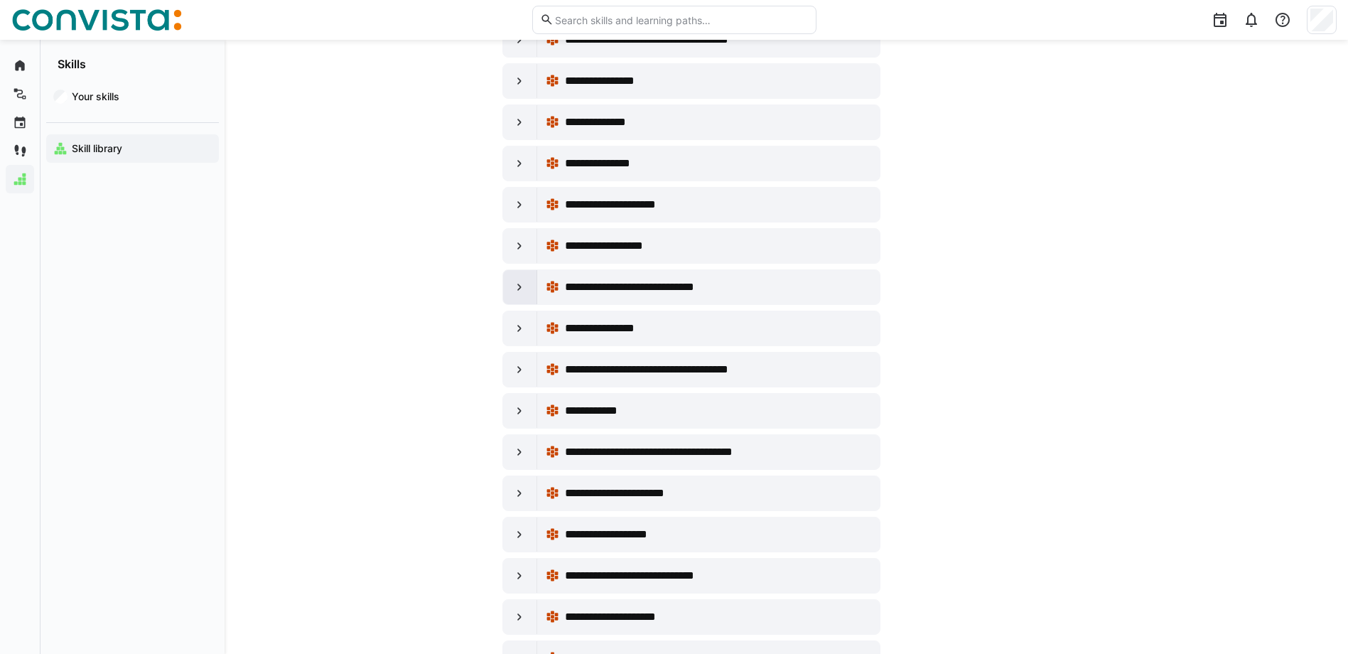
click at [518, 285] on eds-icon at bounding box center [519, 287] width 14 height 14
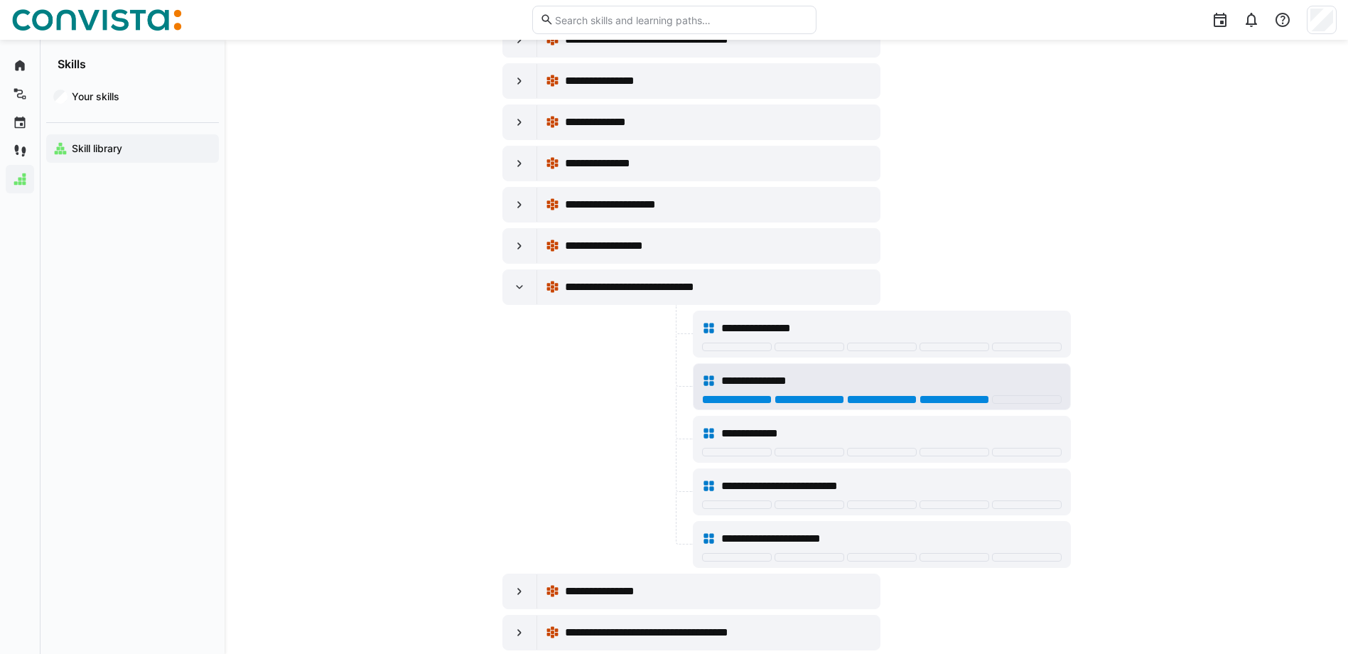
click at [961, 401] on div at bounding box center [954, 399] width 70 height 9
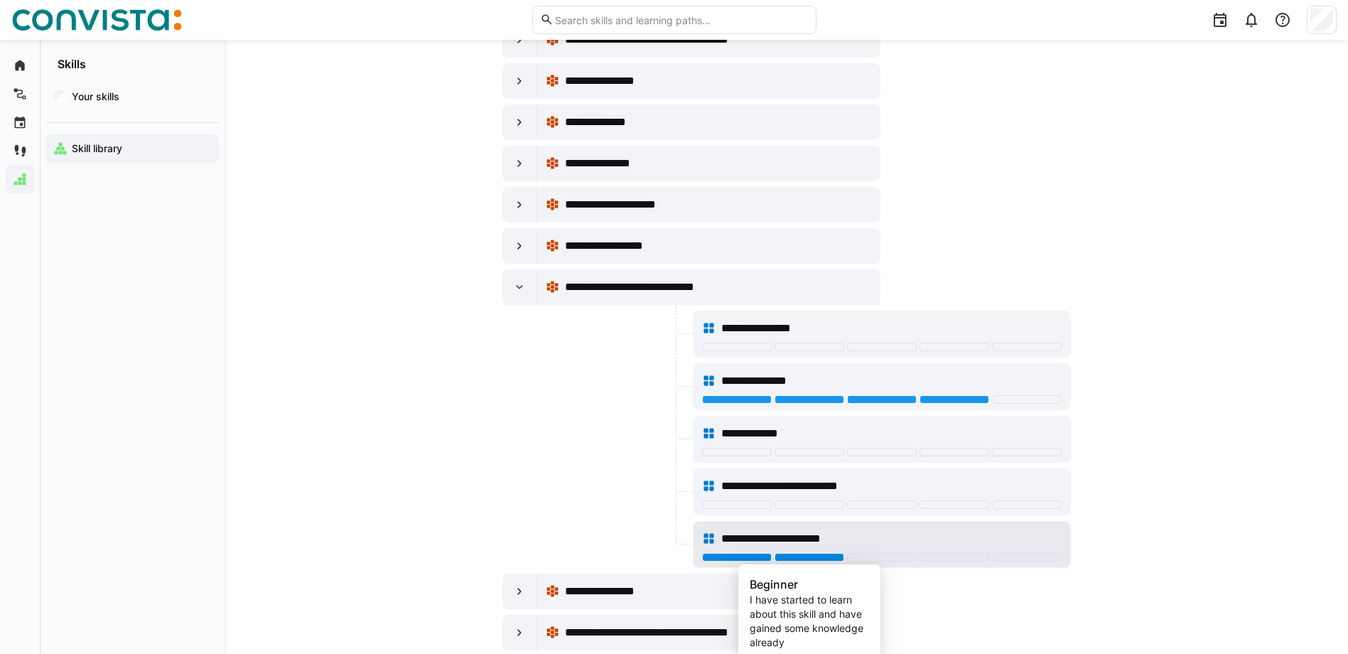
click at [815, 553] on div at bounding box center [809, 557] width 70 height 9
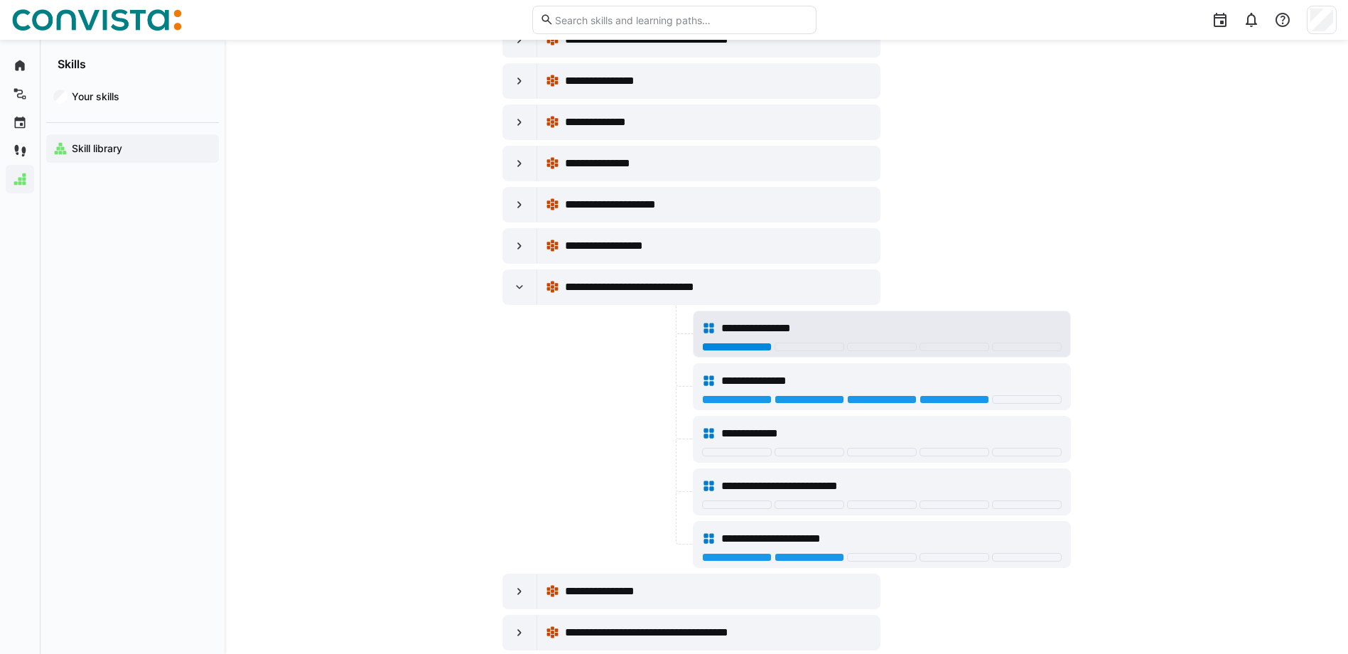
click at [749, 345] on div at bounding box center [737, 346] width 70 height 9
click at [519, 291] on eds-icon at bounding box center [519, 287] width 14 height 14
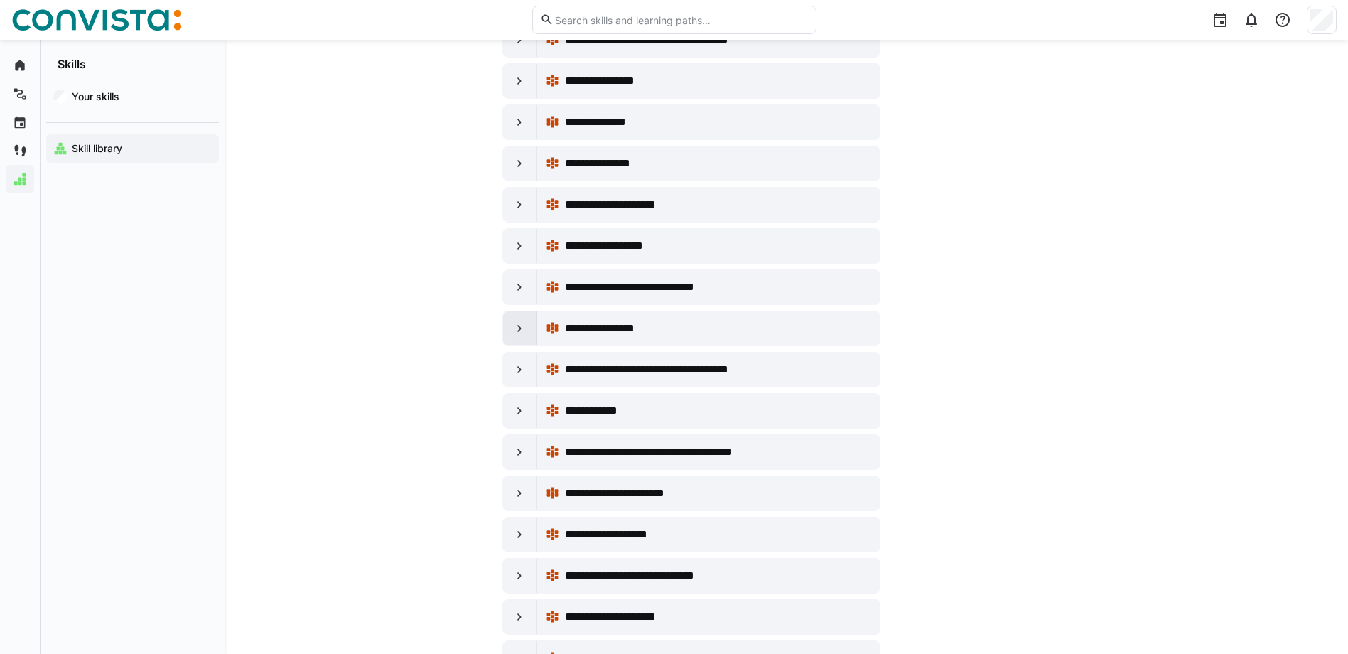
click at [522, 321] on eds-icon at bounding box center [519, 328] width 14 height 14
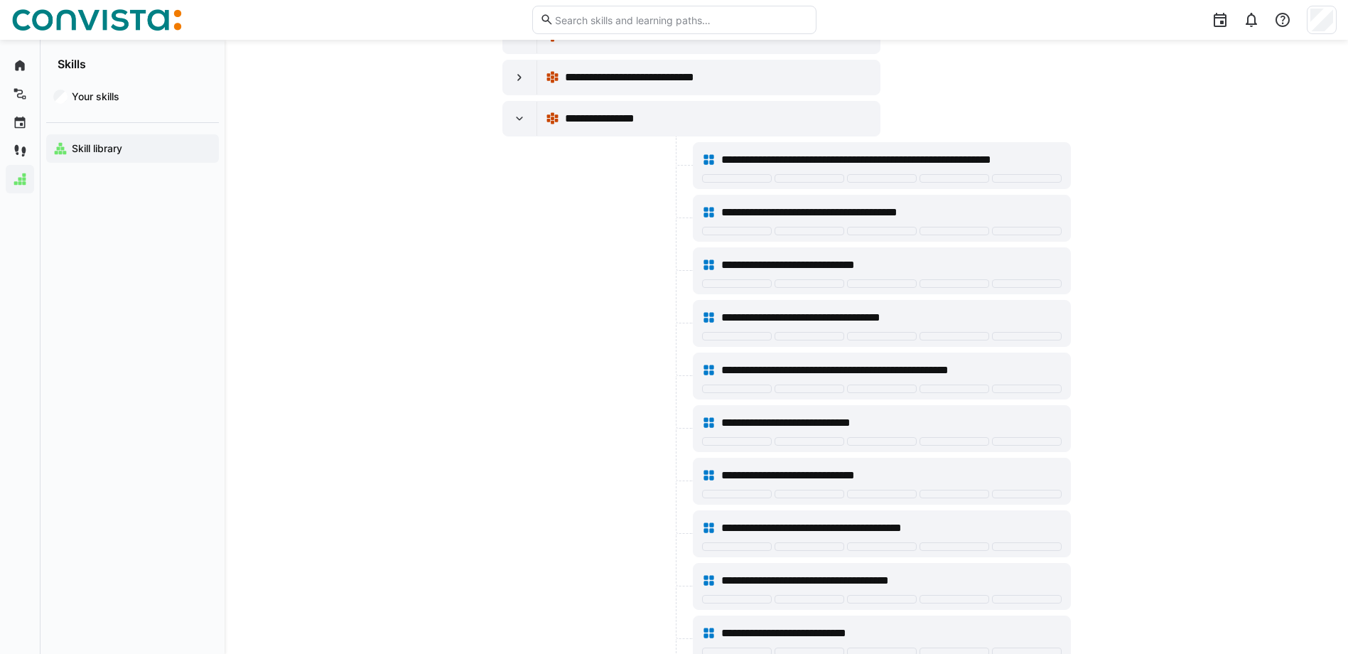
scroll to position [7085, 0]
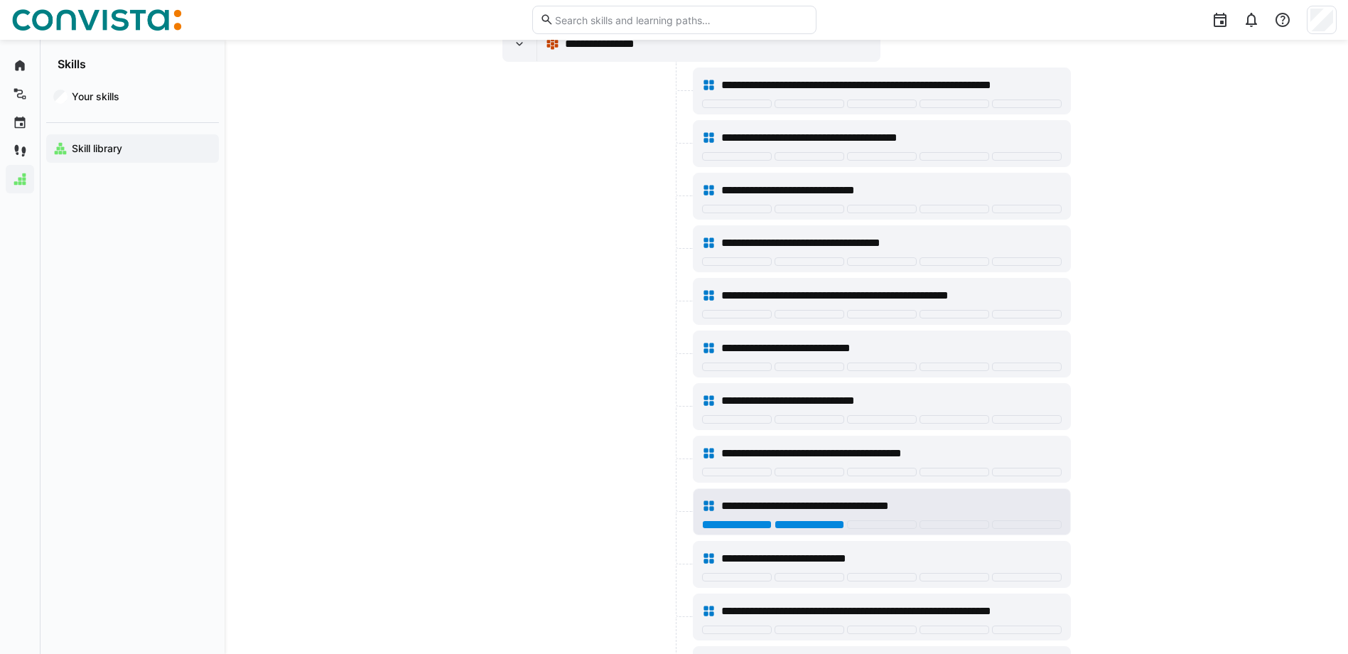
click at [799, 523] on div at bounding box center [809, 524] width 70 height 9
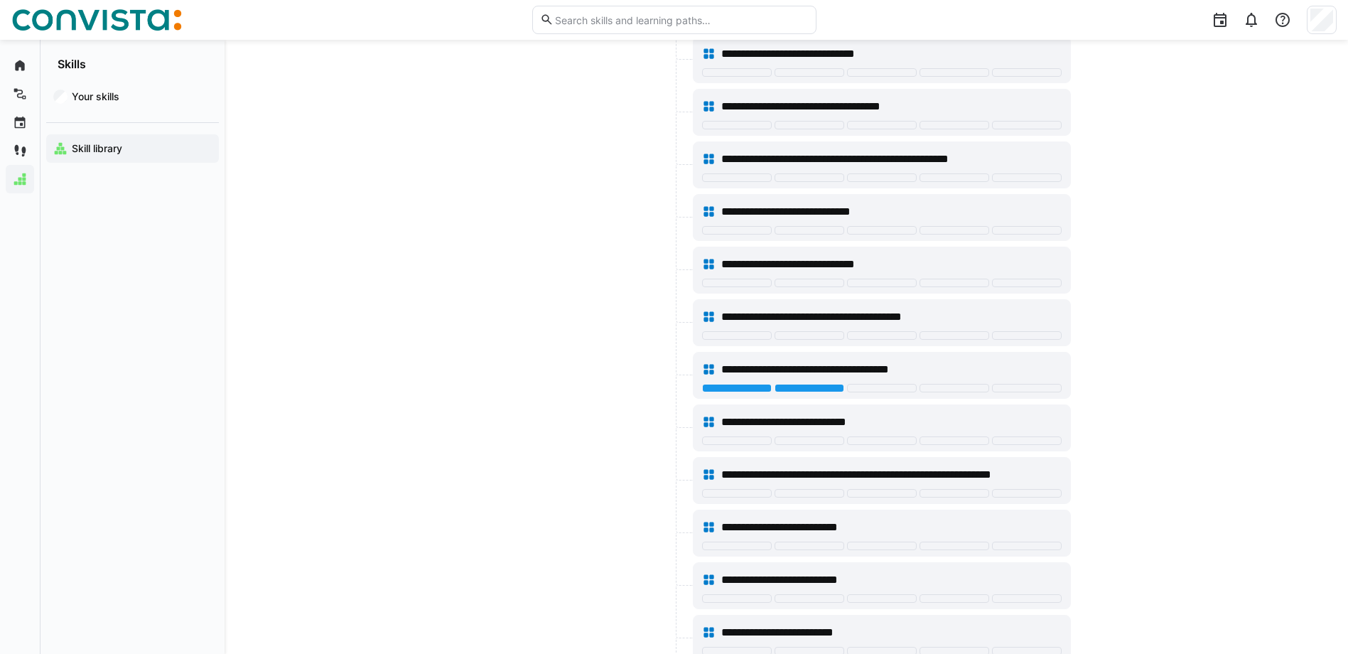
scroll to position [6943, 0]
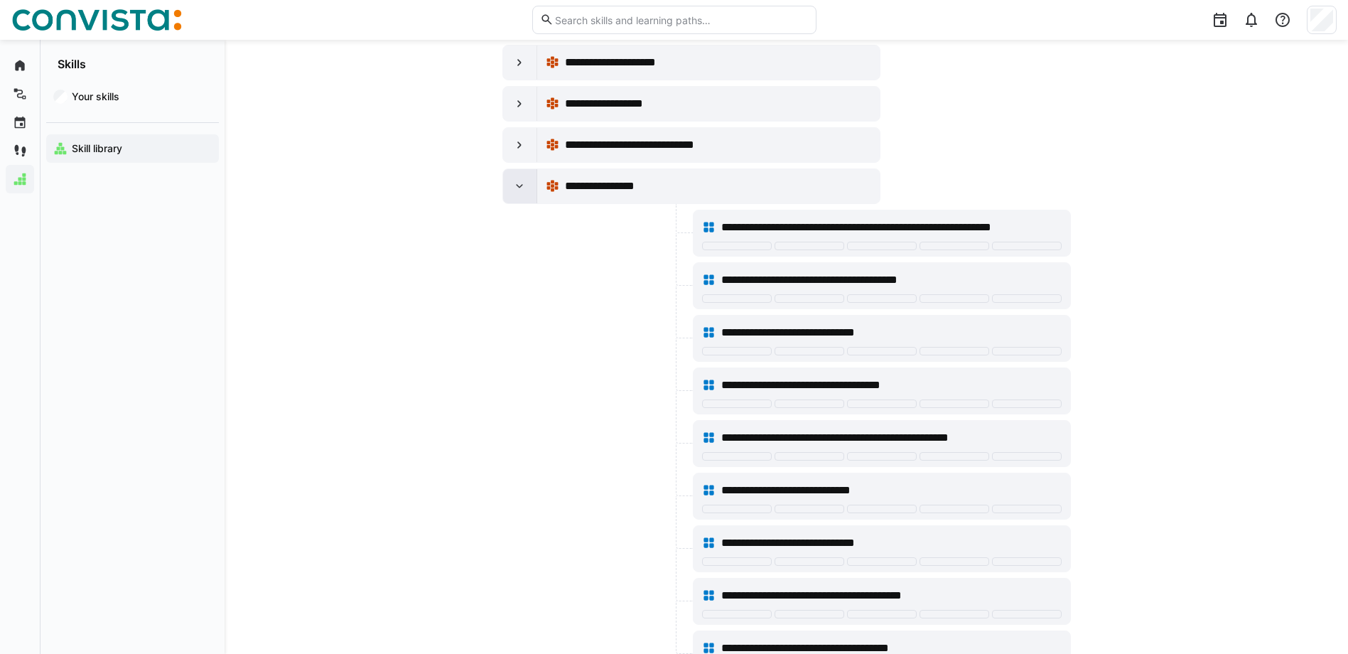
click at [522, 188] on eds-icon at bounding box center [519, 186] width 14 height 14
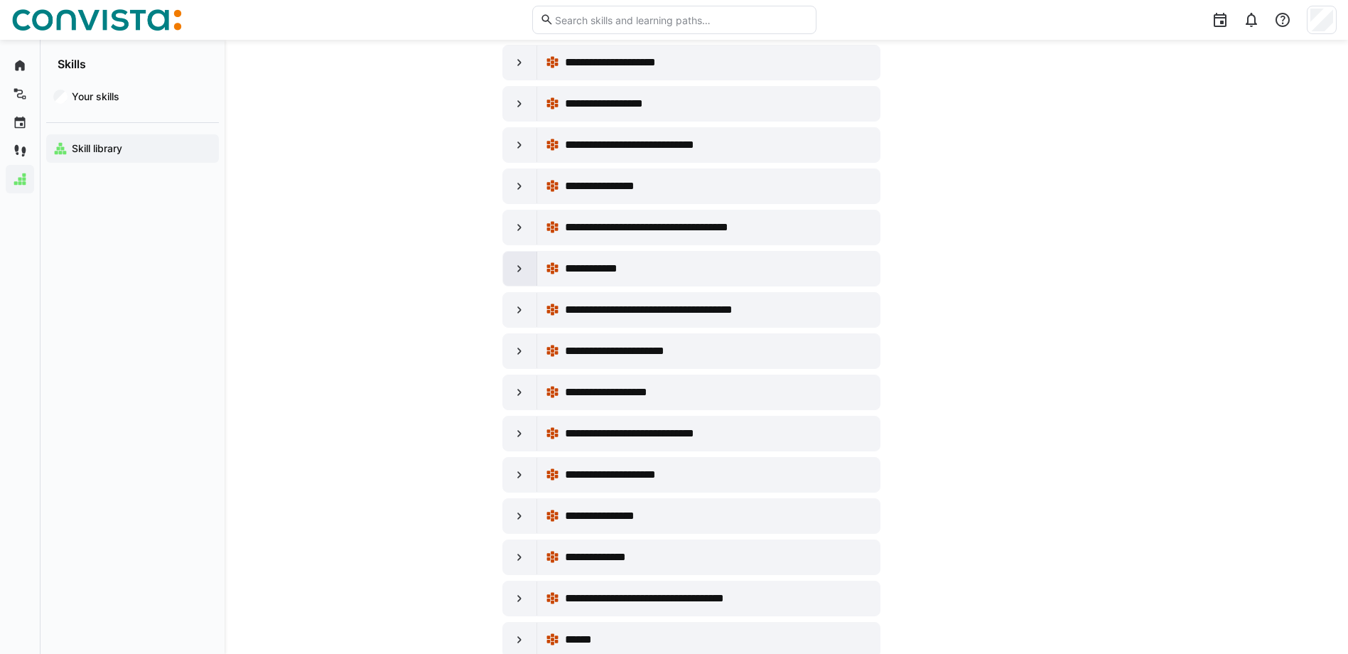
click at [525, 264] on eds-icon at bounding box center [519, 268] width 14 height 14
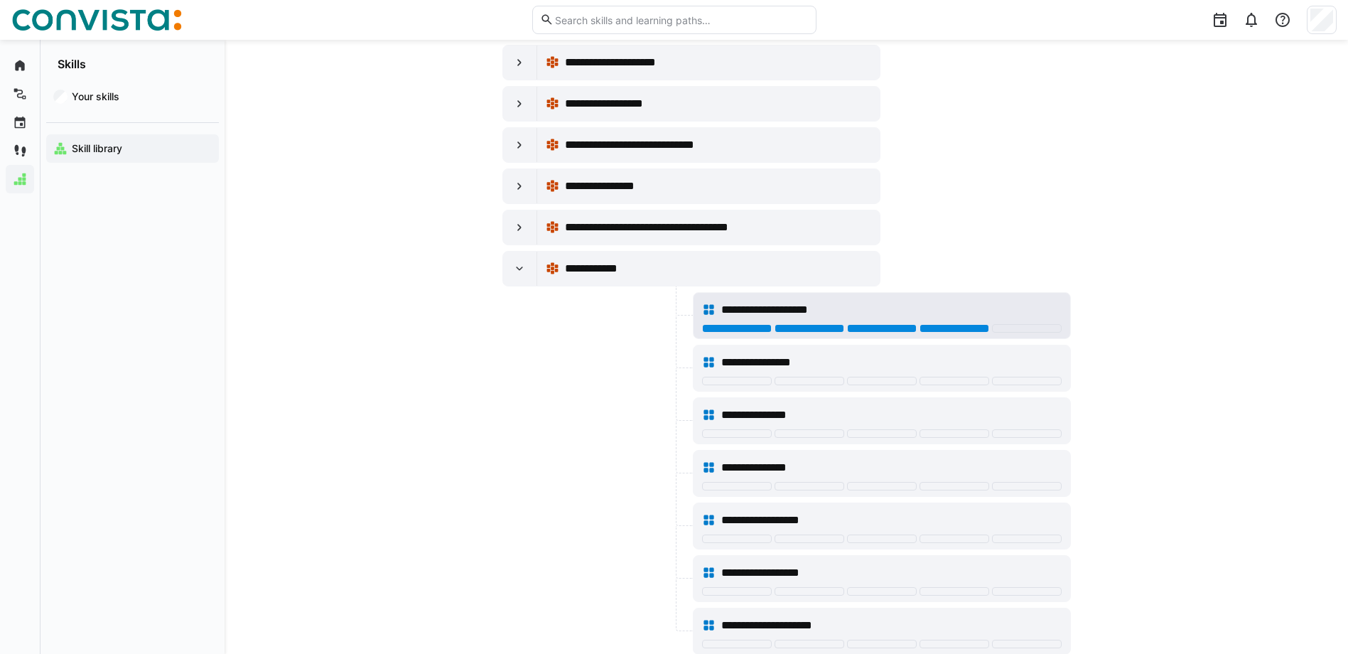
click at [975, 325] on div at bounding box center [954, 328] width 70 height 9
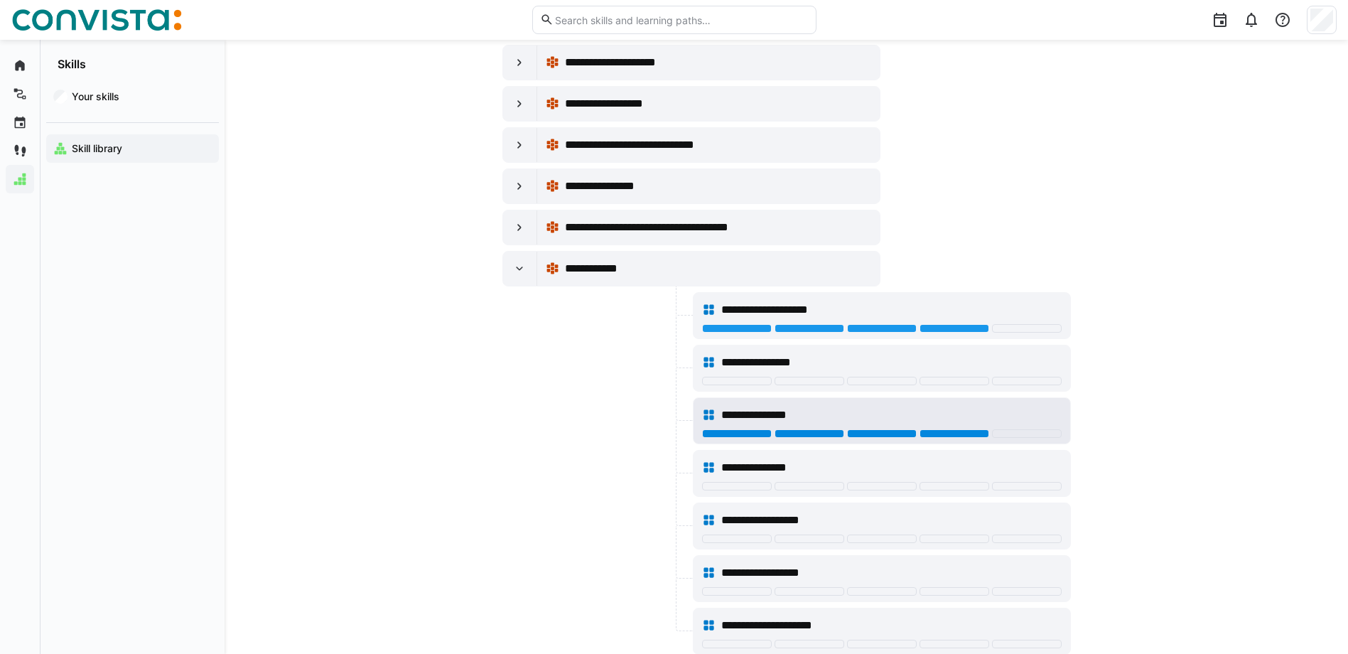
click at [939, 431] on div at bounding box center [954, 433] width 70 height 9
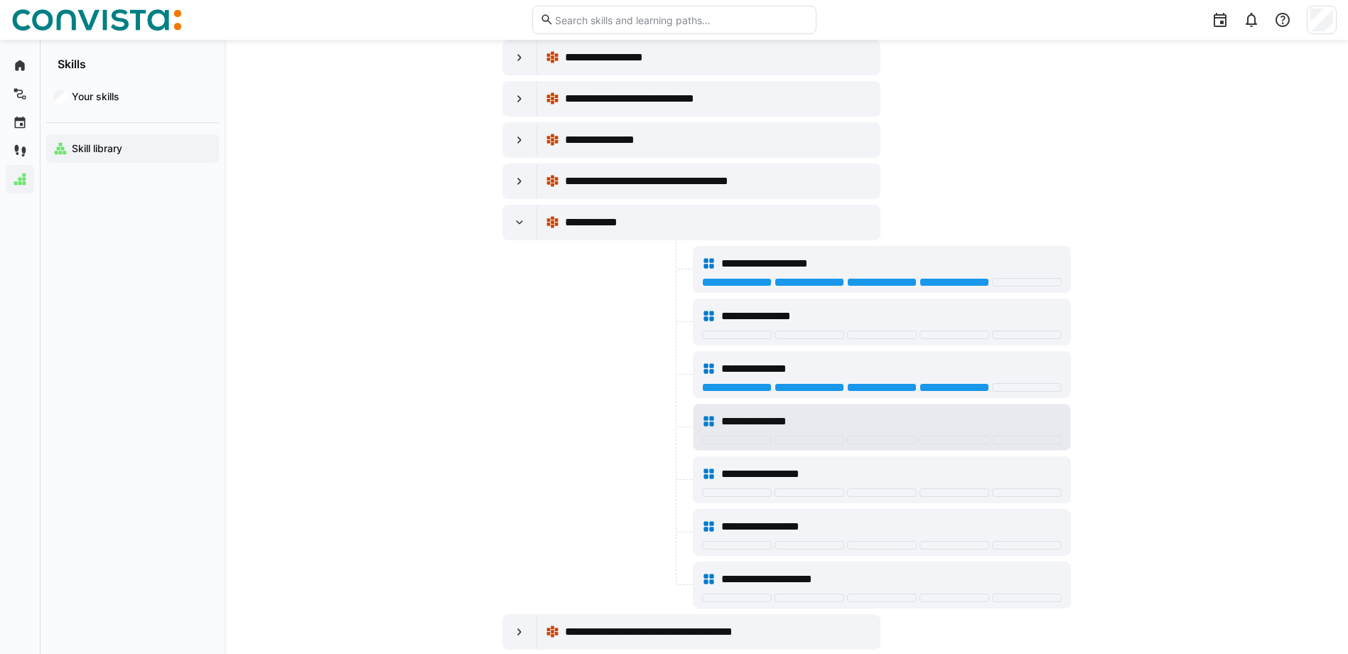
scroll to position [7014, 0]
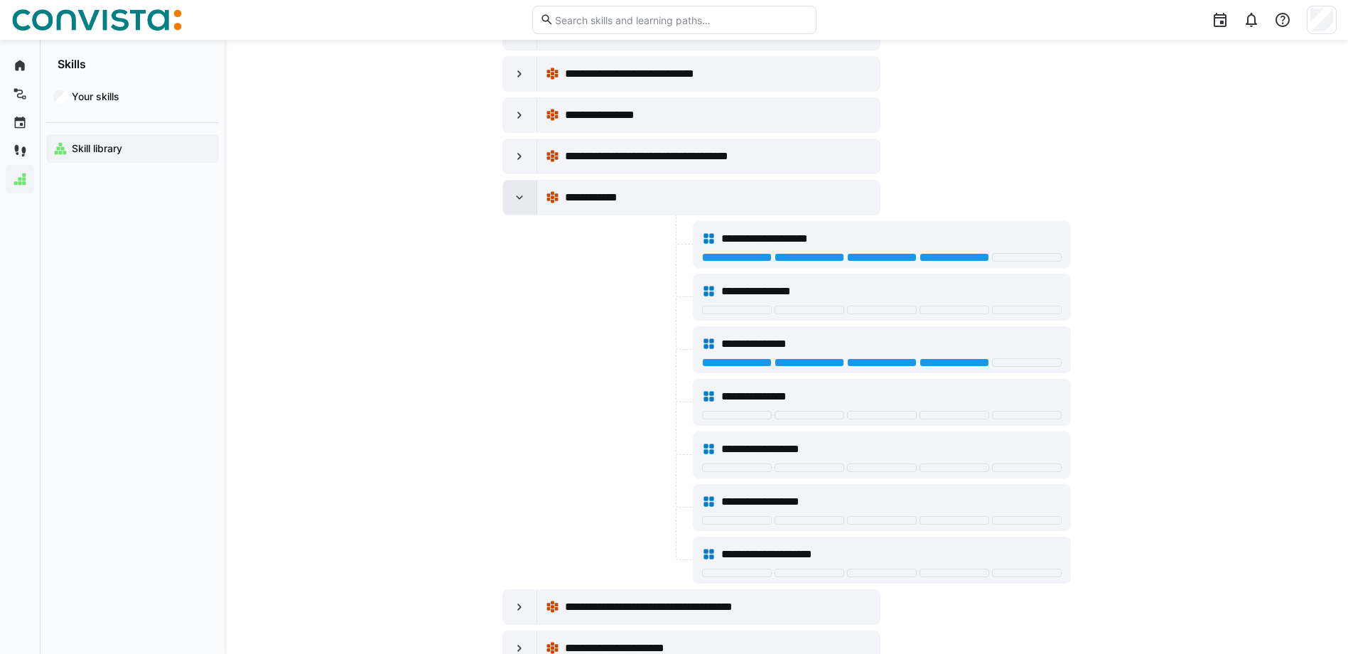
click at [514, 205] on div at bounding box center [520, 197] width 34 height 34
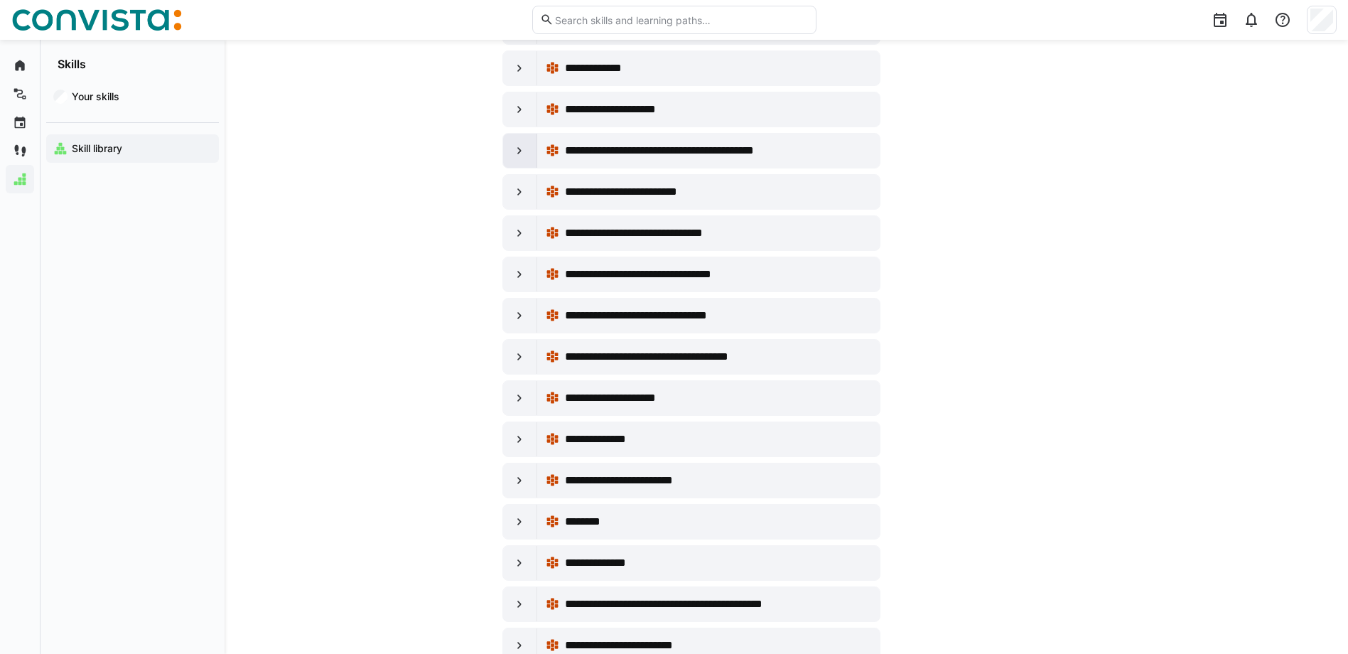
scroll to position [7724, 0]
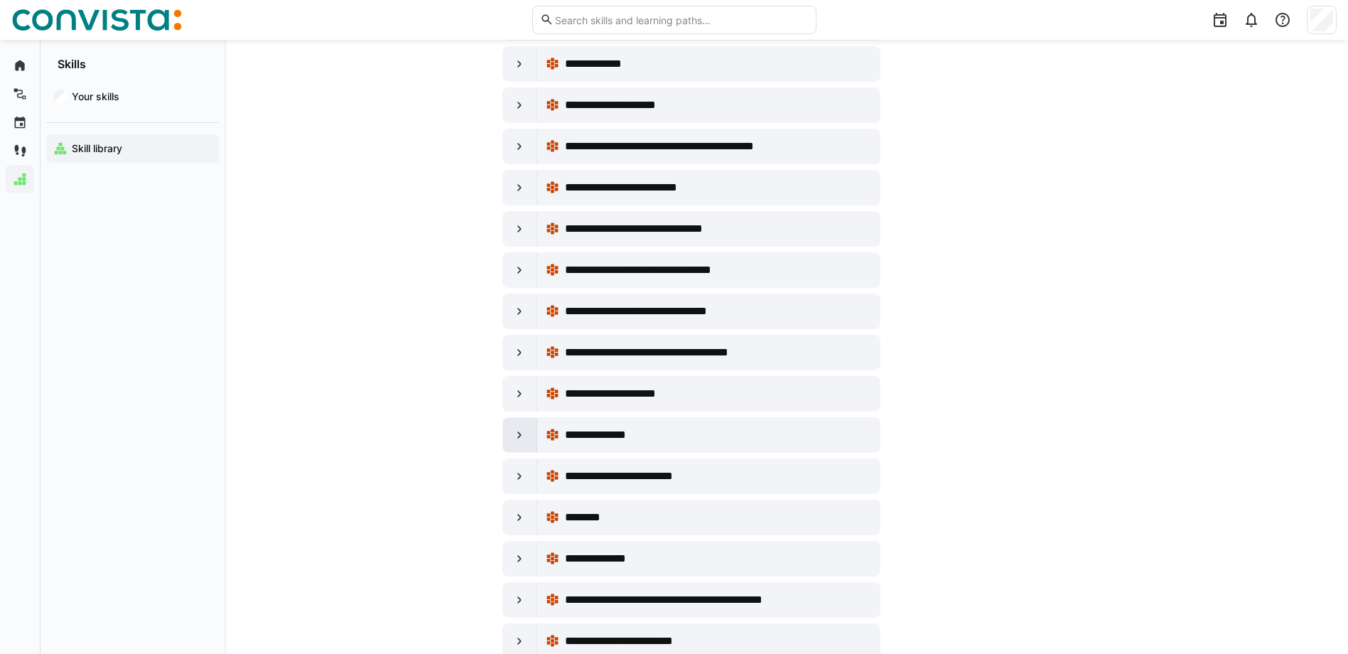
click at [524, 436] on eds-icon at bounding box center [519, 435] width 14 height 14
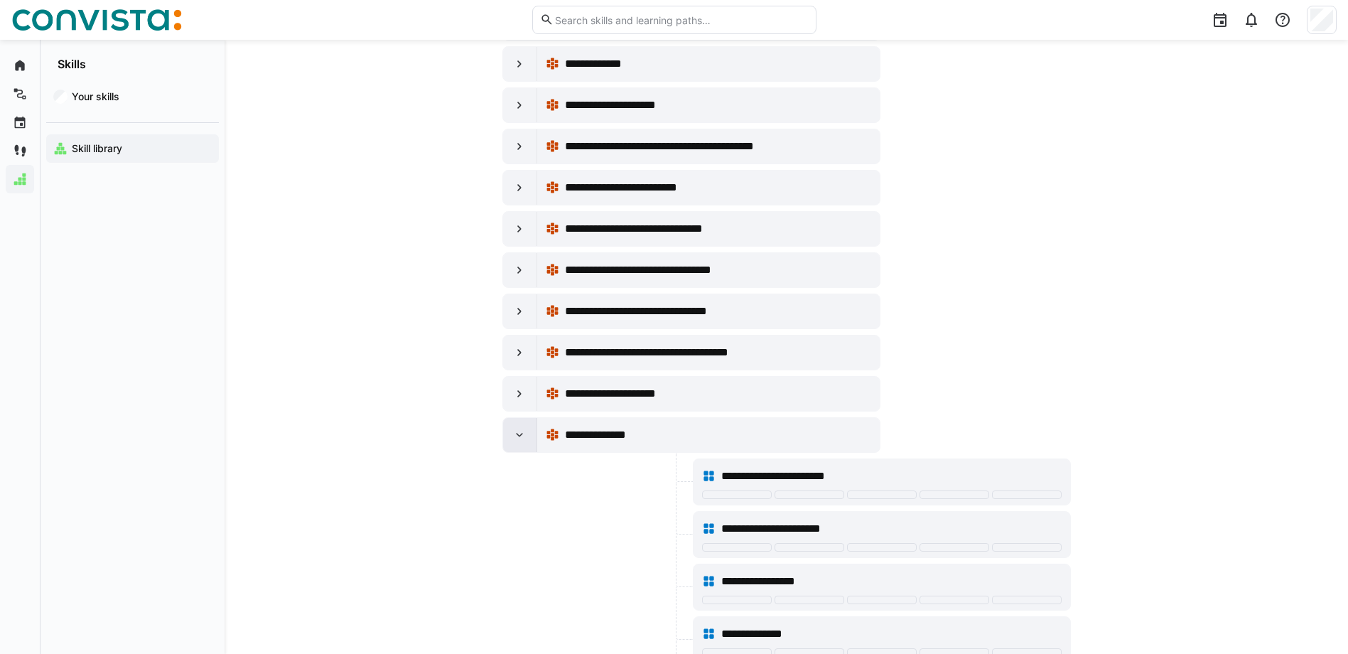
click at [524, 430] on eds-icon at bounding box center [519, 435] width 14 height 14
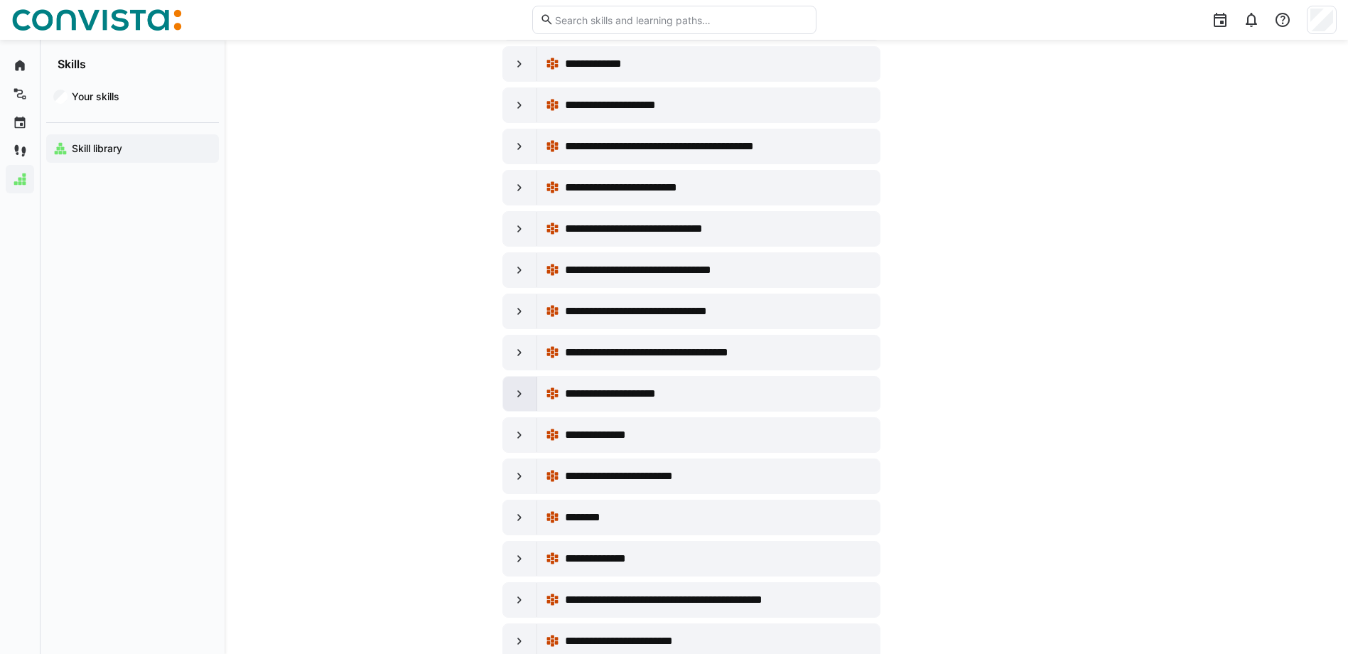
click at [524, 391] on eds-icon at bounding box center [519, 393] width 14 height 14
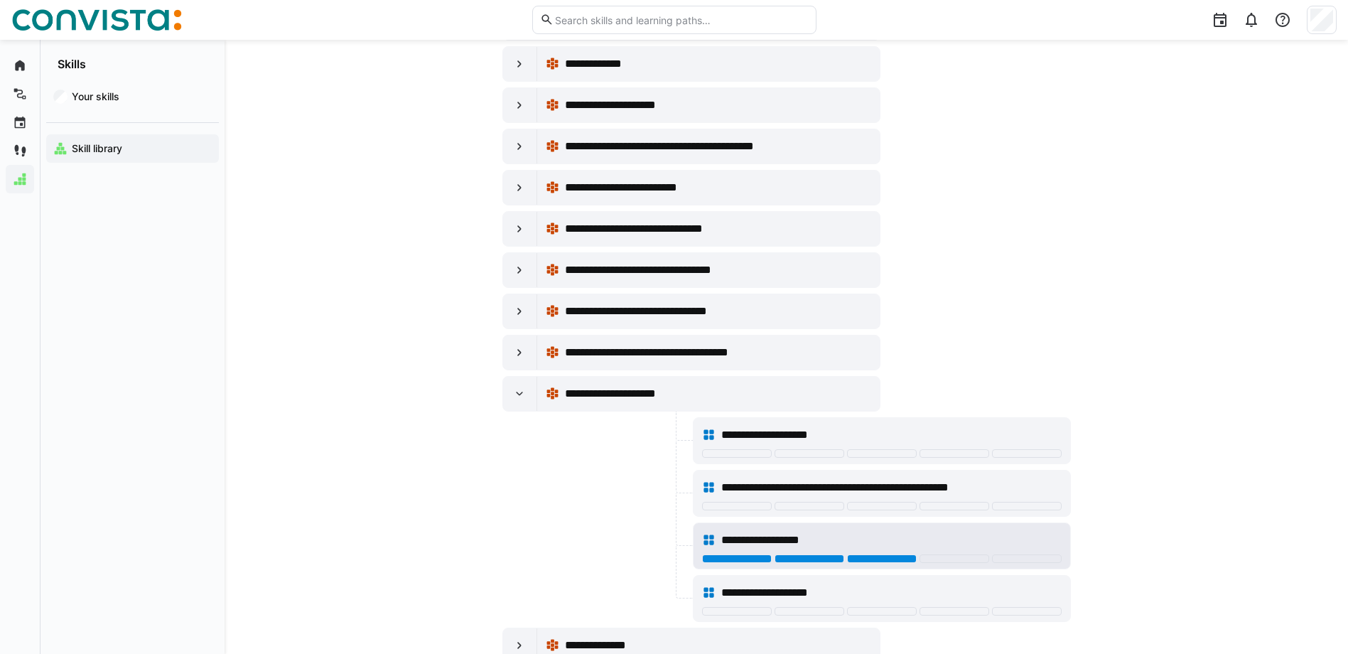
click at [914, 562] on div at bounding box center [882, 558] width 70 height 9
click at [518, 396] on eds-icon at bounding box center [519, 393] width 14 height 14
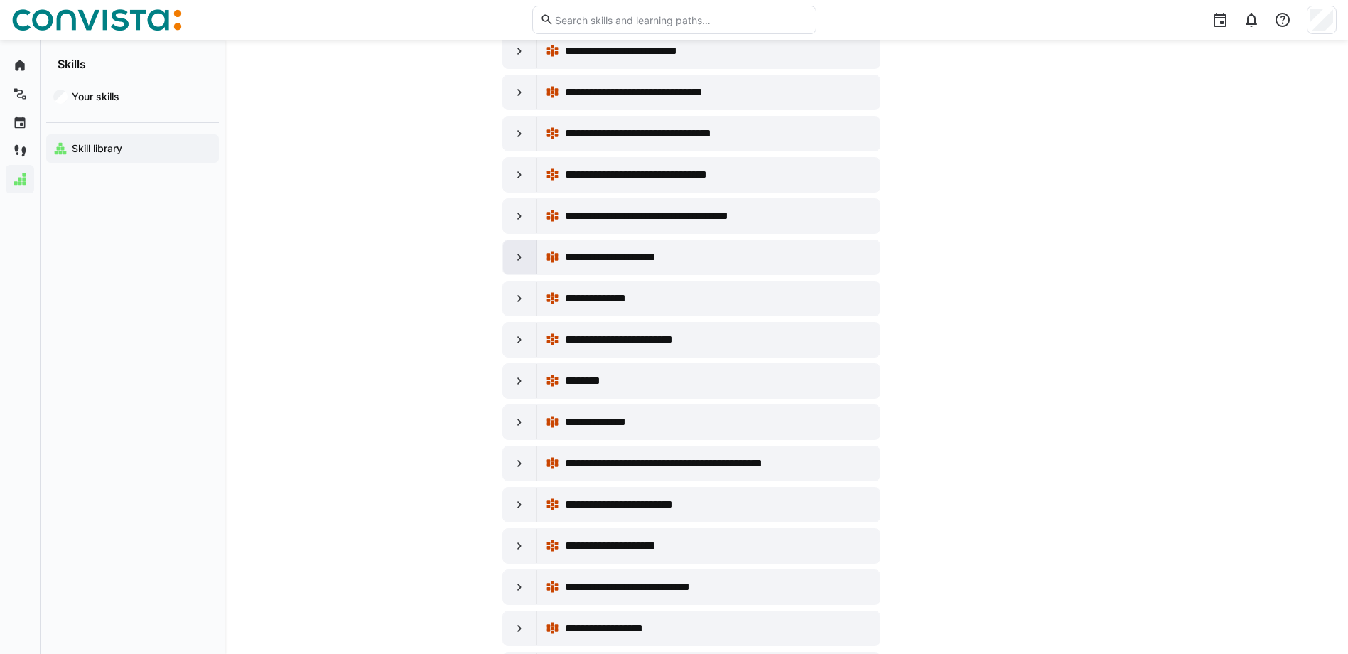
scroll to position [7866, 0]
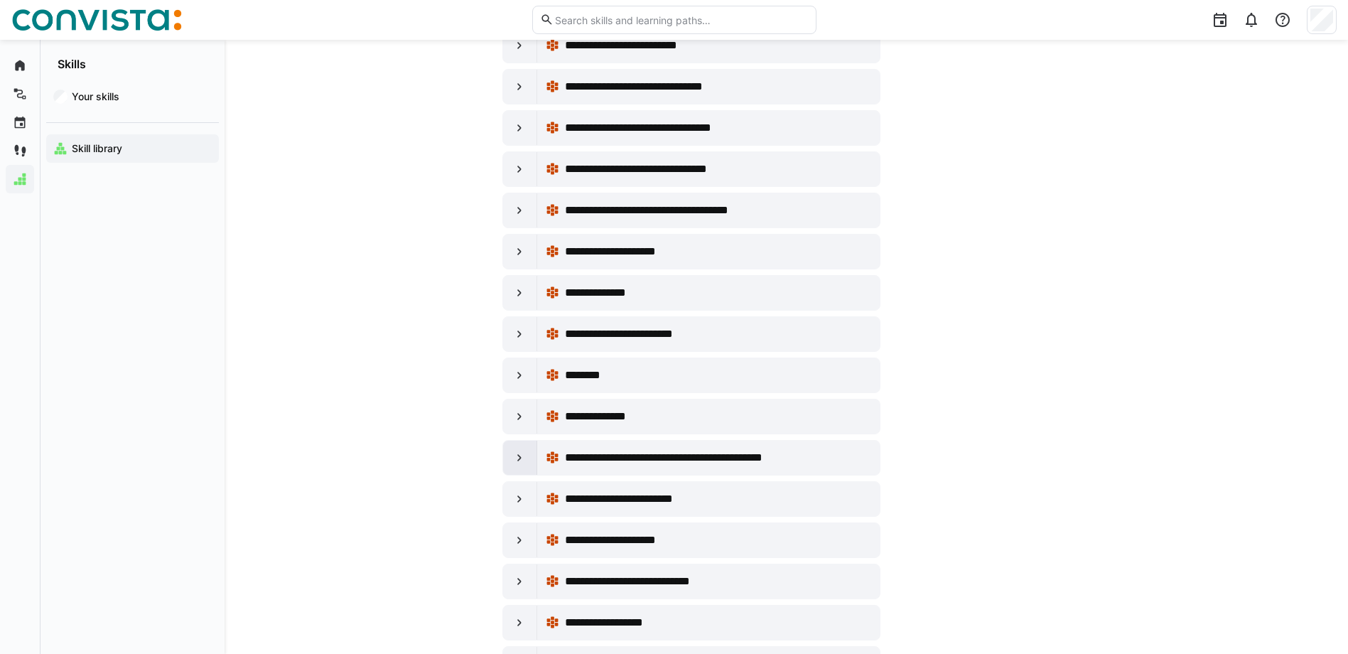
click at [525, 462] on eds-icon at bounding box center [519, 457] width 14 height 14
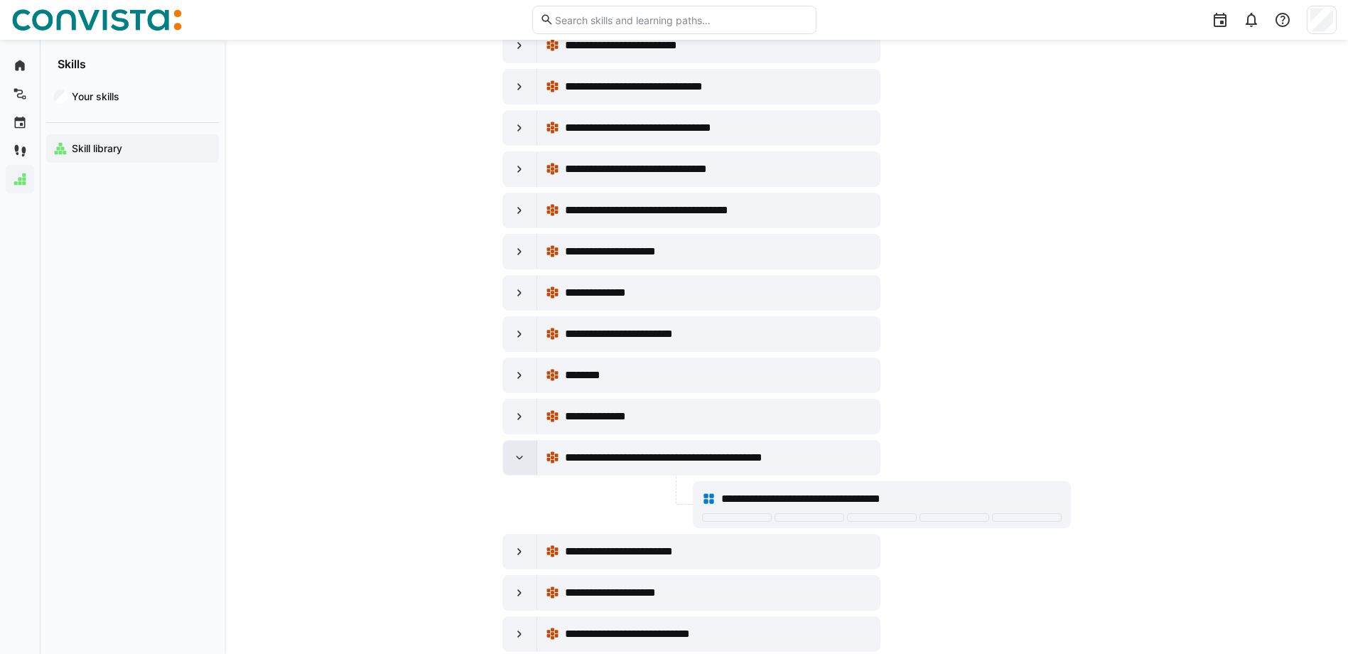
click at [525, 461] on eds-icon at bounding box center [519, 457] width 14 height 14
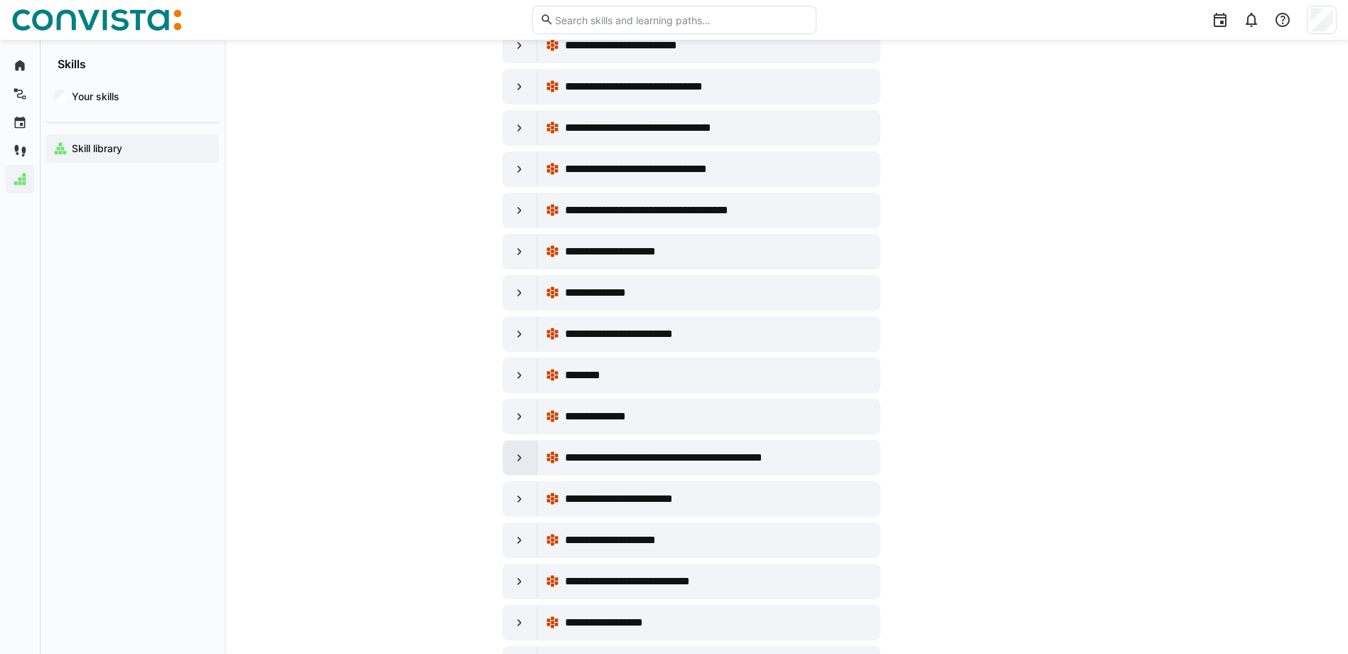
click at [523, 455] on eds-icon at bounding box center [519, 457] width 14 height 14
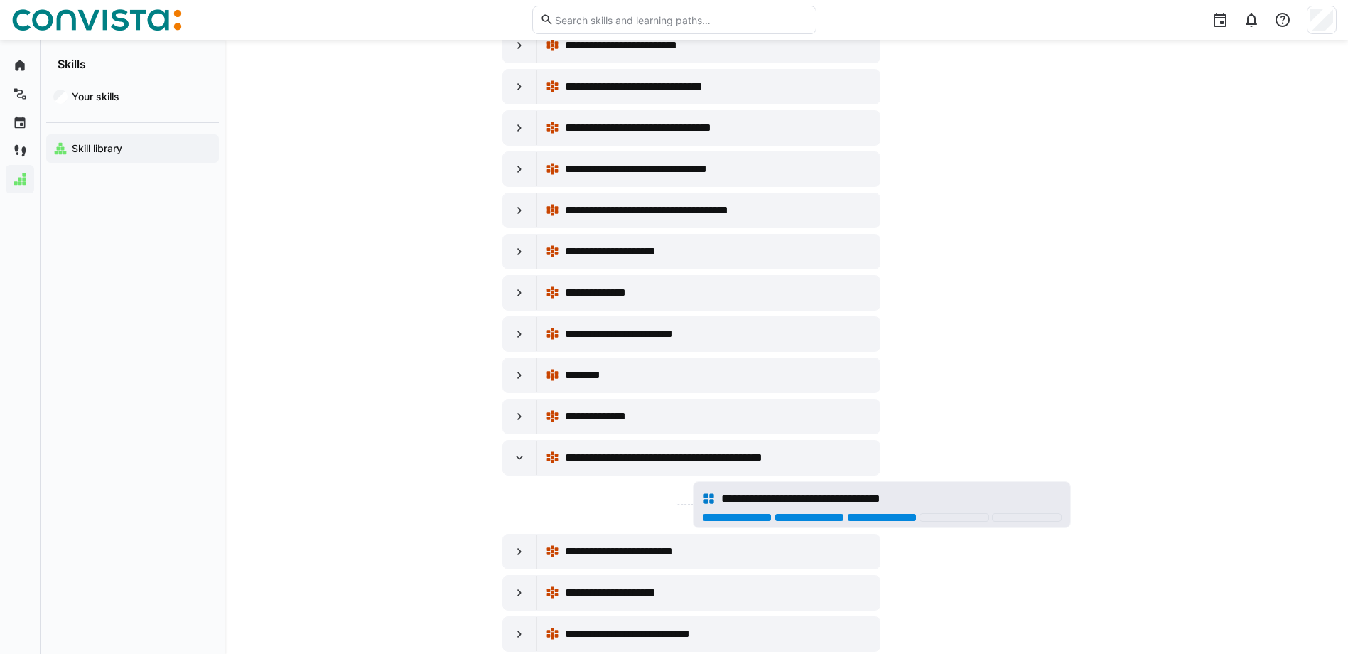
click at [901, 521] on div at bounding box center [882, 517] width 70 height 9
click at [512, 455] on div at bounding box center [520, 457] width 34 height 34
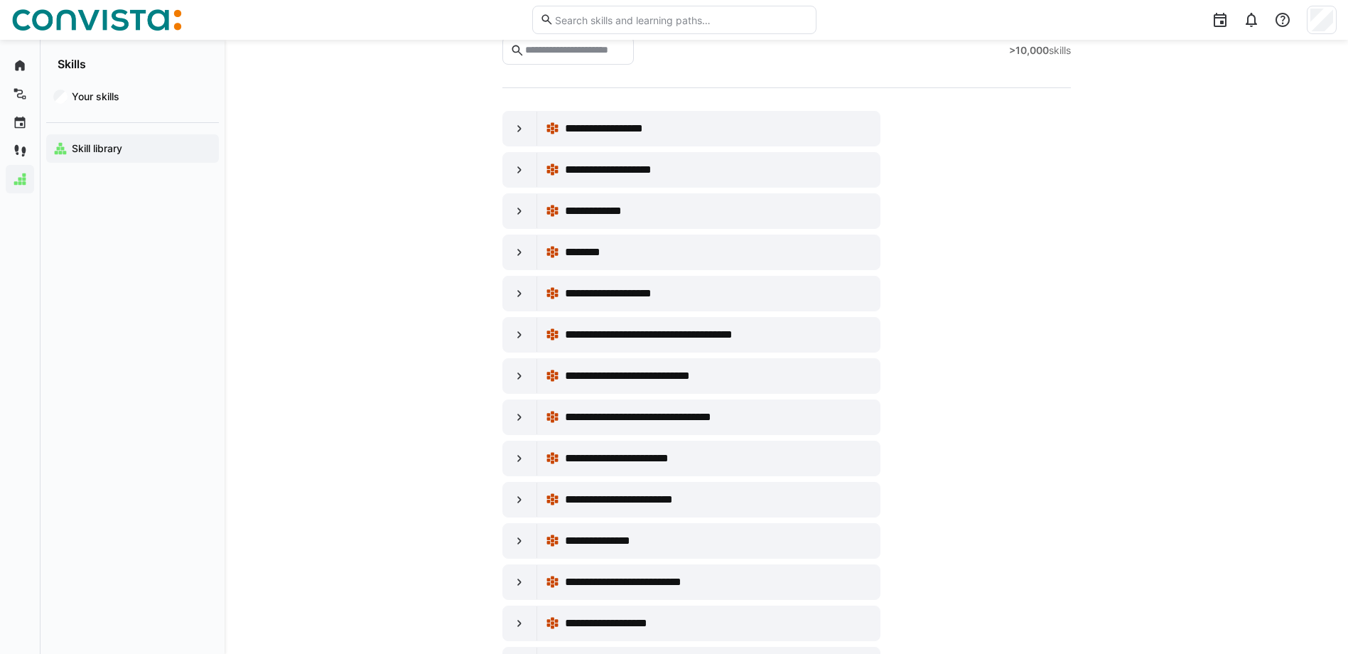
scroll to position [0, 0]
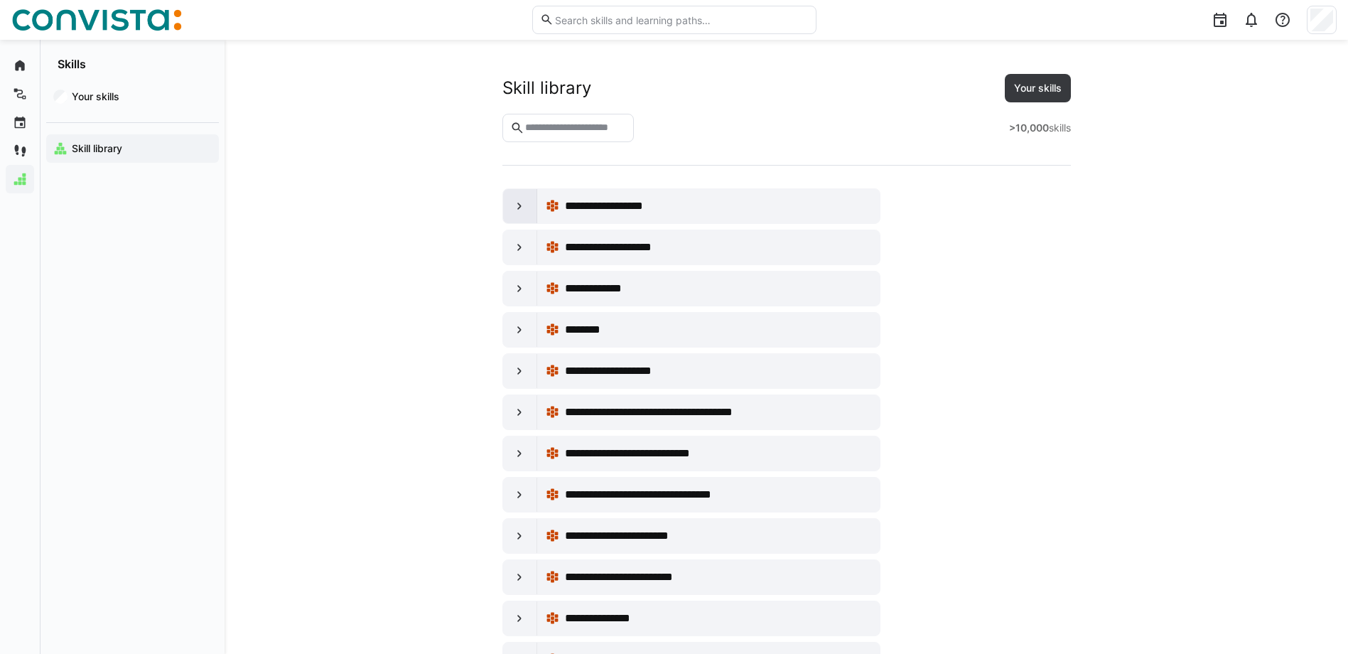
click at [521, 207] on eds-icon at bounding box center [519, 206] width 14 height 14
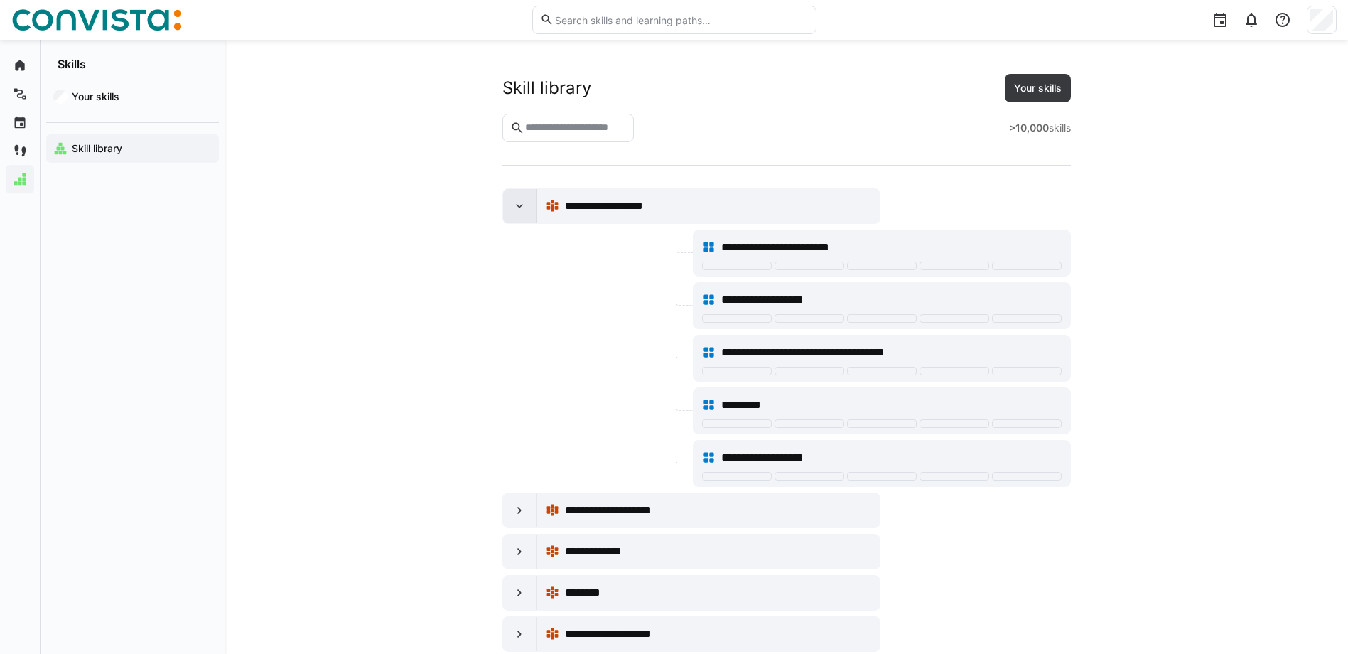
click at [521, 207] on eds-icon at bounding box center [519, 206] width 14 height 14
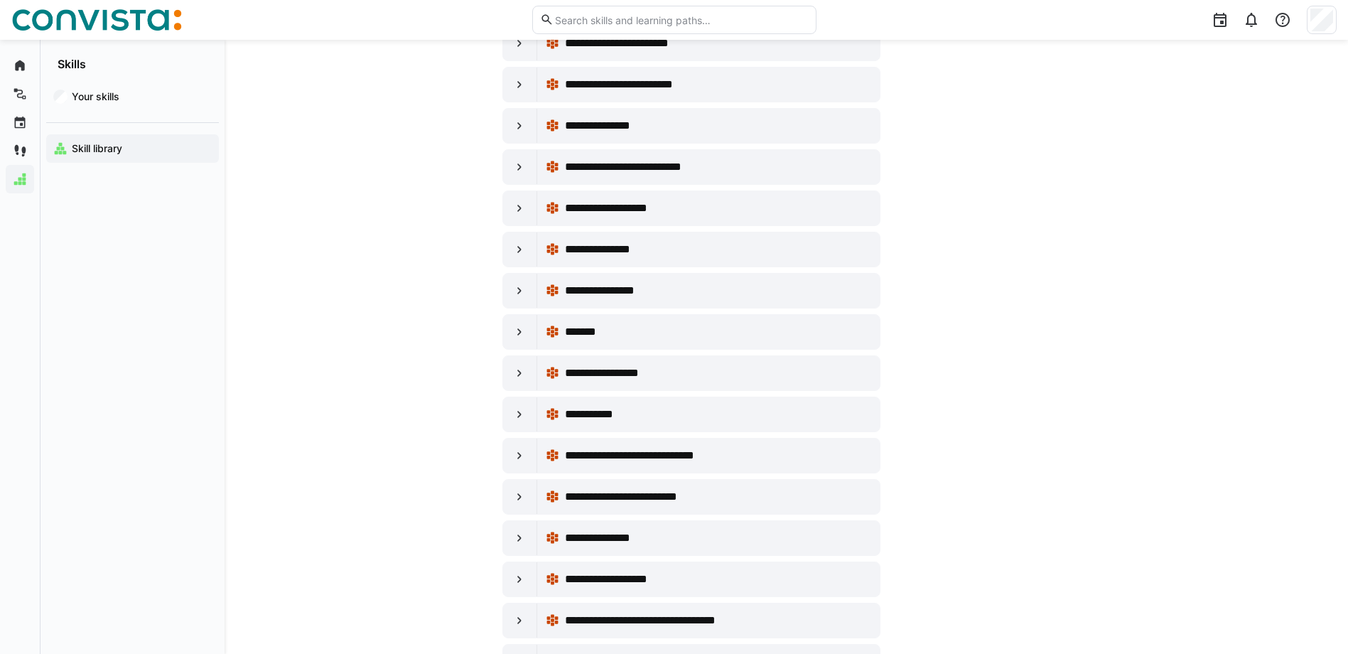
scroll to position [497, 0]
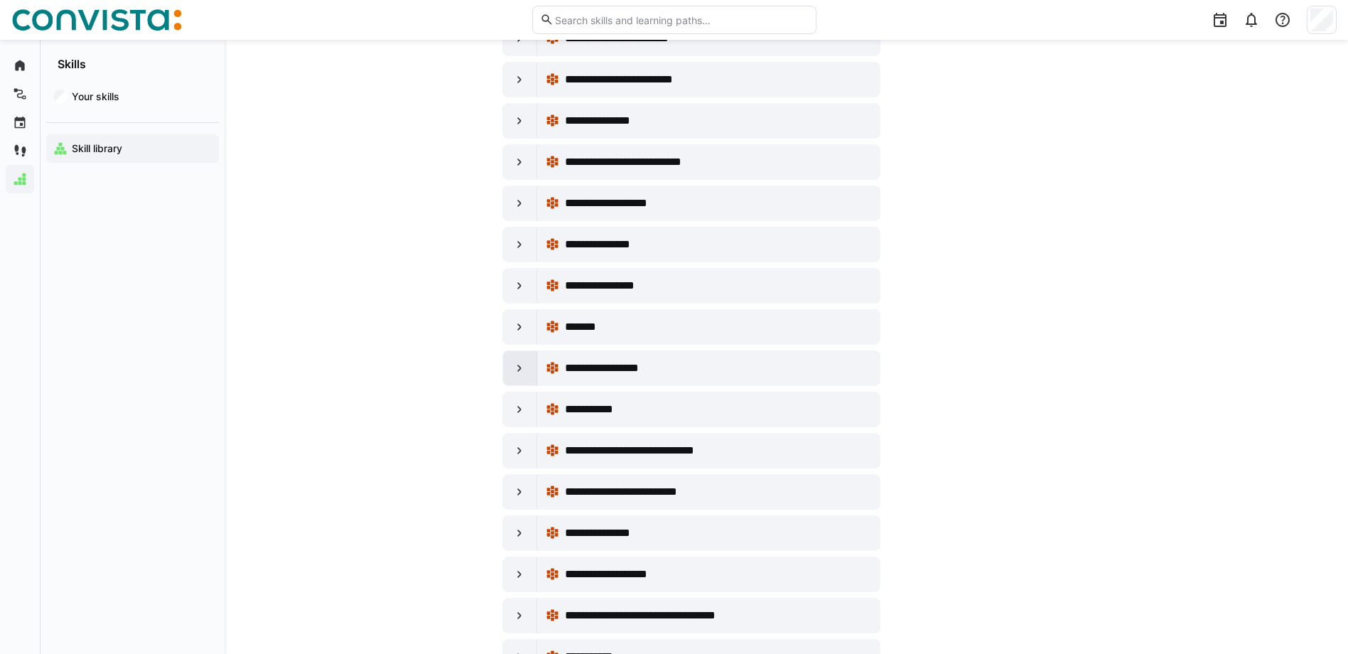
click at [520, 368] on eds-icon at bounding box center [519, 368] width 14 height 14
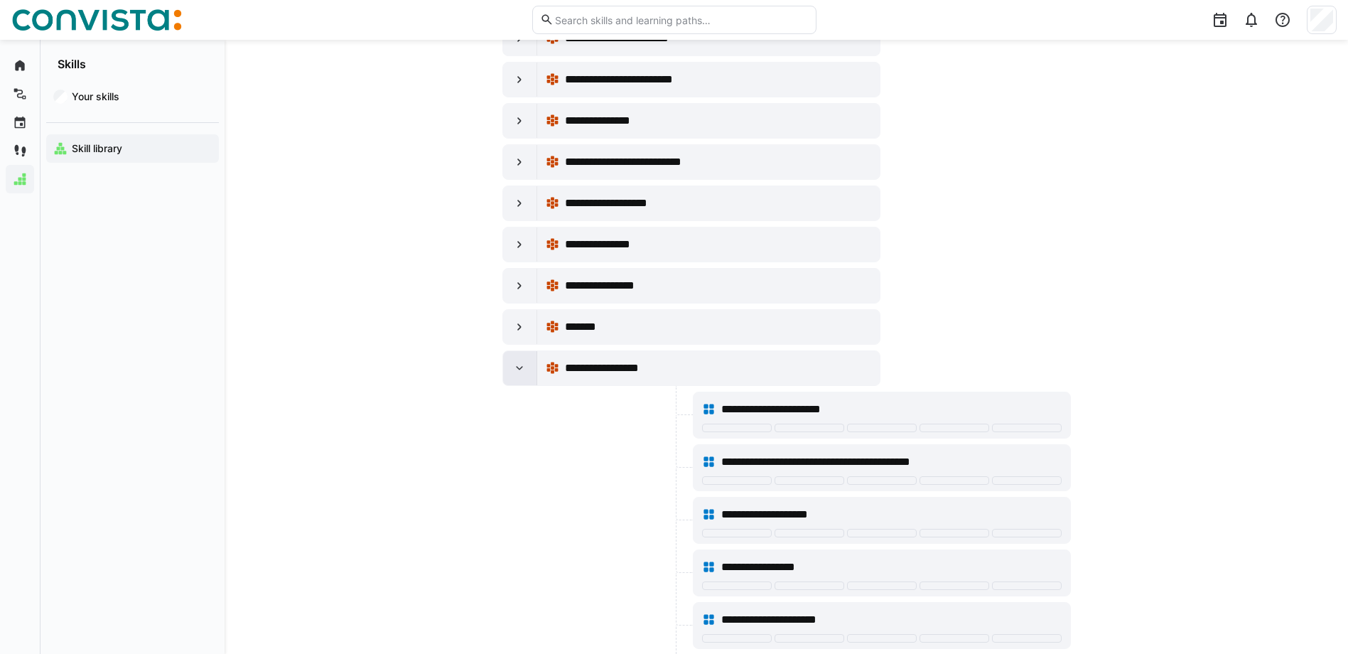
click at [520, 368] on eds-icon at bounding box center [519, 368] width 14 height 14
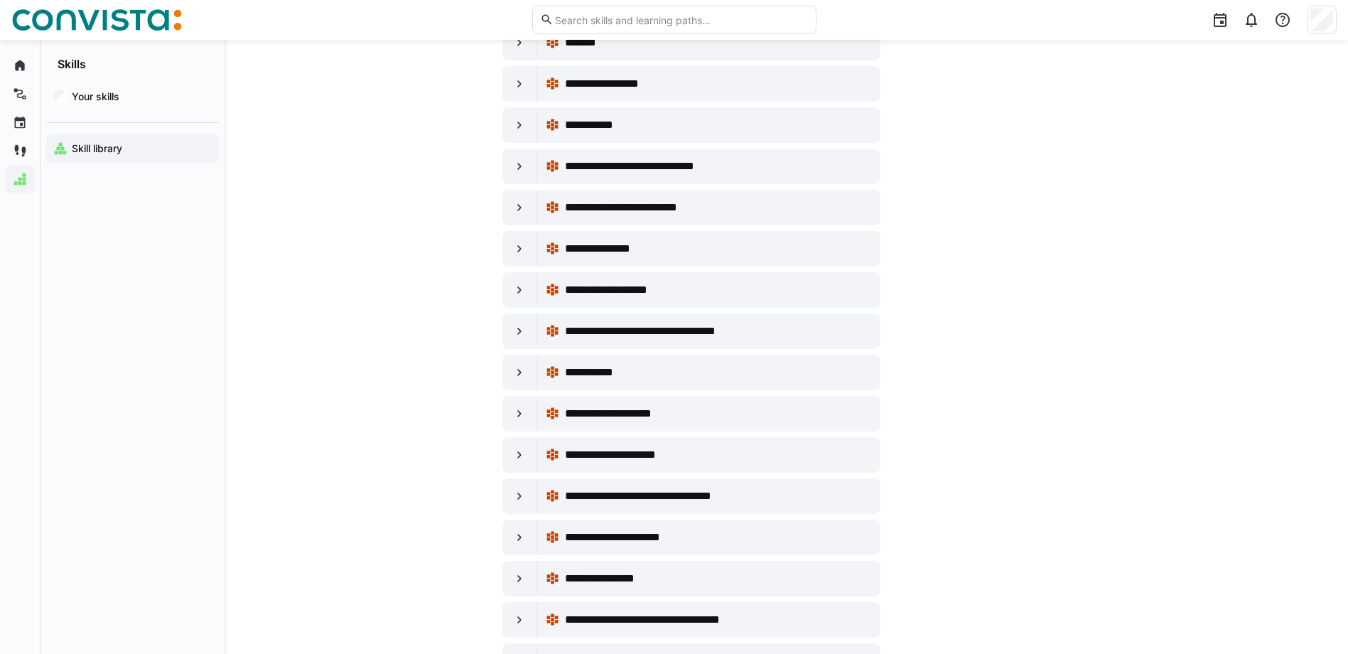
scroll to position [853, 0]
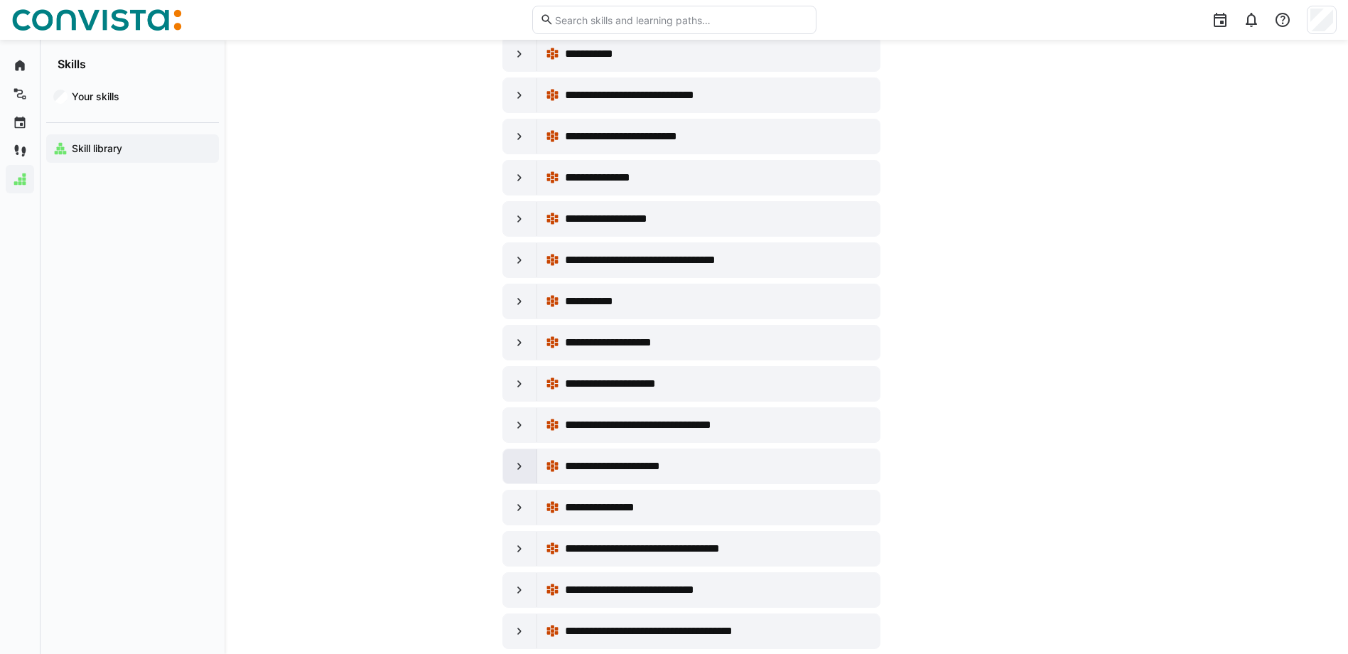
click at [521, 463] on eds-icon at bounding box center [519, 466] width 14 height 14
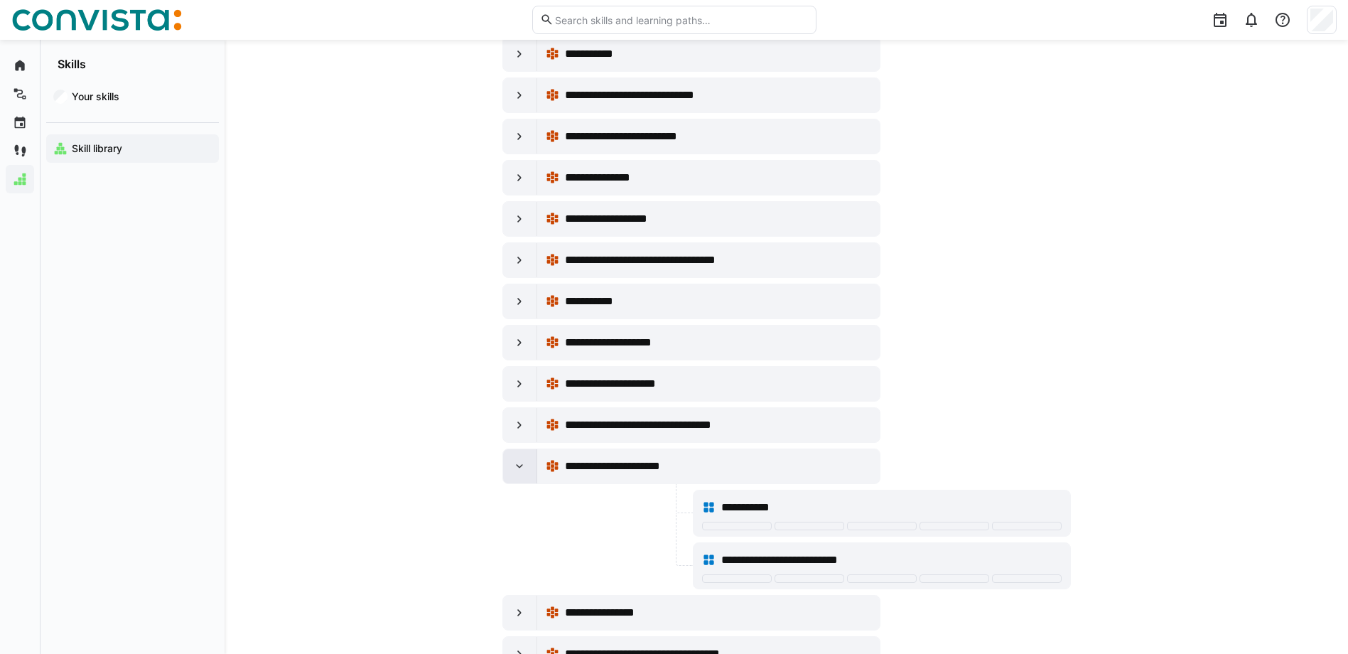
click at [521, 463] on eds-icon at bounding box center [519, 466] width 14 height 14
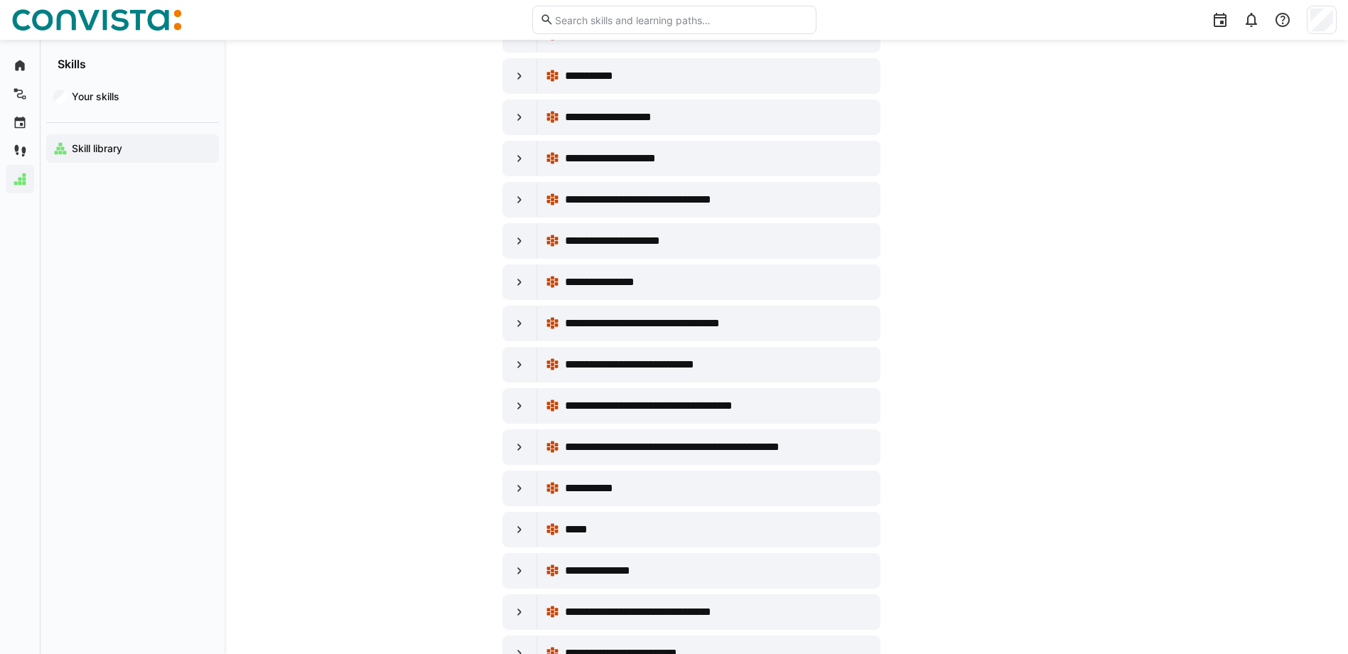
scroll to position [1137, 0]
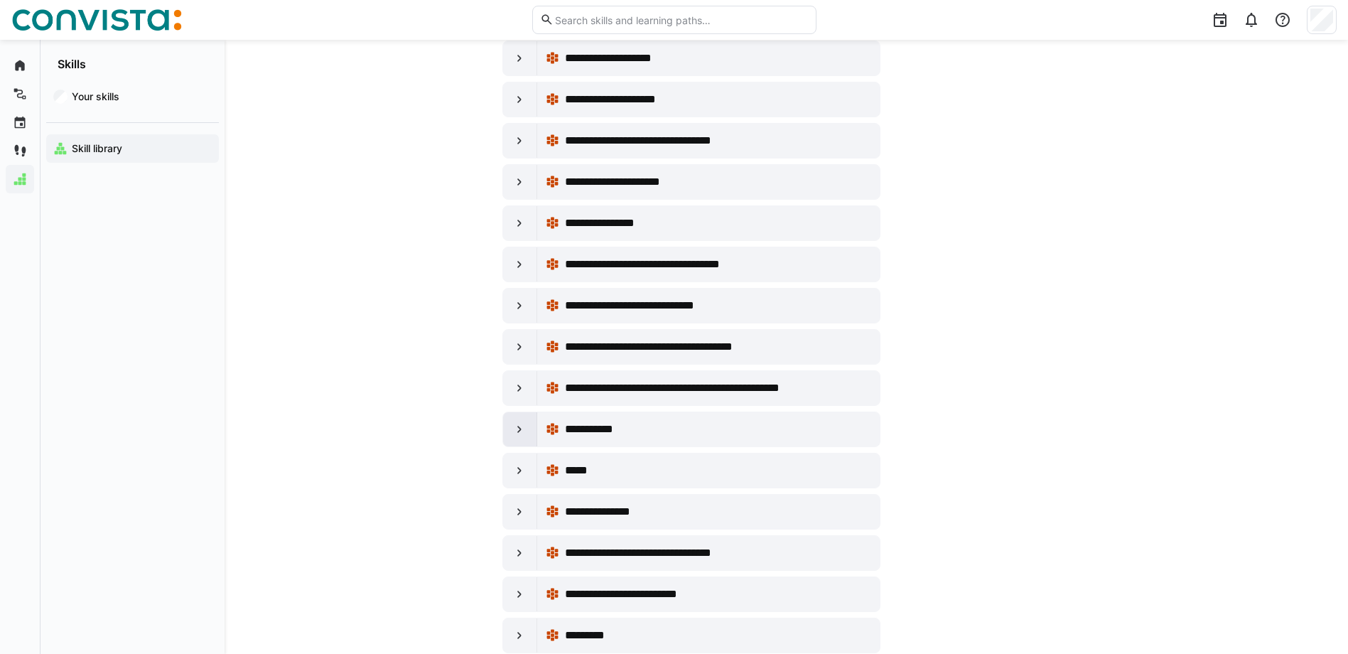
click at [514, 421] on div at bounding box center [520, 429] width 34 height 34
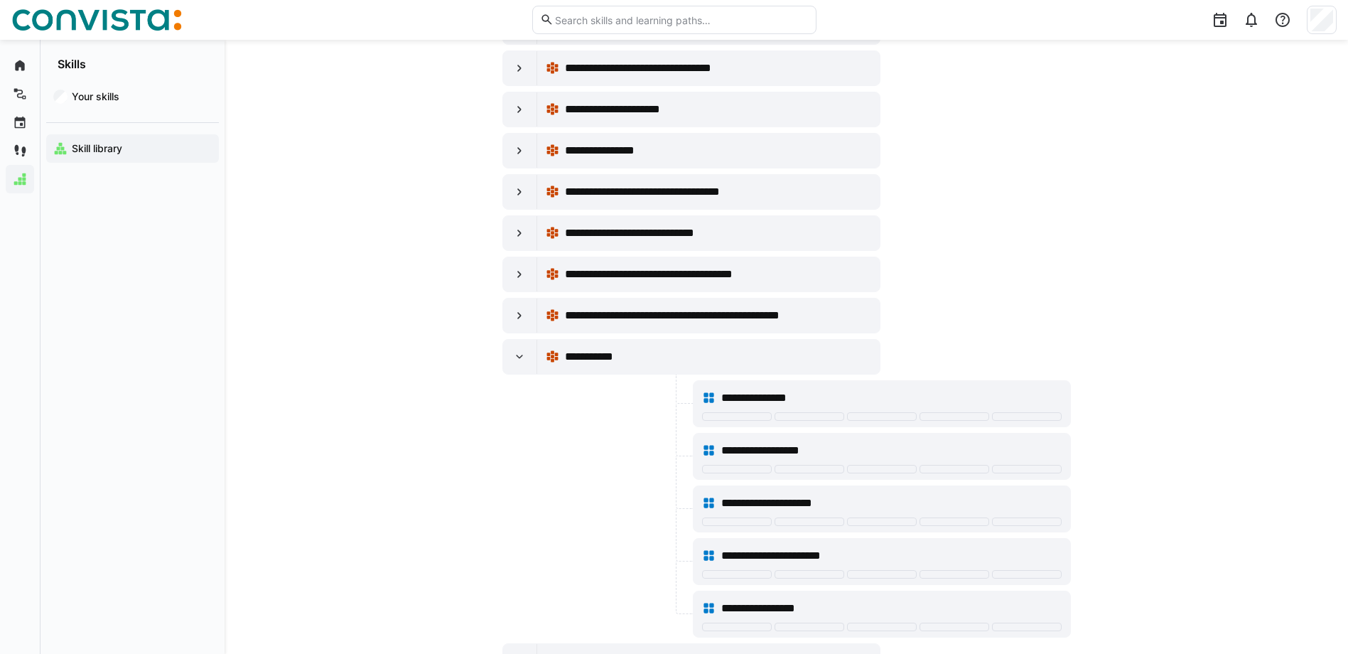
scroll to position [1279, 0]
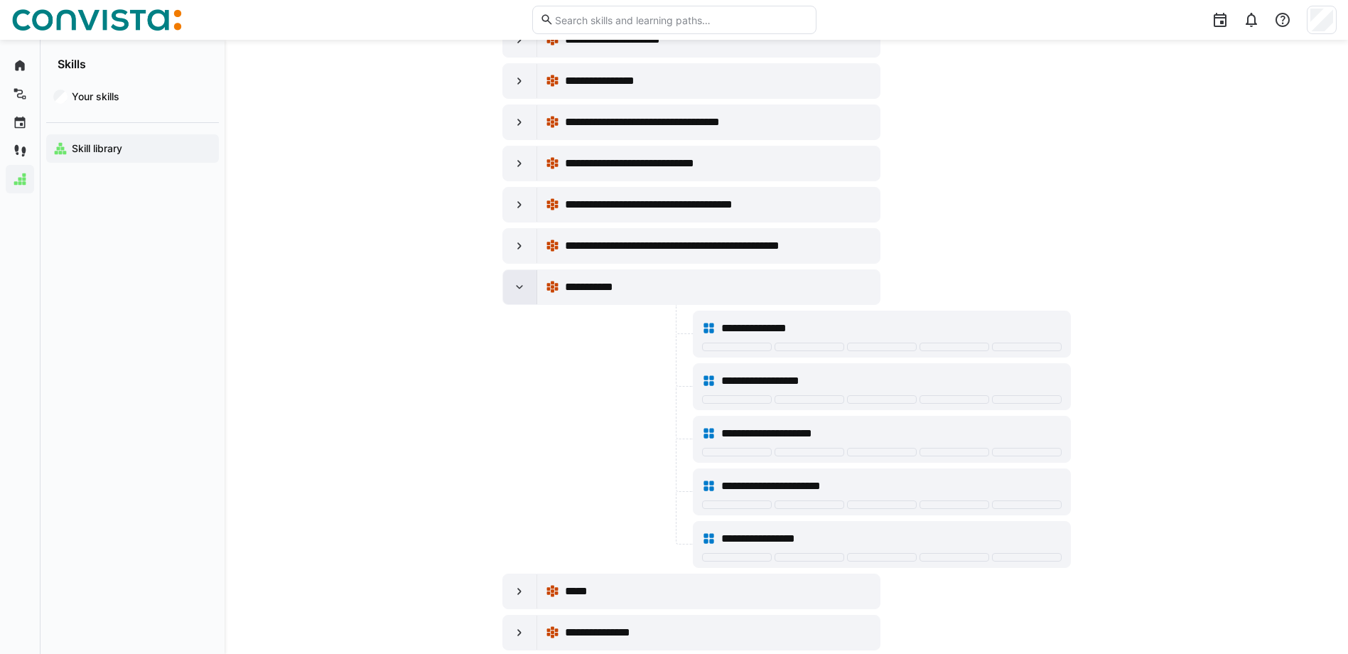
click at [524, 288] on eds-icon at bounding box center [519, 287] width 14 height 14
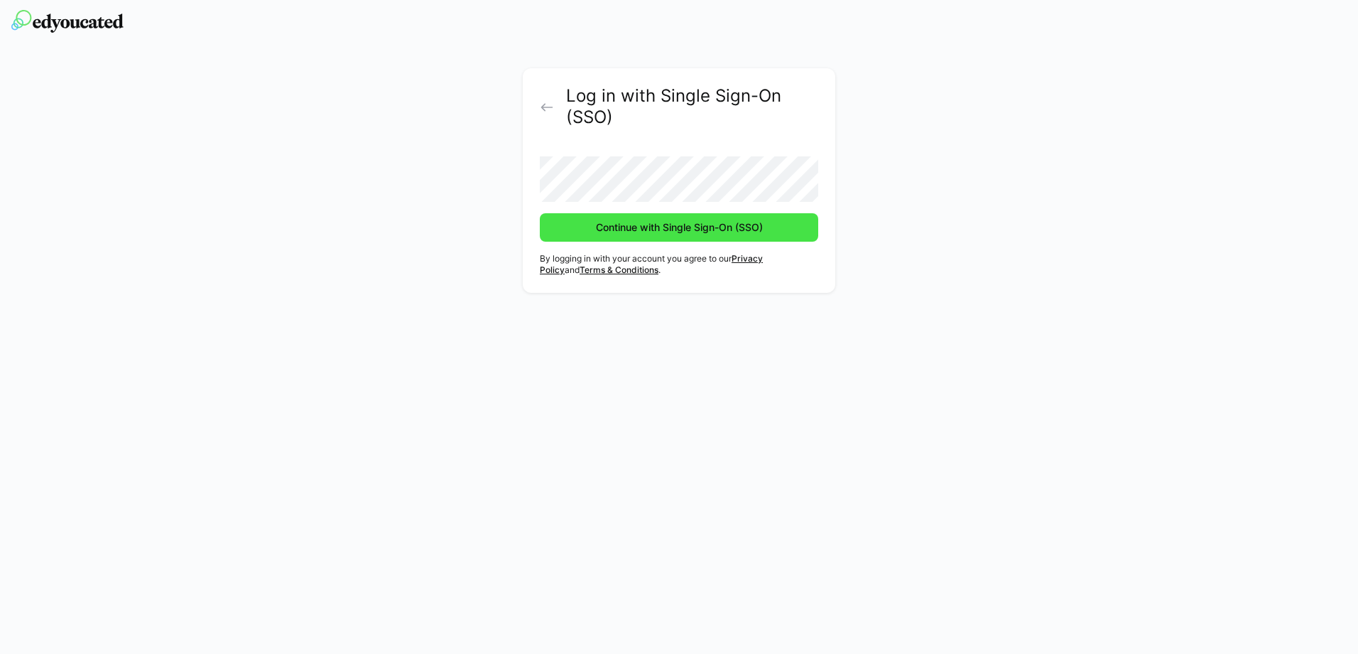
click at [654, 225] on span "Continue with Single Sign-On (SSO)" at bounding box center [679, 227] width 171 height 14
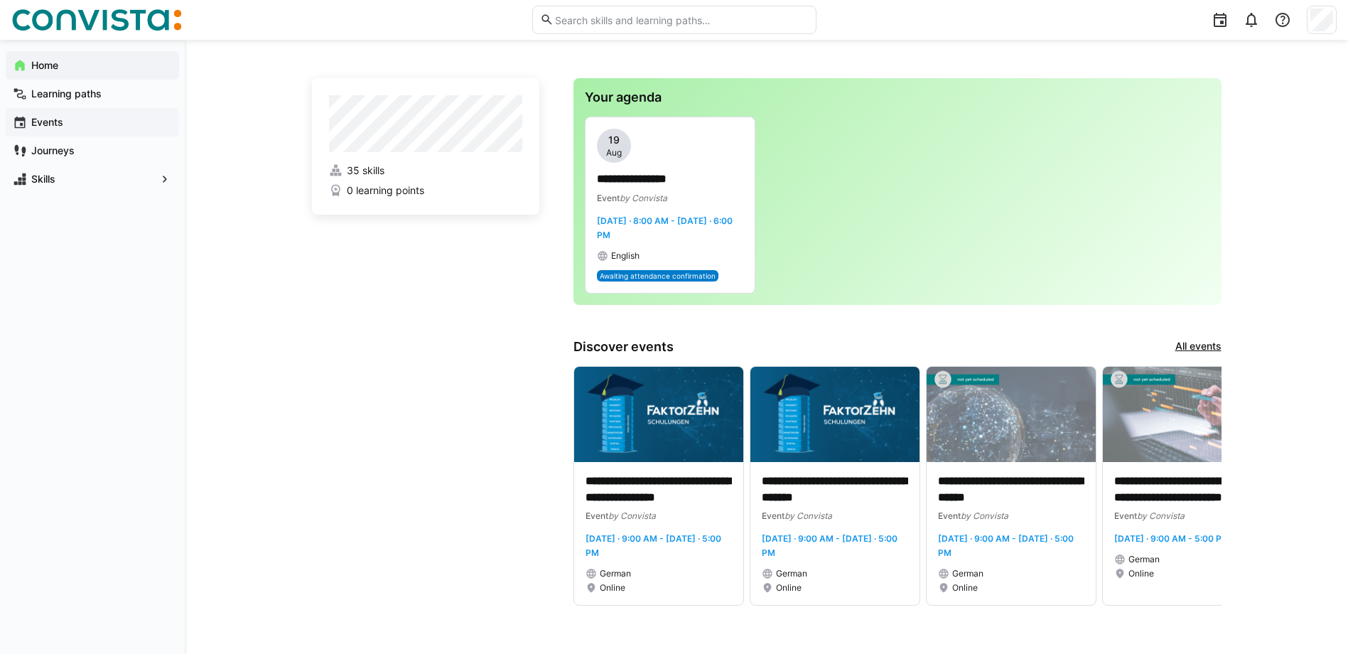
click at [77, 115] on span "Events" at bounding box center [100, 122] width 143 height 14
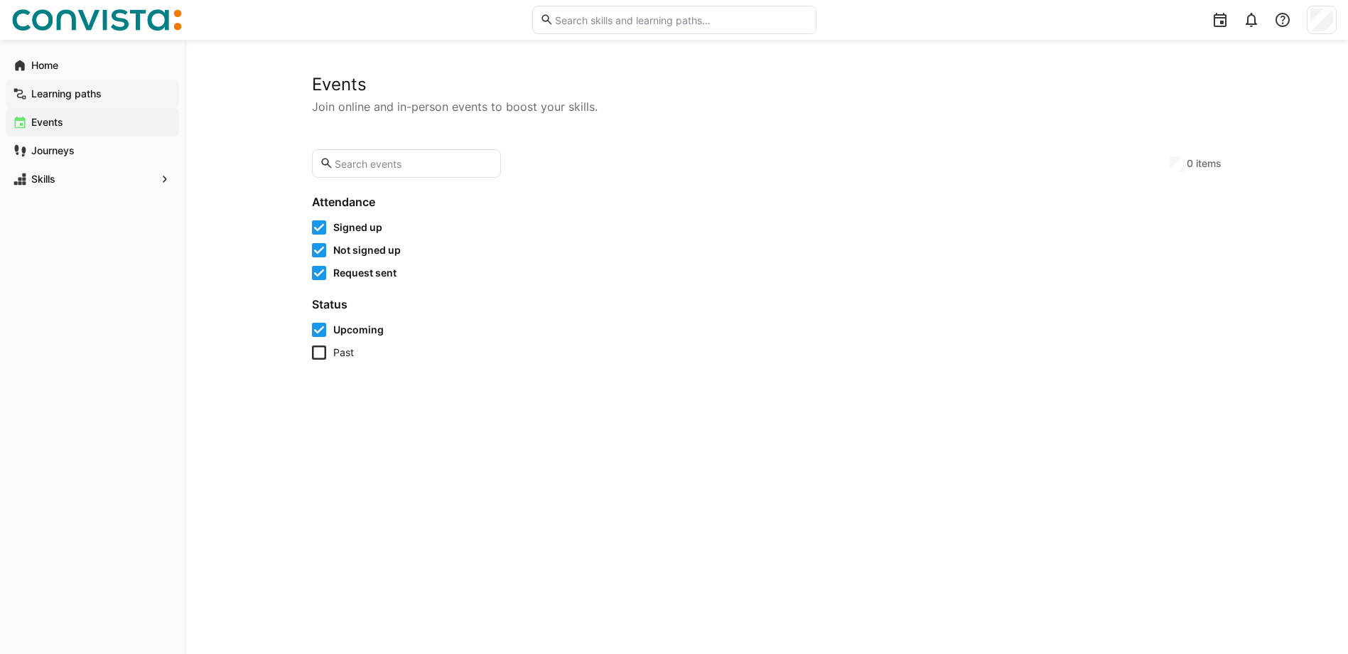
click at [0, 0] on app-navigation-label "Learning paths" at bounding box center [0, 0] width 0 height 0
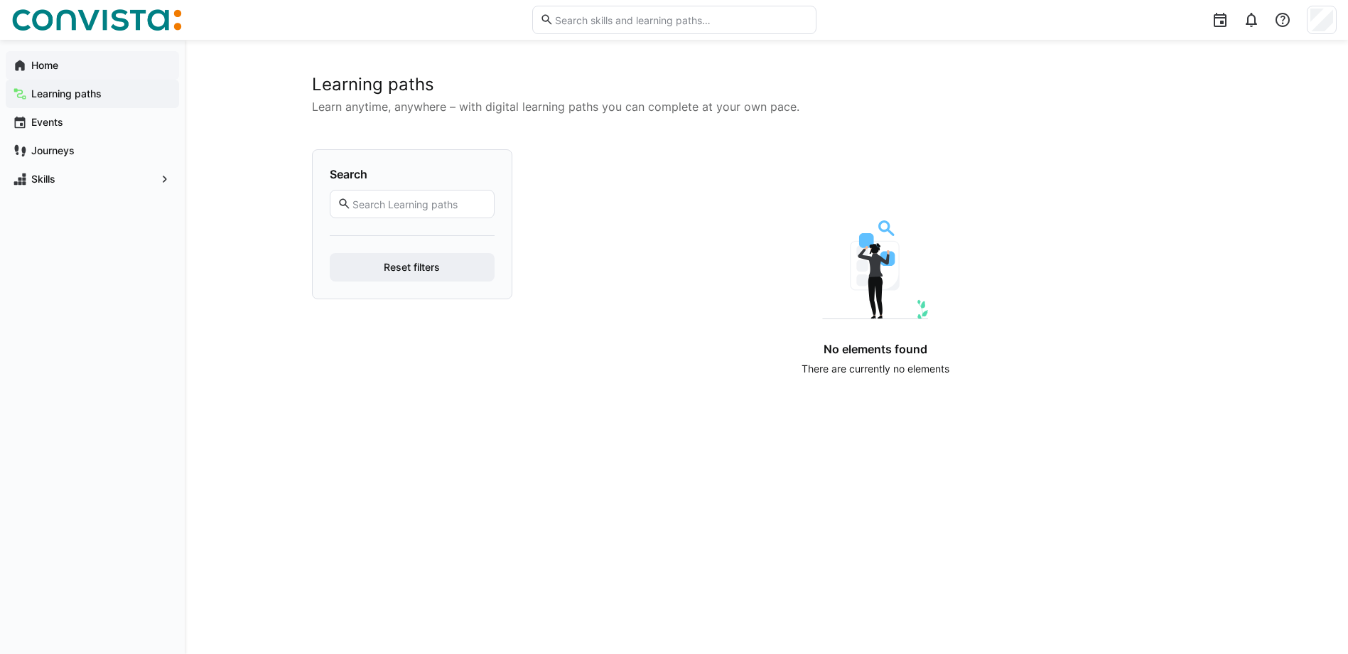
click at [81, 66] on span "Home" at bounding box center [100, 65] width 143 height 14
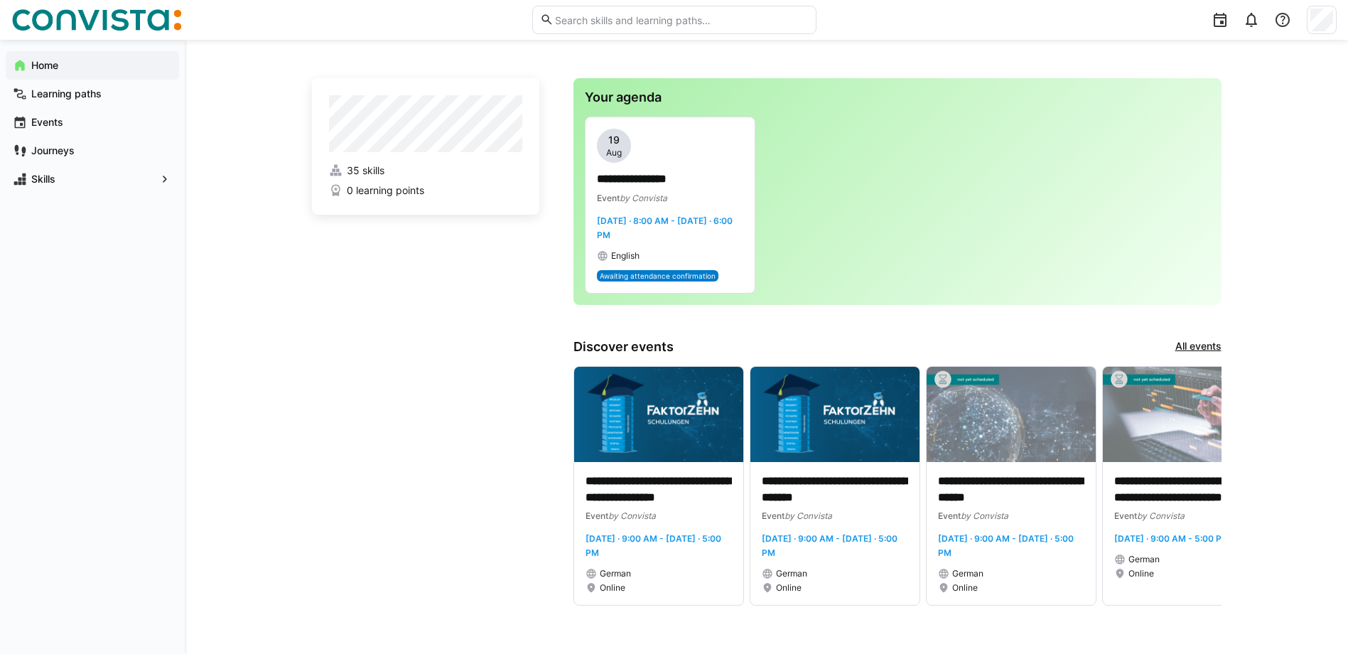
click at [1191, 341] on link "All events" at bounding box center [1198, 347] width 46 height 16
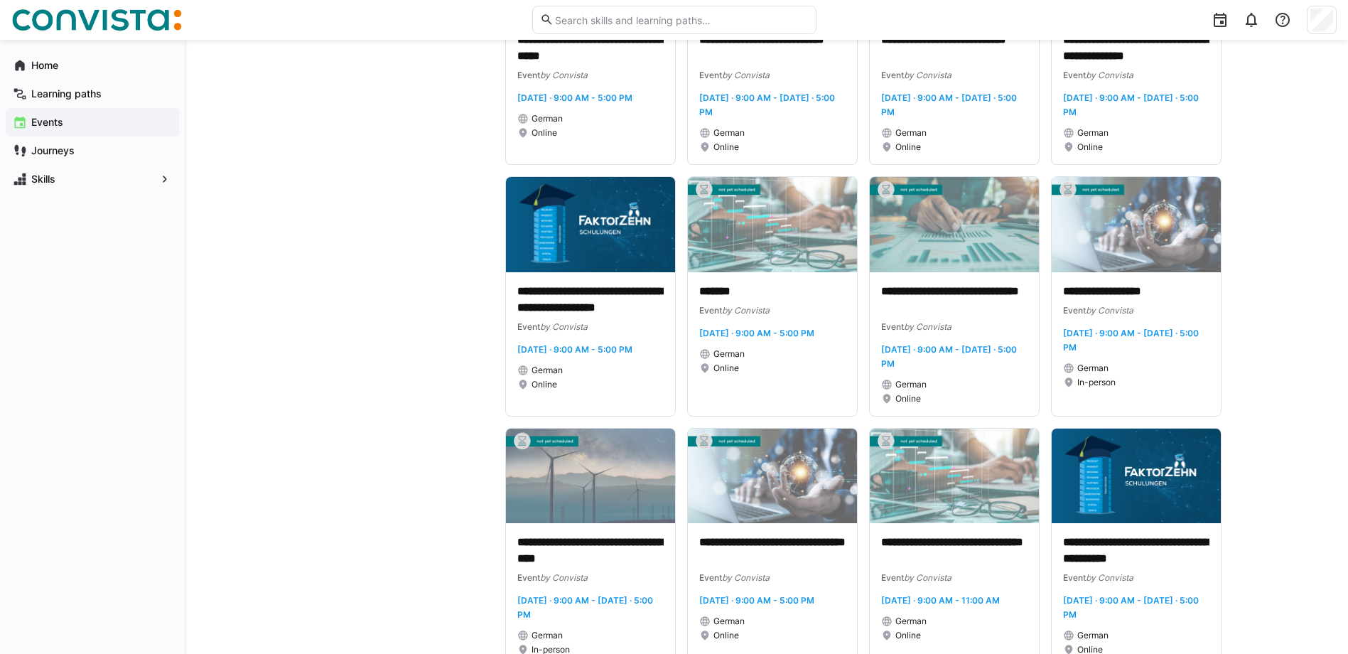
scroll to position [1918, 0]
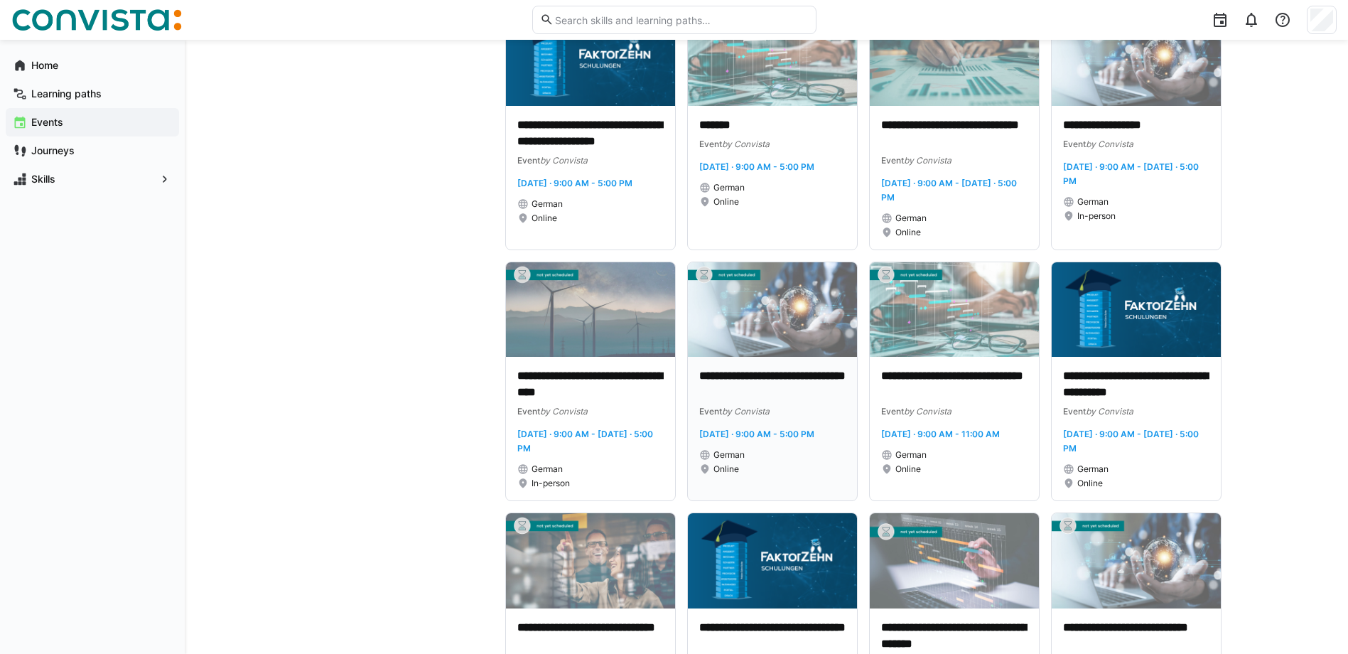
click at [724, 401] on p "**********" at bounding box center [772, 384] width 146 height 33
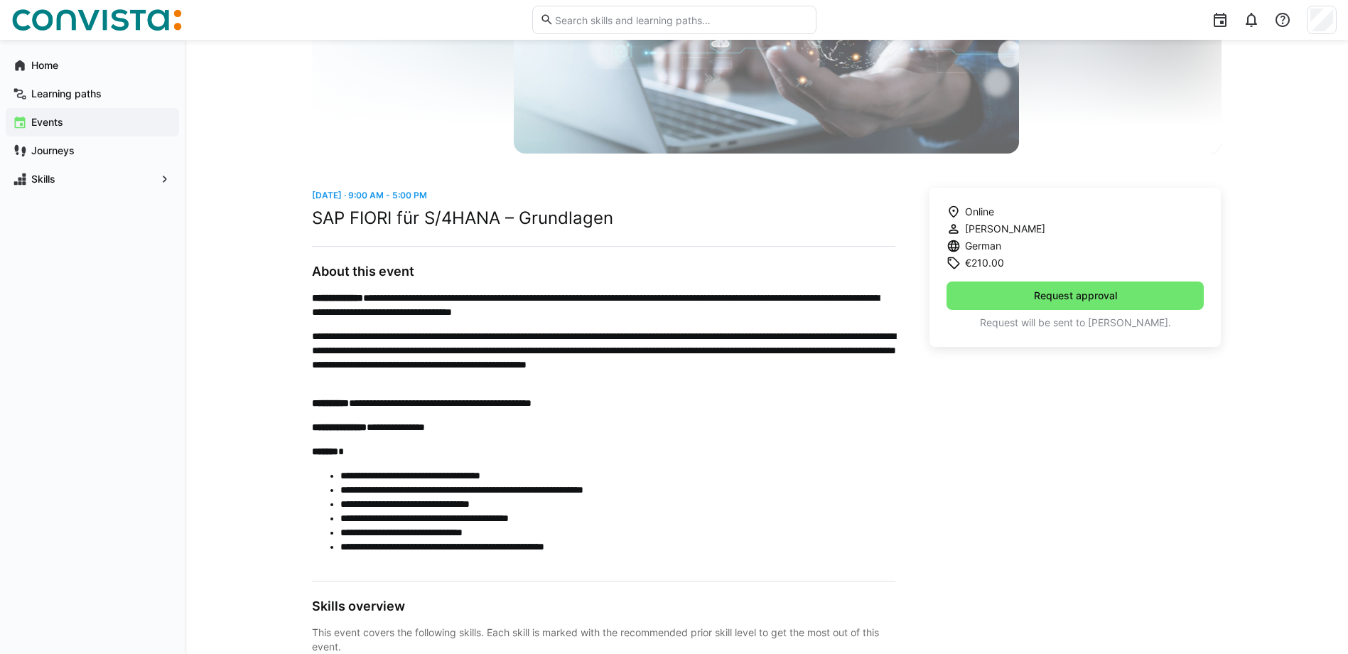
scroll to position [284, 0]
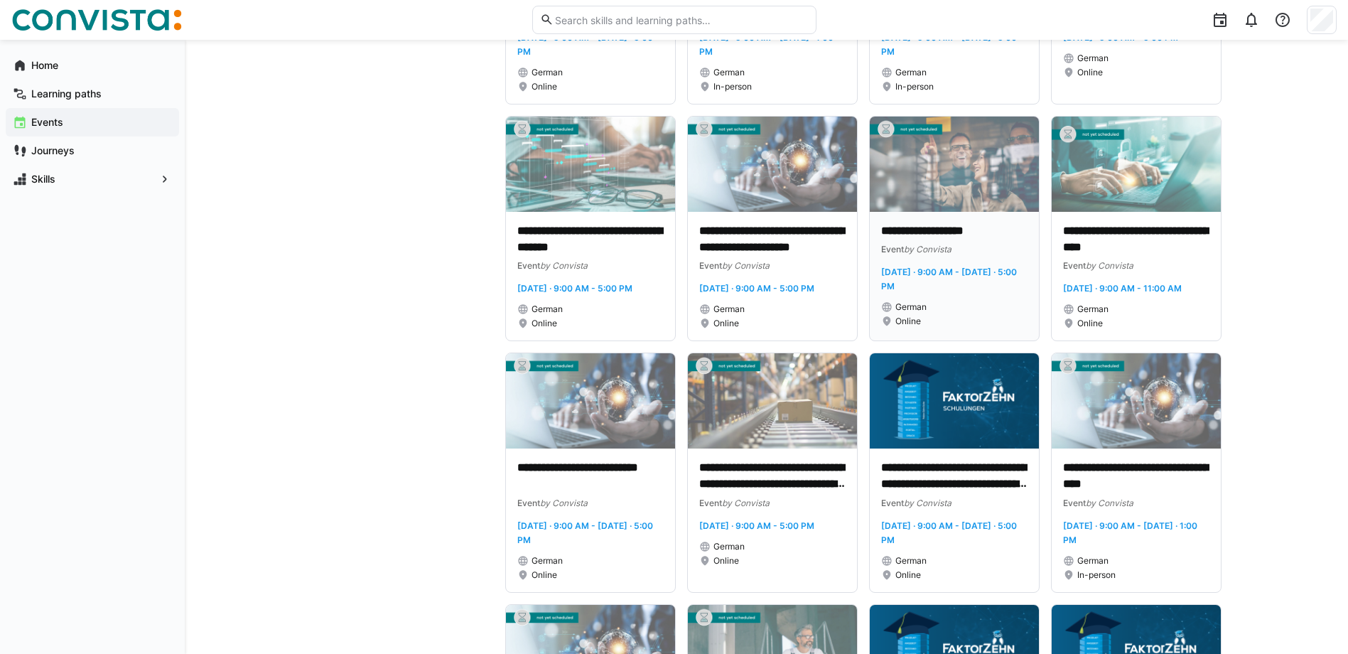
scroll to position [853, 0]
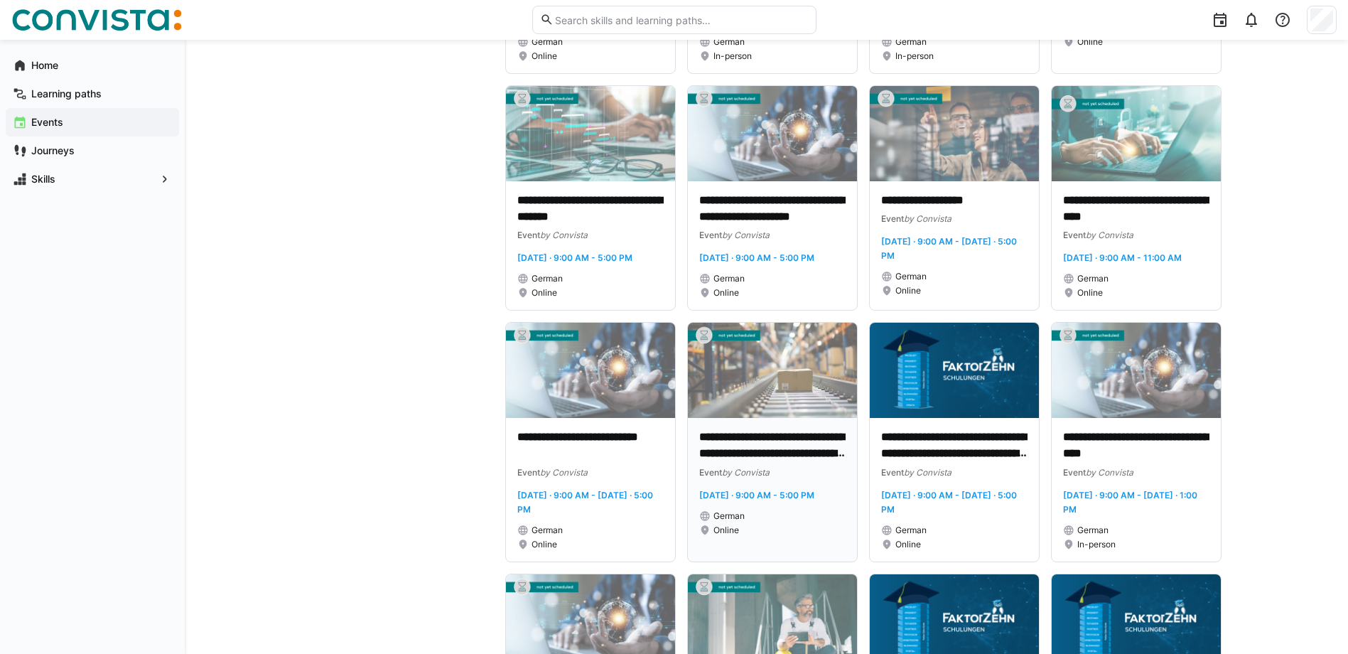
click at [769, 418] on img at bounding box center [772, 370] width 169 height 95
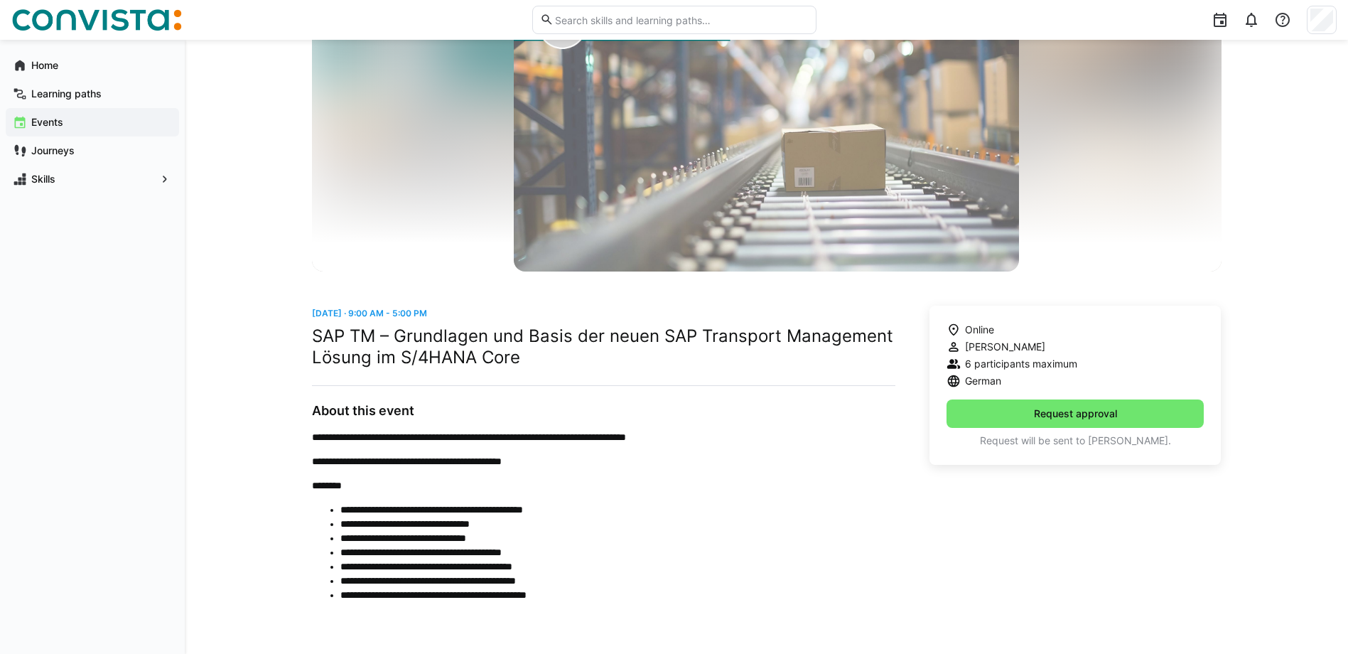
scroll to position [120, 0]
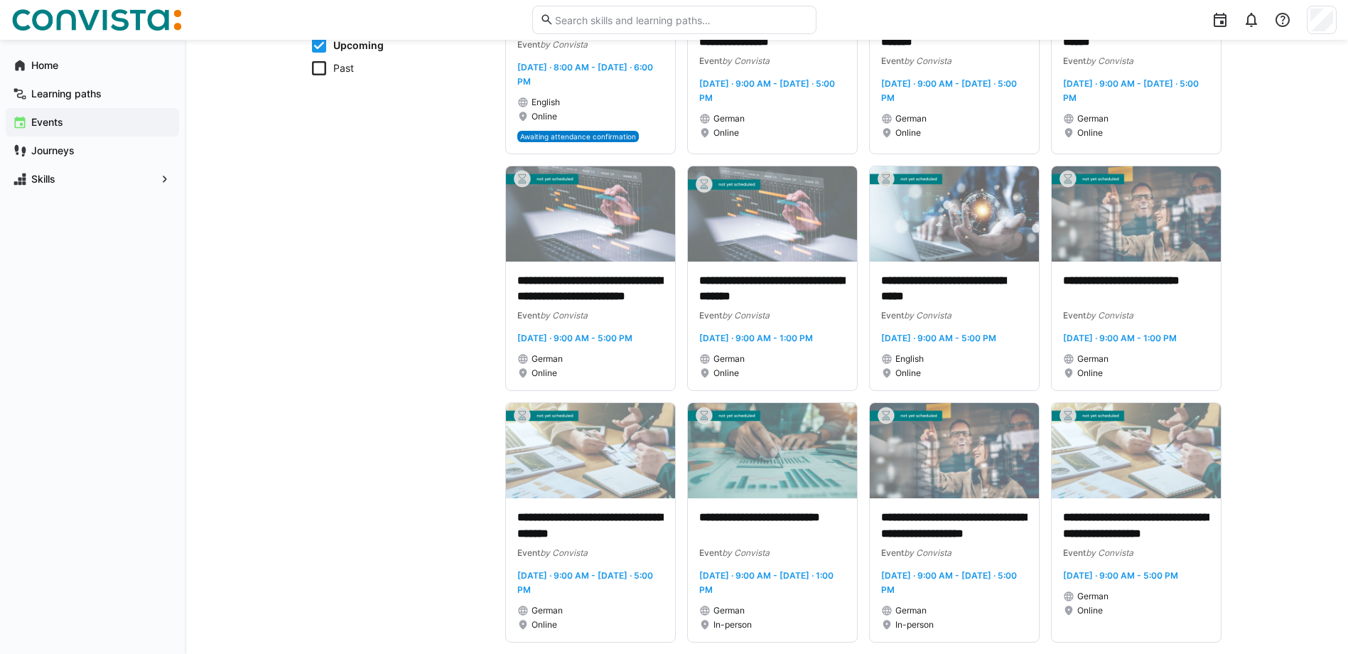
scroll to position [568, 0]
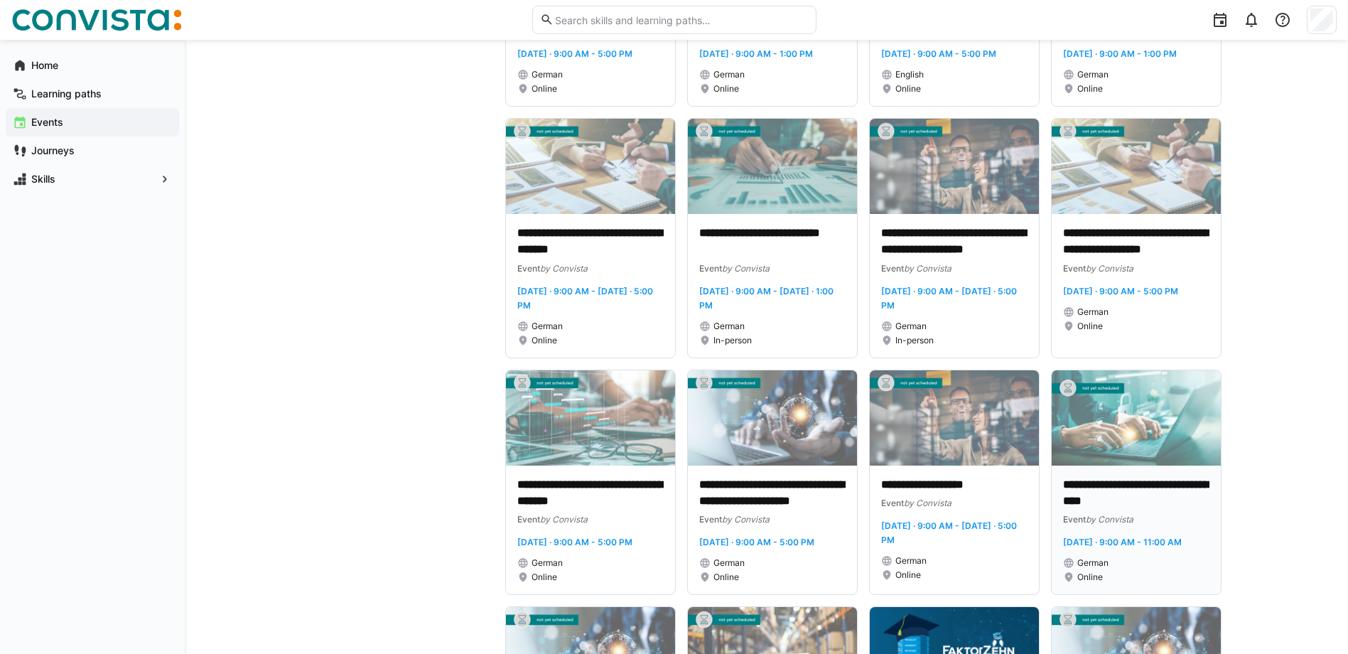
click at [1125, 509] on p "**********" at bounding box center [1136, 493] width 146 height 33
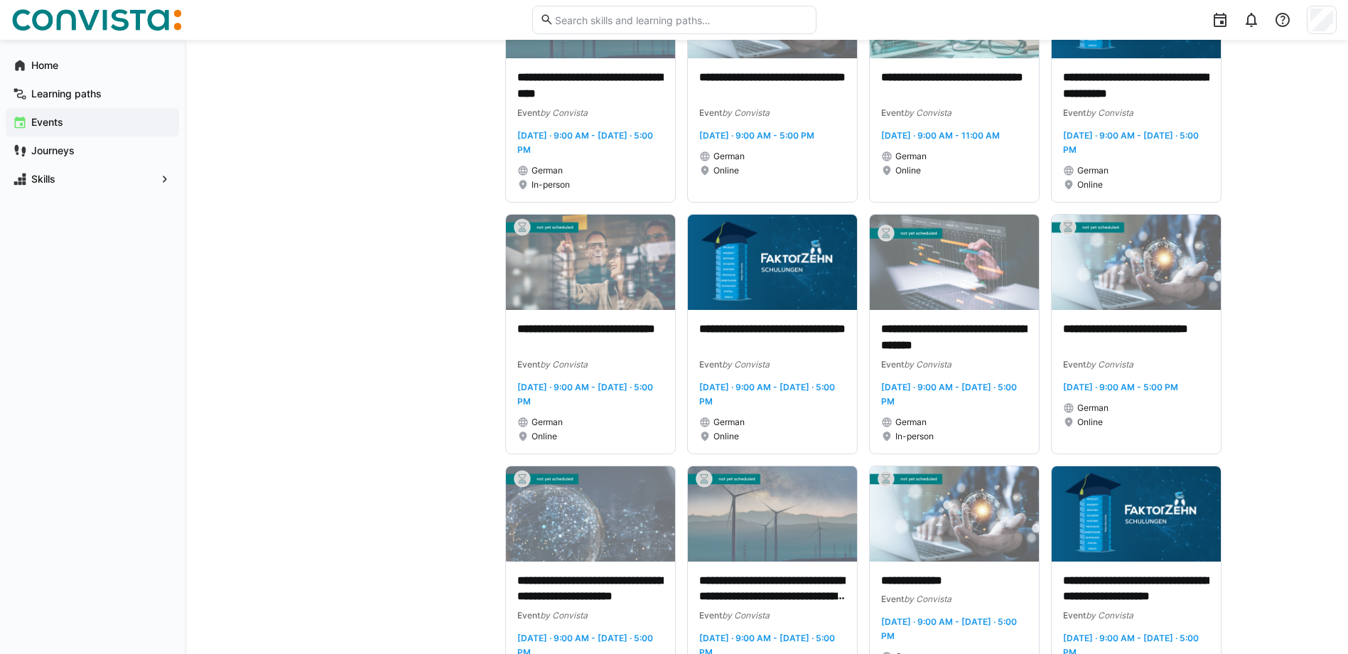
scroll to position [2274, 0]
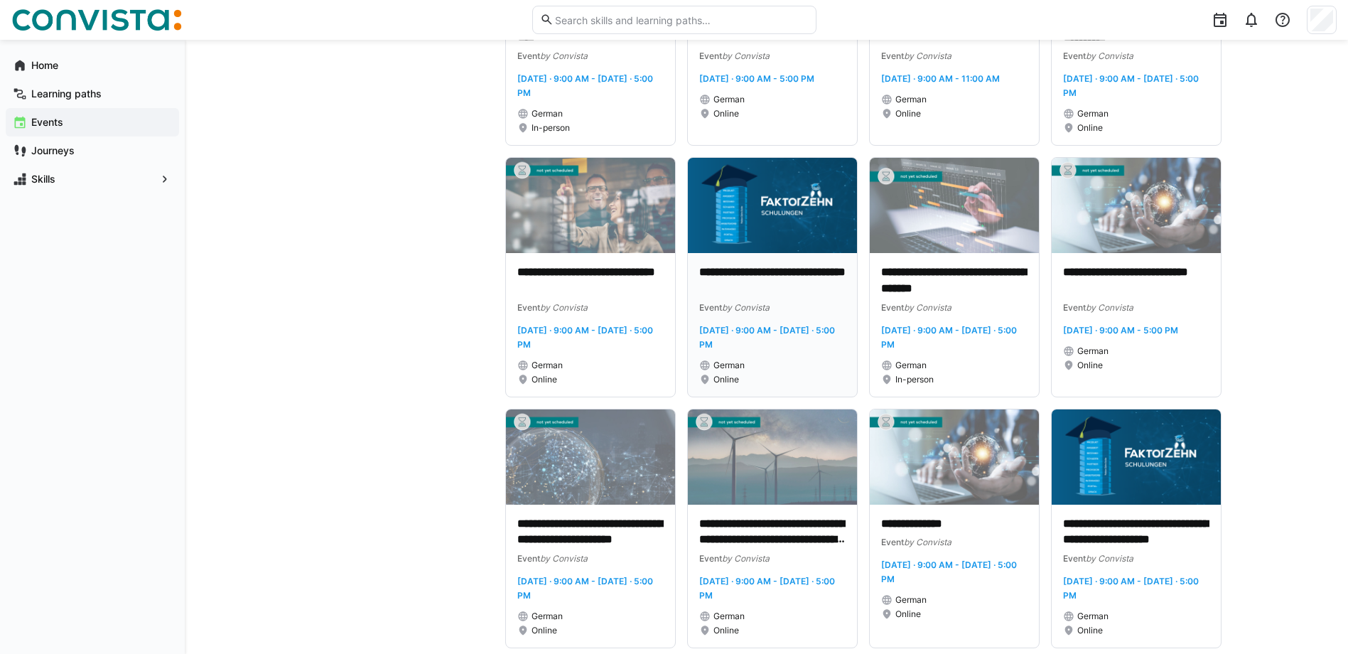
click at [759, 297] on p "**********" at bounding box center [772, 280] width 146 height 33
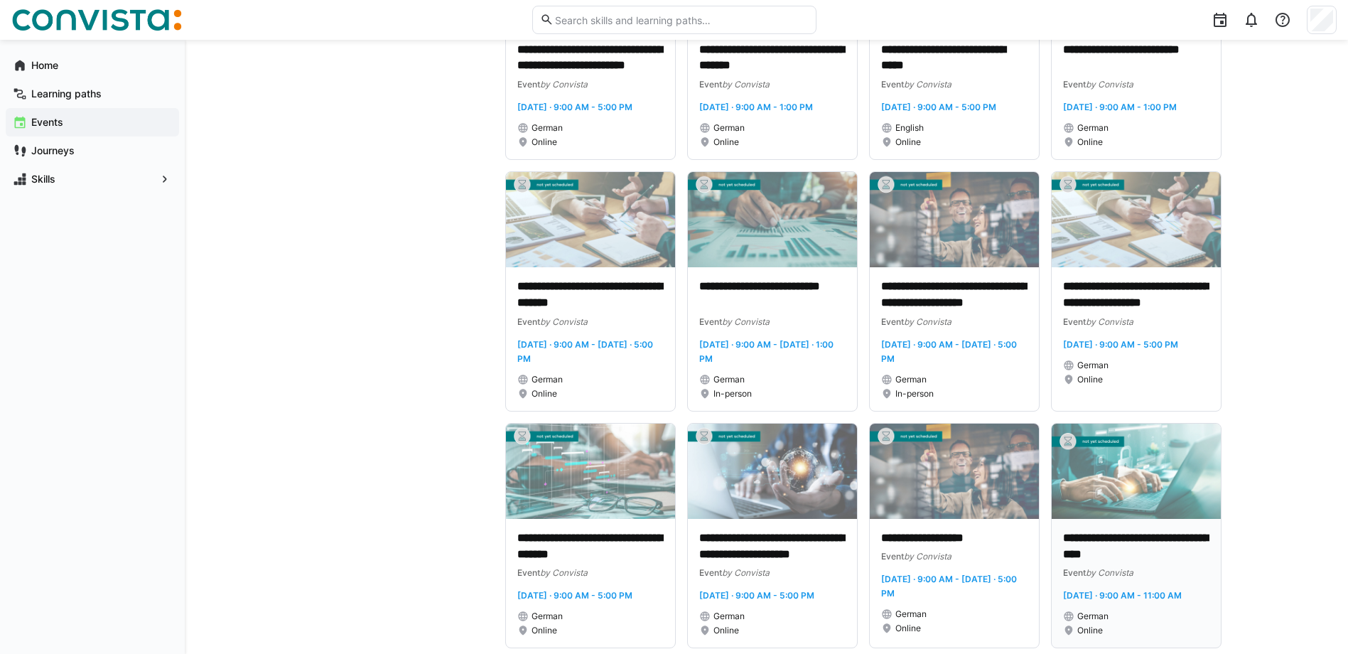
scroll to position [710, 0]
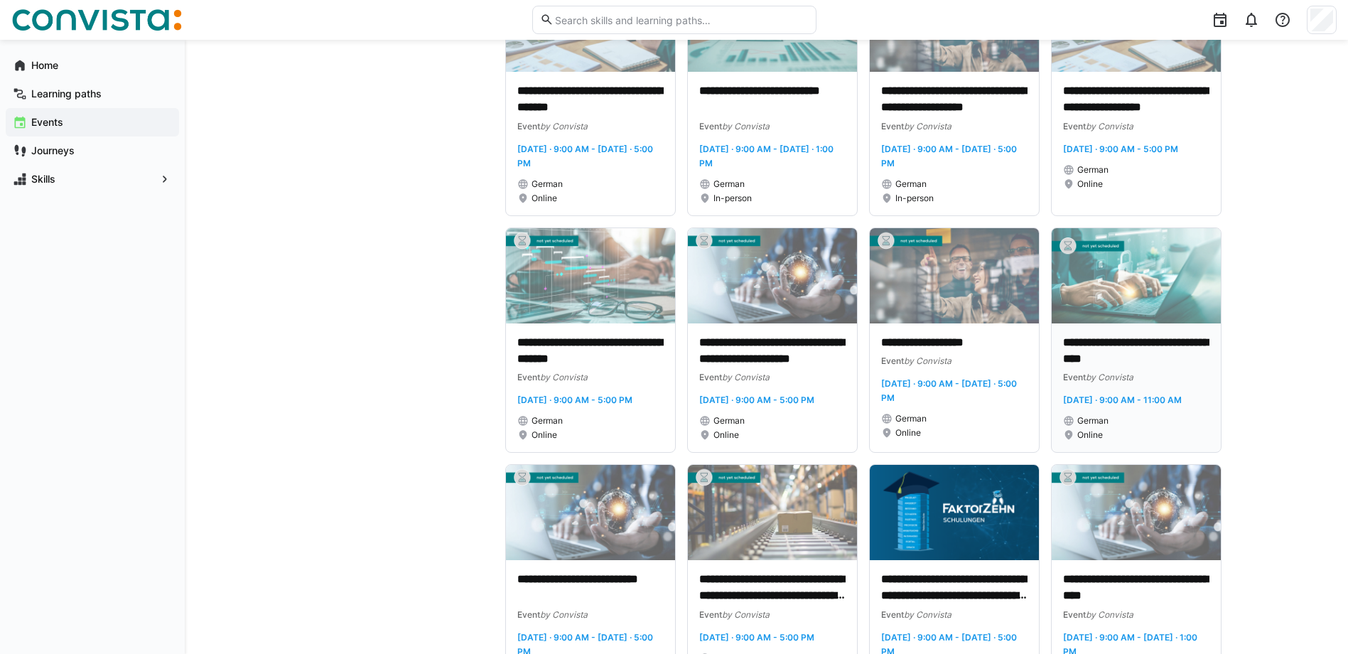
click at [1129, 360] on p "**********" at bounding box center [1136, 351] width 146 height 33
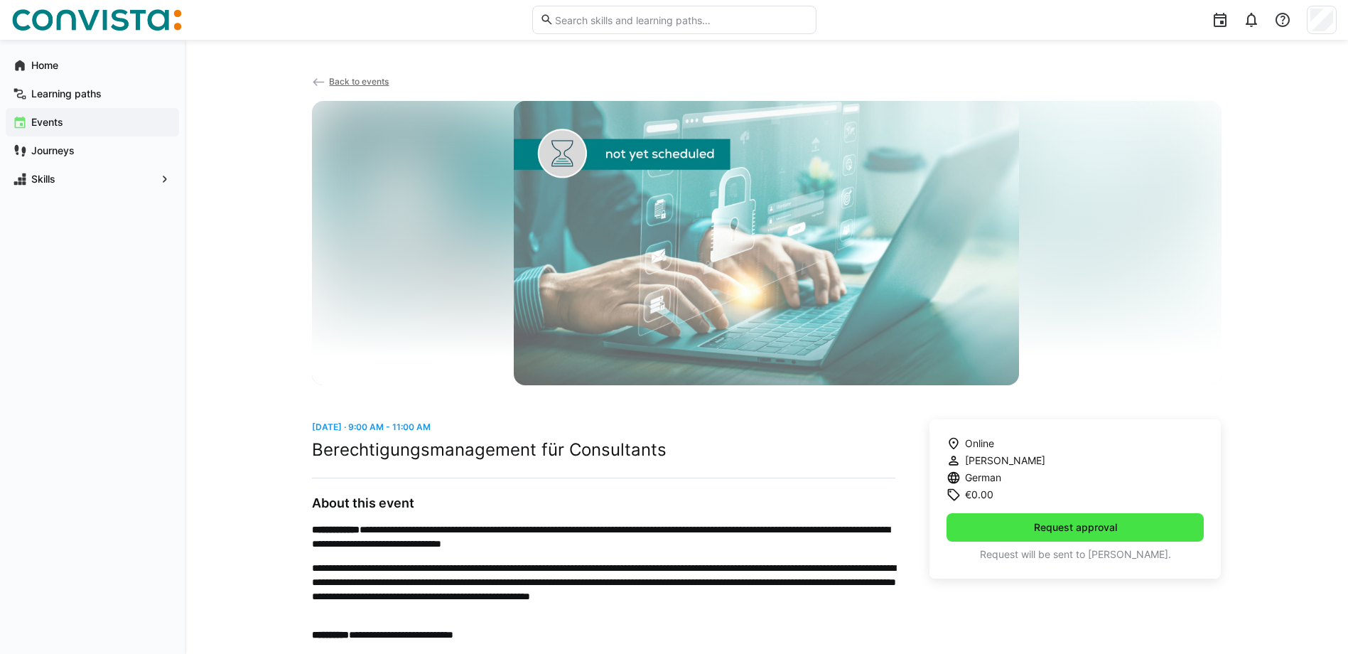
click at [1055, 529] on span "Request approval" at bounding box center [1075, 527] width 87 height 14
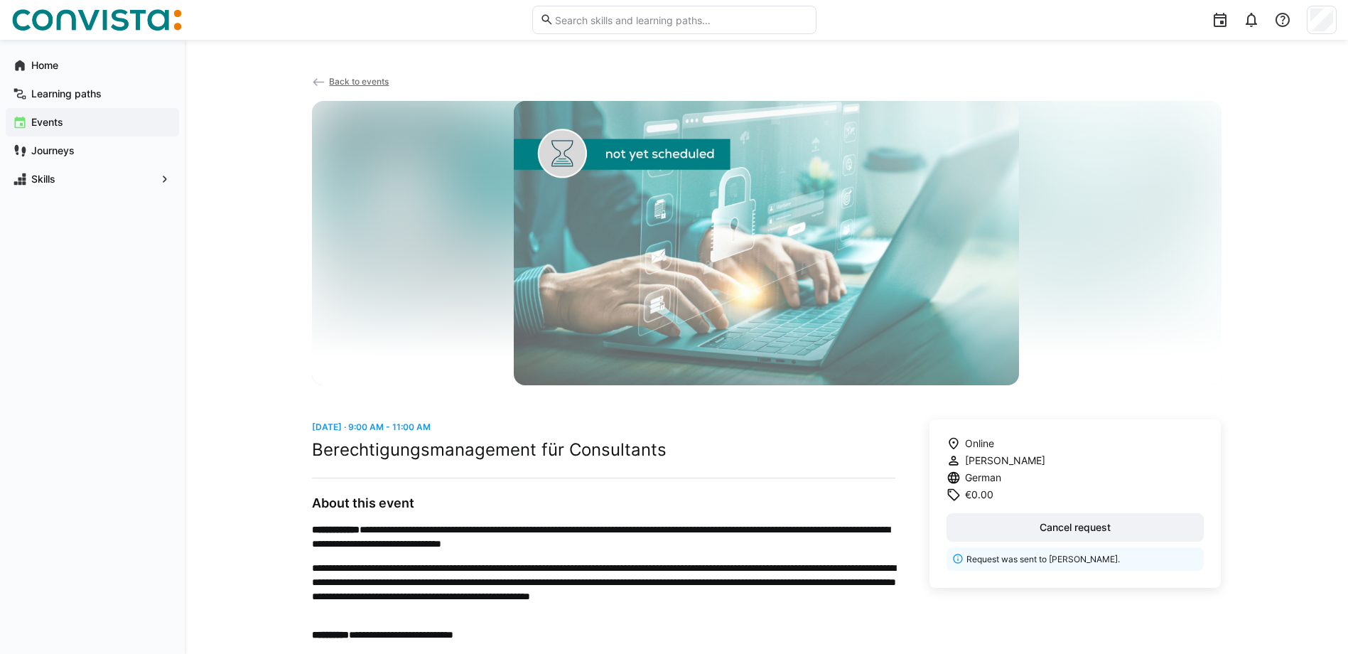
click at [680, 18] on input "text" at bounding box center [680, 19] width 254 height 13
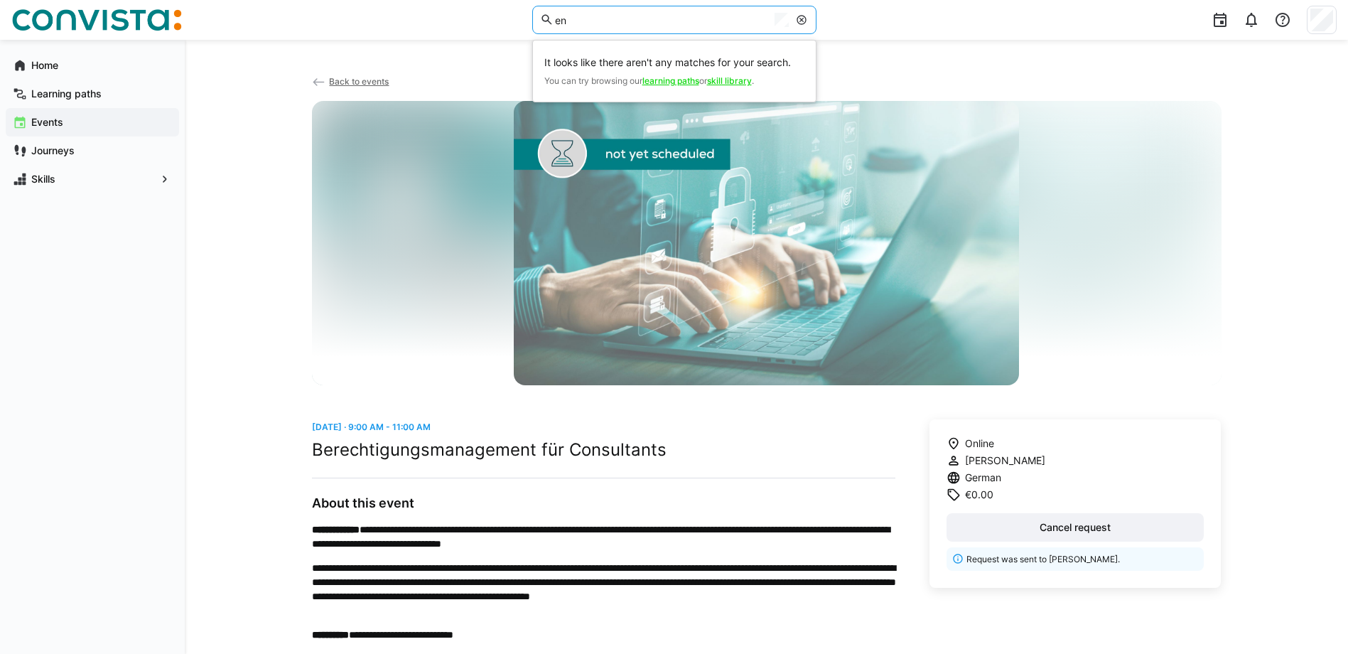
type input "e"
click at [360, 82] on span "Back to events" at bounding box center [359, 81] width 60 height 11
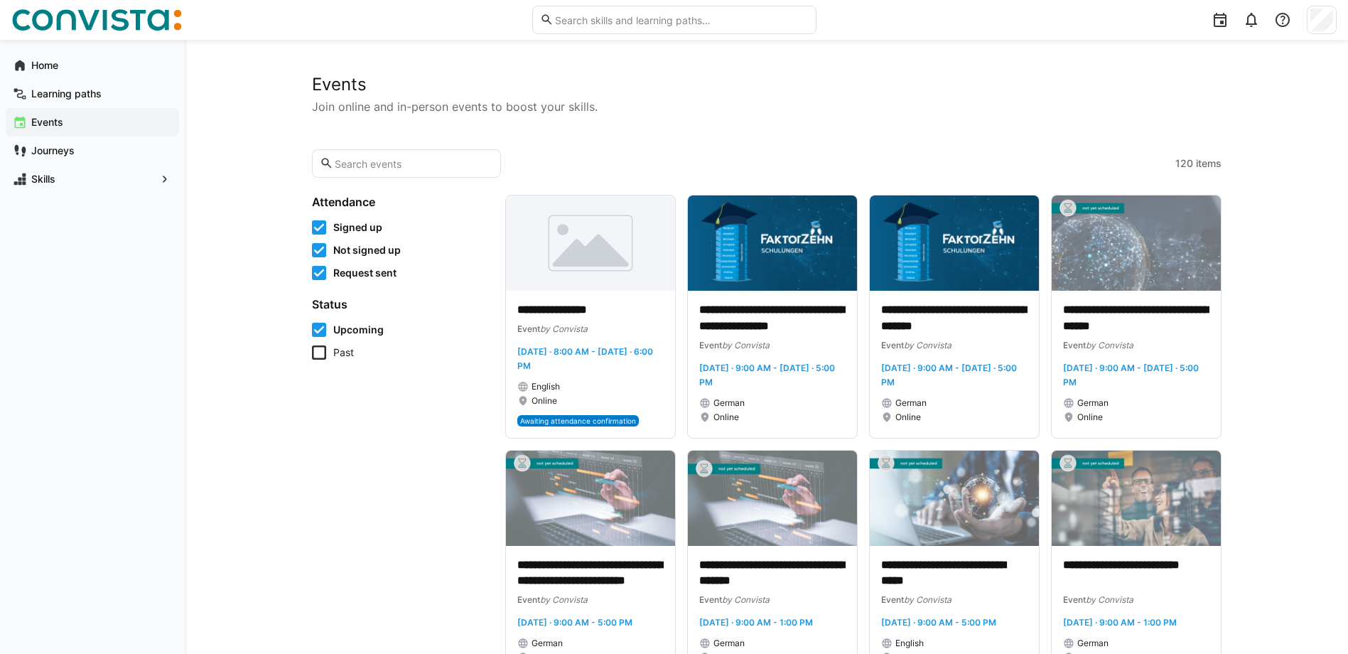
click at [367, 166] on input "text" at bounding box center [413, 163] width 160 height 13
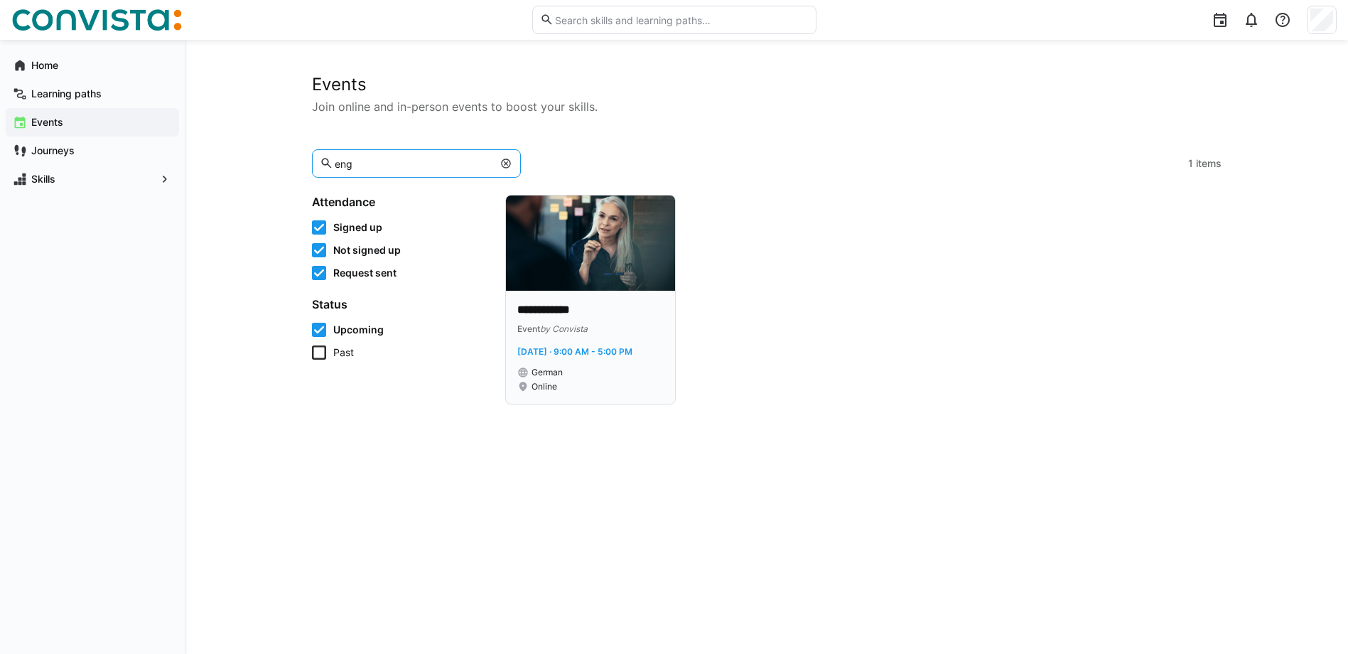
type input "eng"
click at [558, 306] on p "**********" at bounding box center [590, 310] width 146 height 16
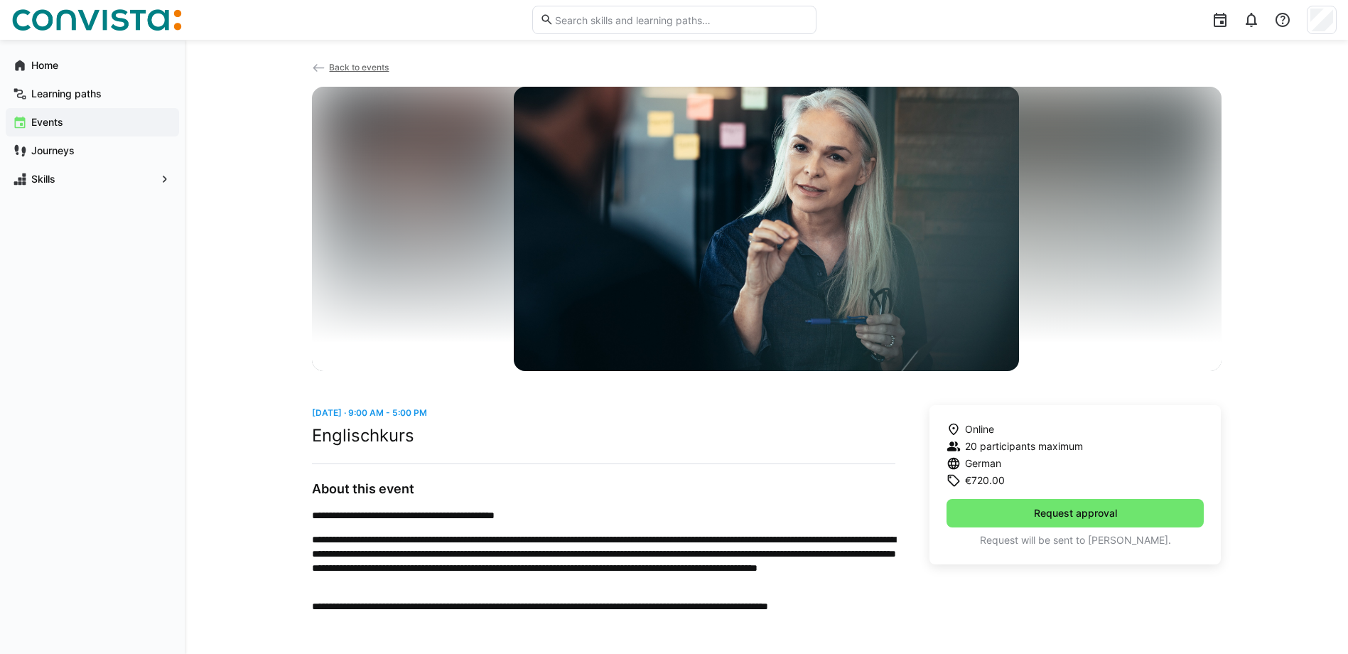
scroll to position [22, 0]
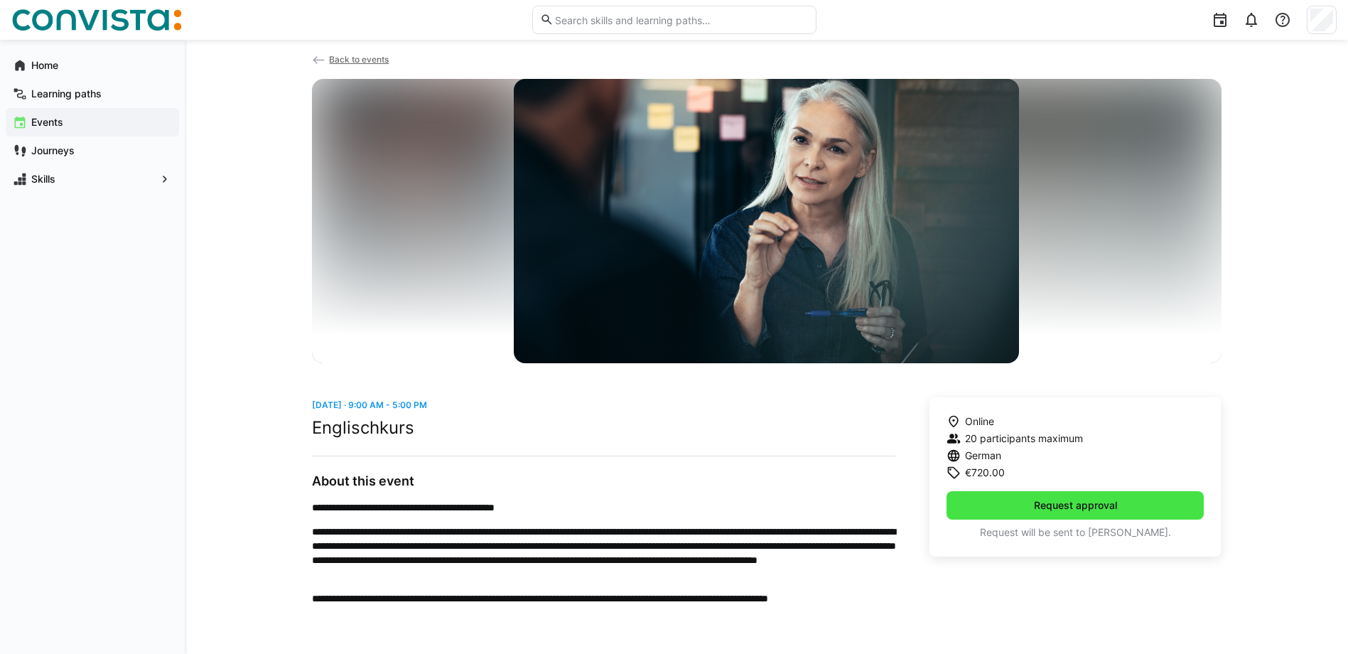
click at [1111, 512] on span "Request approval" at bounding box center [1075, 505] width 258 height 28
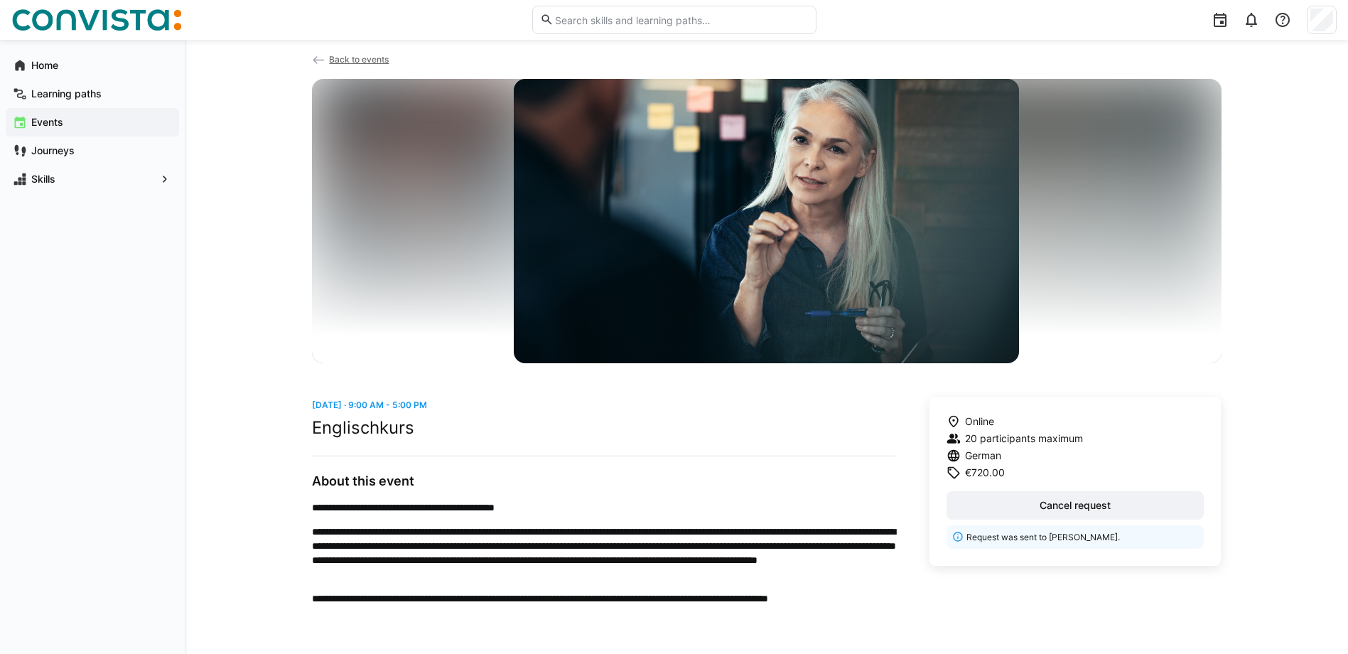
click at [336, 56] on span "Back to events" at bounding box center [359, 59] width 60 height 11
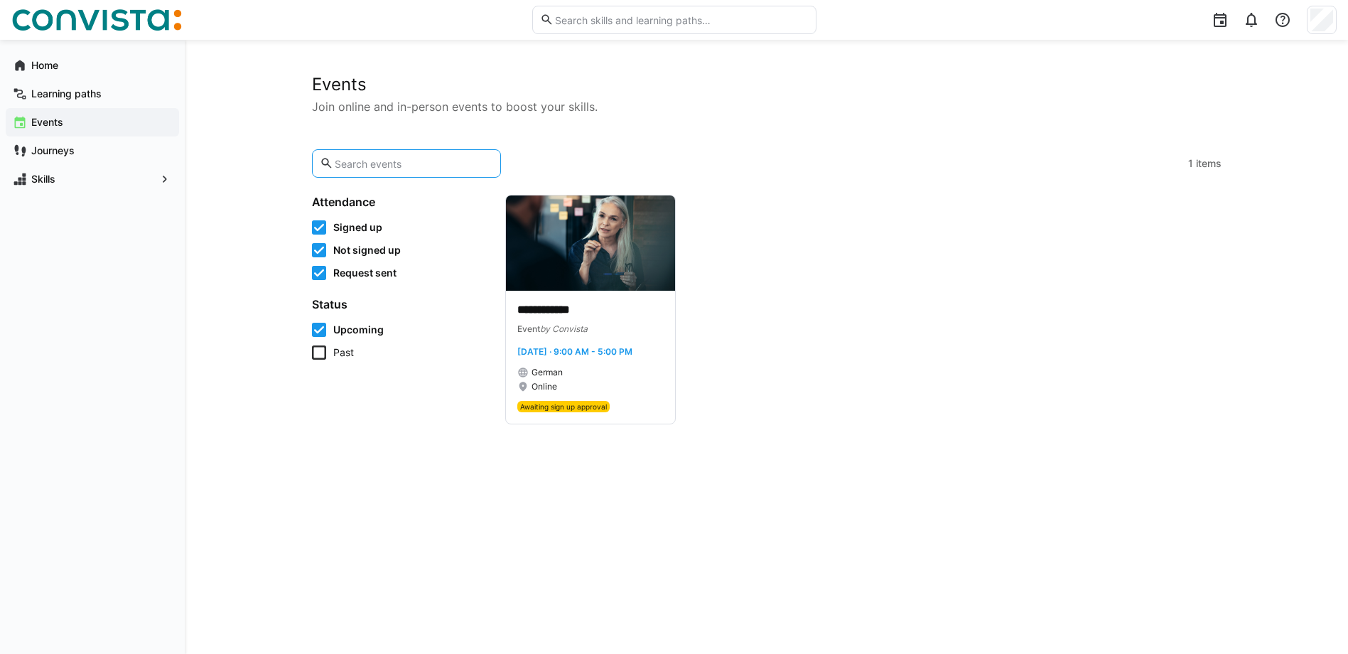
click at [409, 158] on input "text" at bounding box center [413, 163] width 160 height 13
click at [0, 0] on app-navigation-label "Events" at bounding box center [0, 0] width 0 height 0
click at [365, 87] on h2 "Events" at bounding box center [766, 84] width 909 height 21
click at [369, 136] on div "**********" at bounding box center [766, 249] width 909 height 350
click at [374, 159] on input "text" at bounding box center [413, 163] width 160 height 13
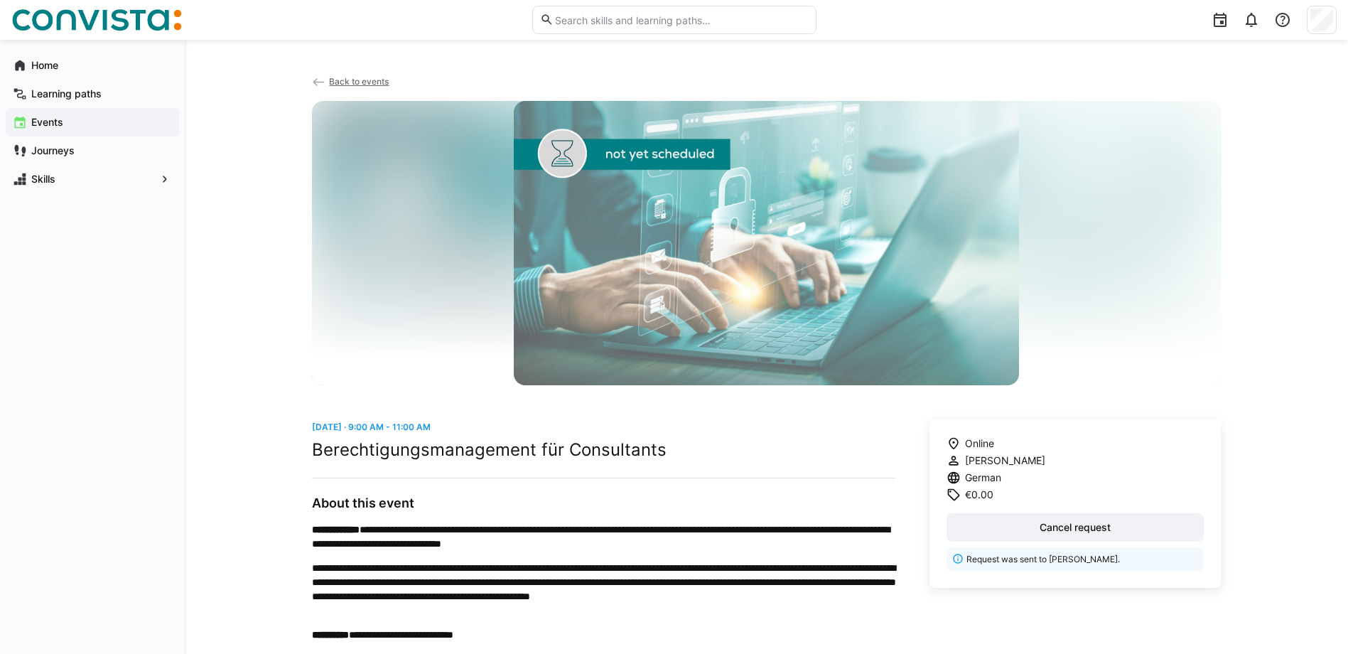
click at [371, 83] on span "Back to events" at bounding box center [359, 81] width 60 height 11
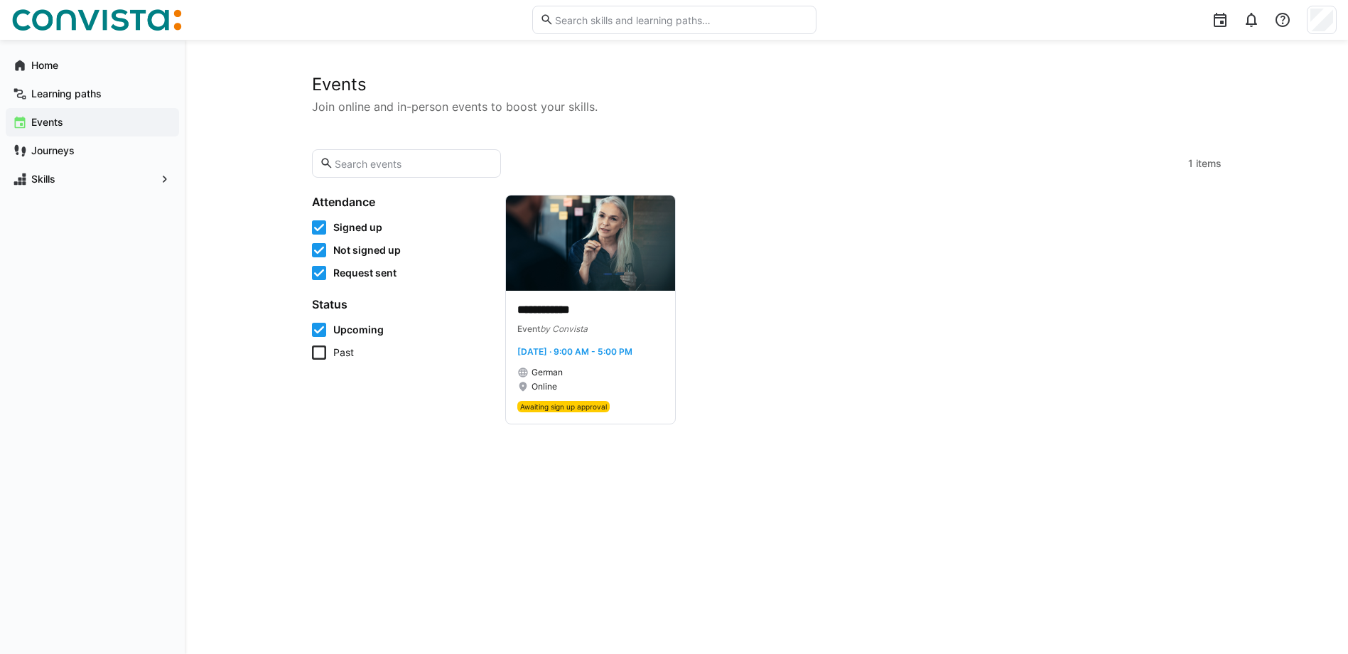
click at [369, 155] on eds-input at bounding box center [407, 163] width 190 height 28
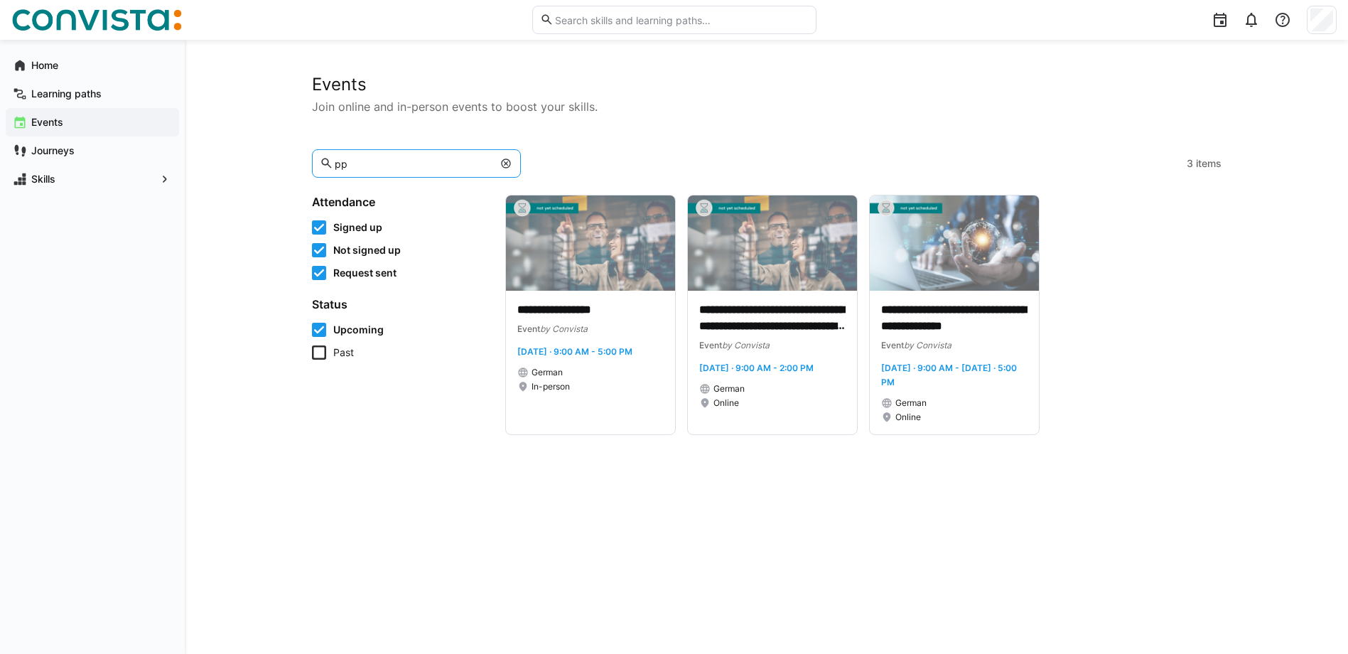
type input "p"
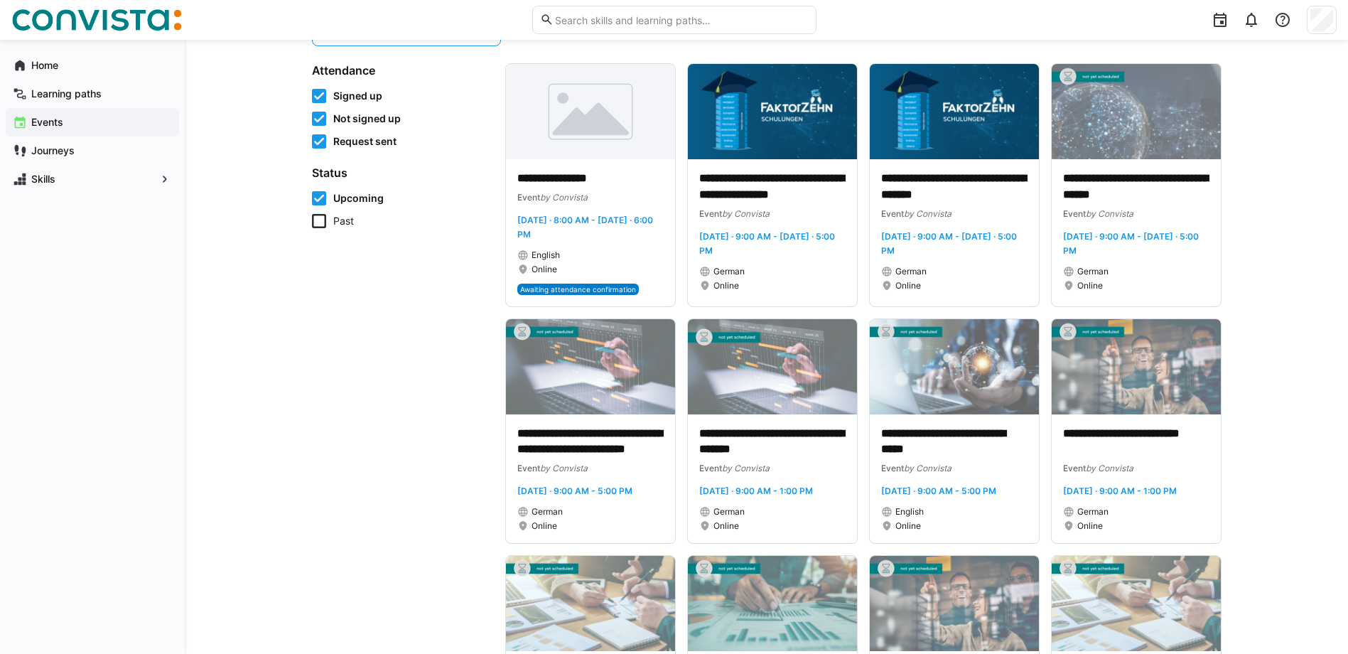
scroll to position [142, 0]
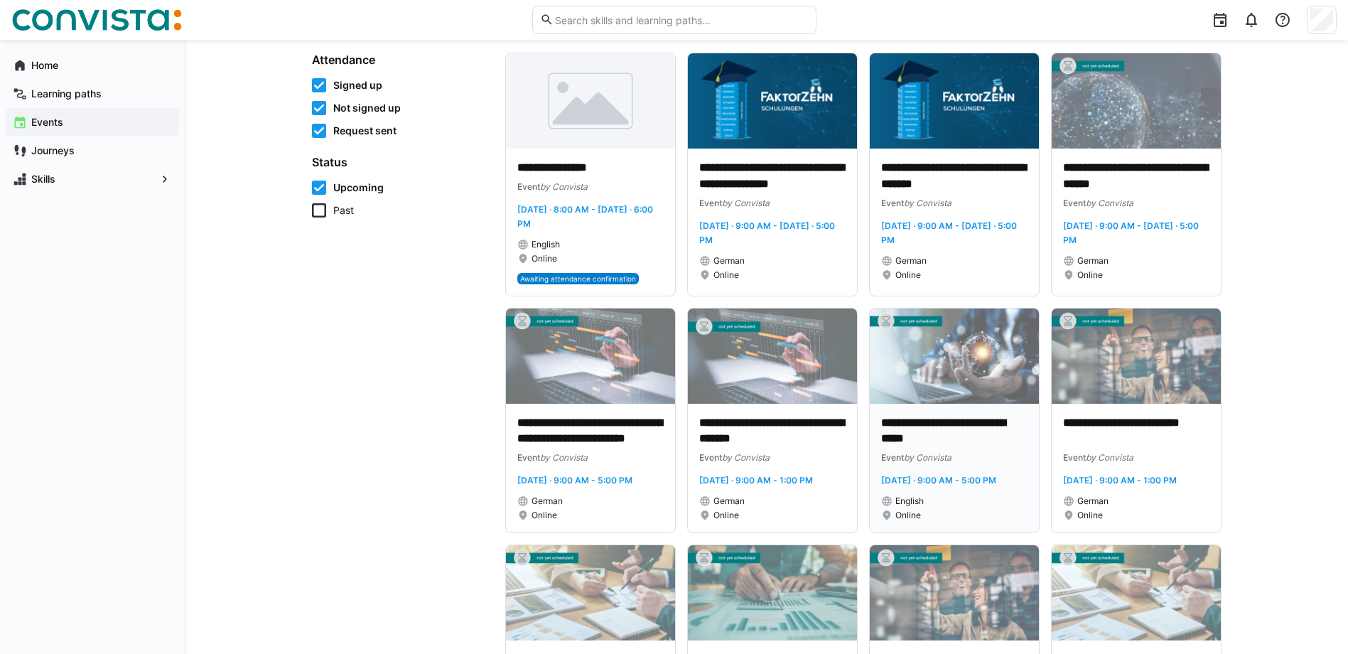
click at [924, 423] on p "**********" at bounding box center [954, 431] width 146 height 33
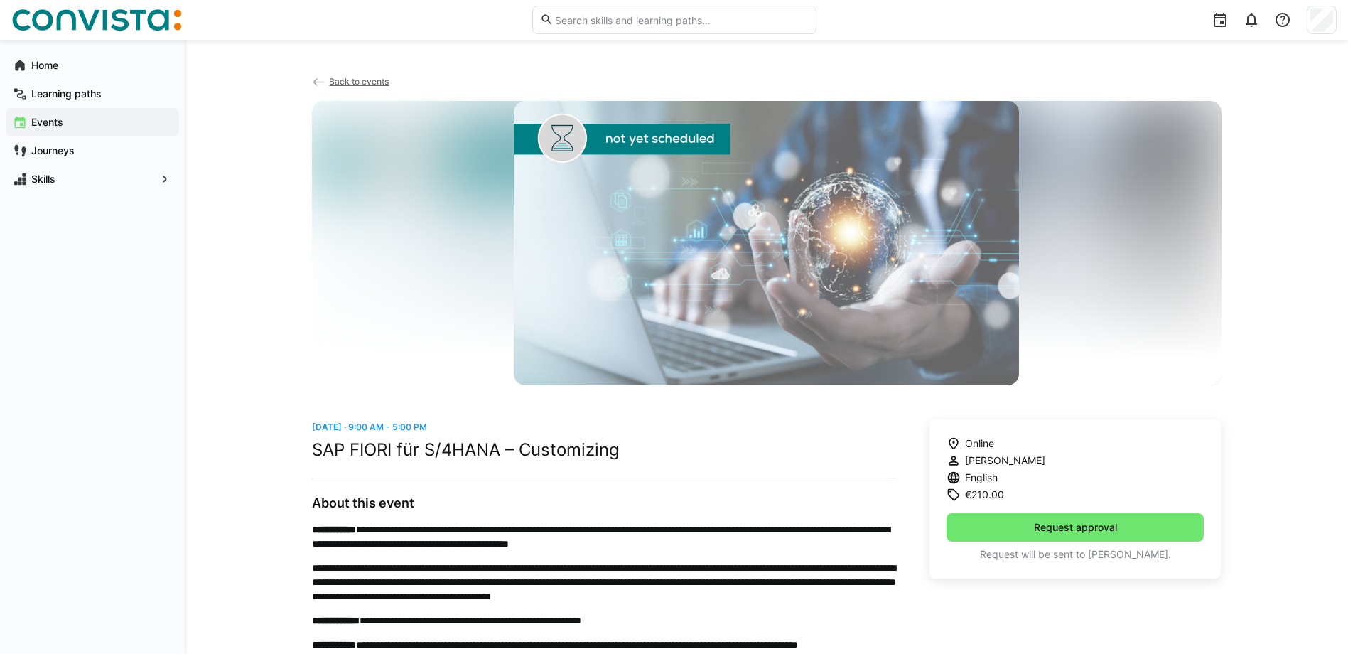
click at [340, 75] on app-back-navigation "Back to events" at bounding box center [766, 87] width 909 height 27
click at [340, 77] on span "Back to events" at bounding box center [359, 81] width 60 height 11
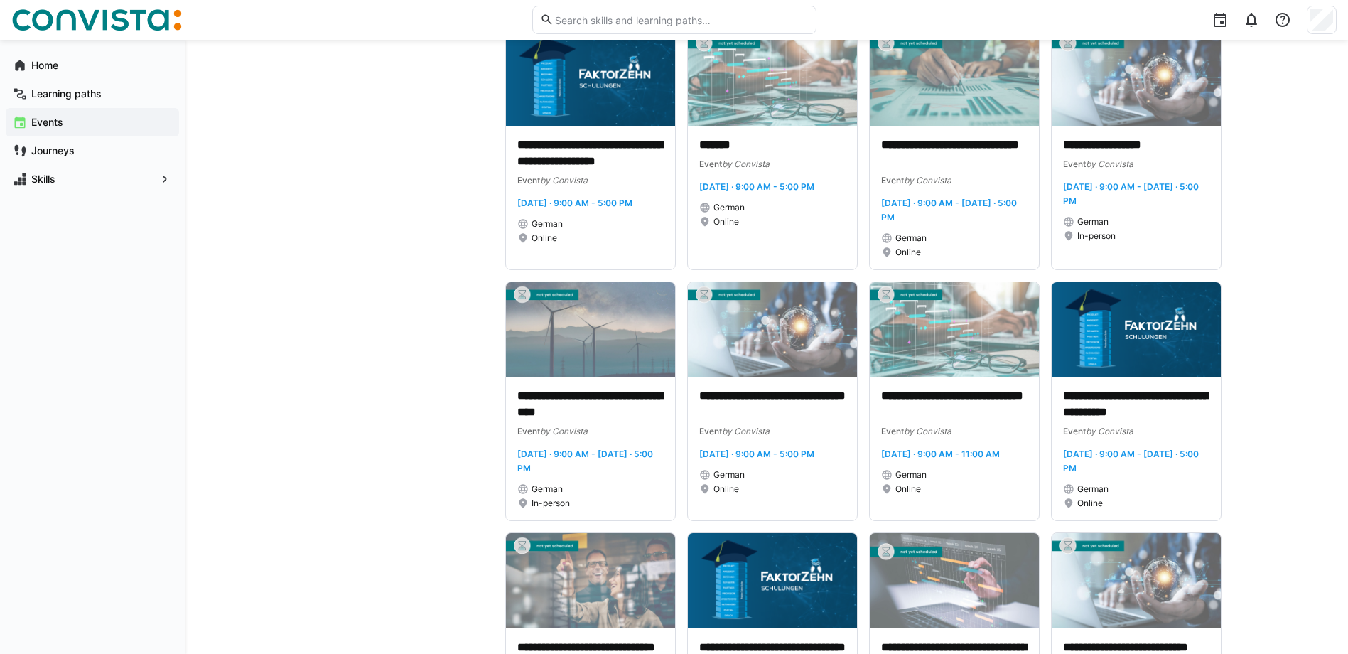
scroll to position [1989, 0]
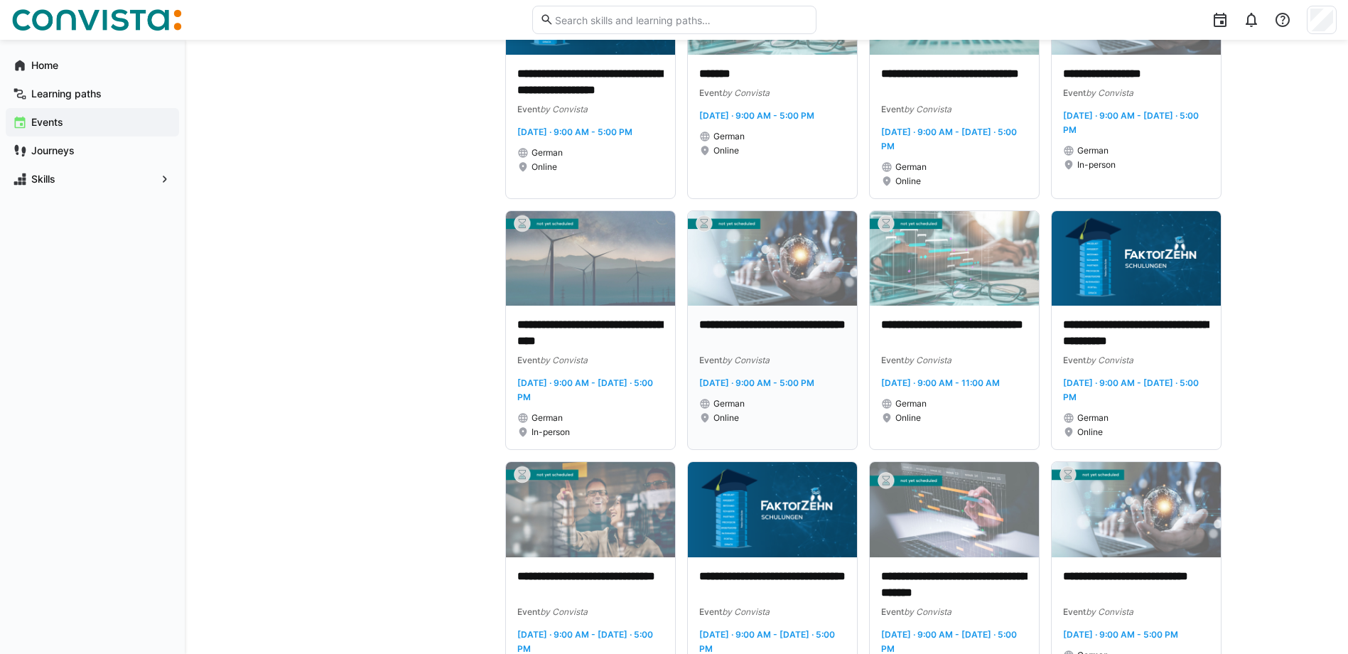
click at [745, 350] on p "**********" at bounding box center [772, 333] width 146 height 33
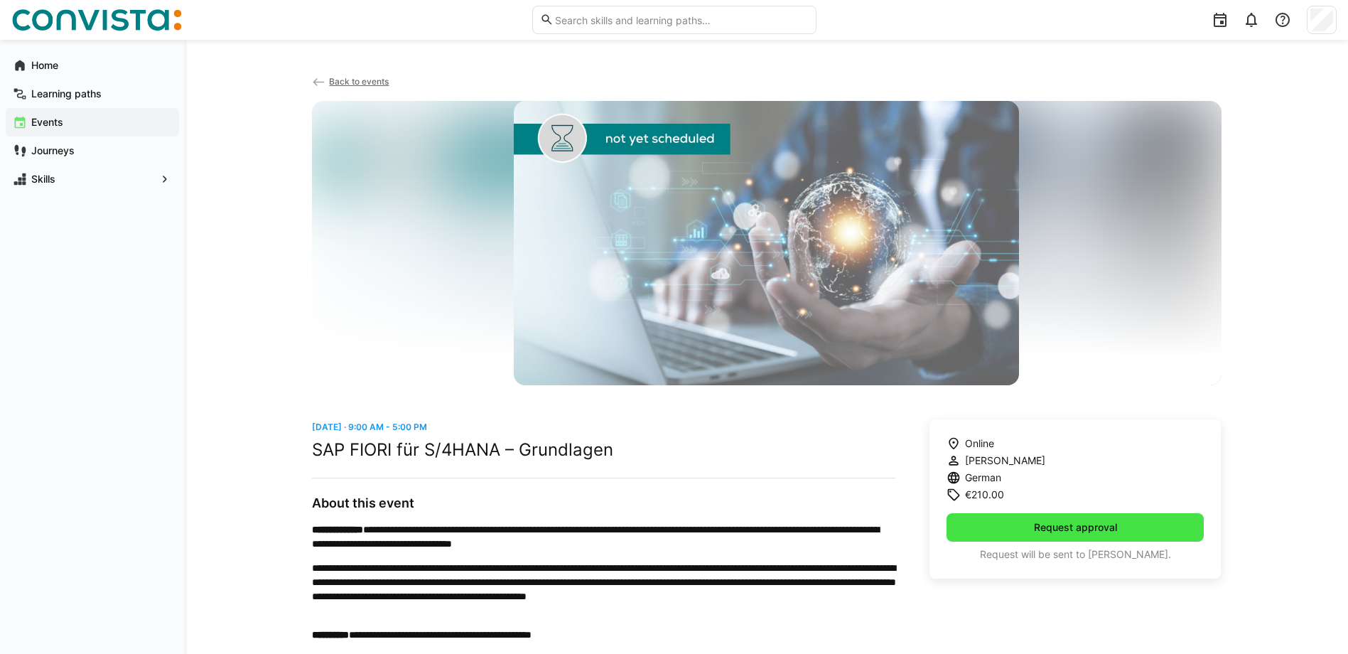
click at [1079, 533] on span "Request approval" at bounding box center [1075, 527] width 87 height 14
